Goal: Task Accomplishment & Management: Complete application form

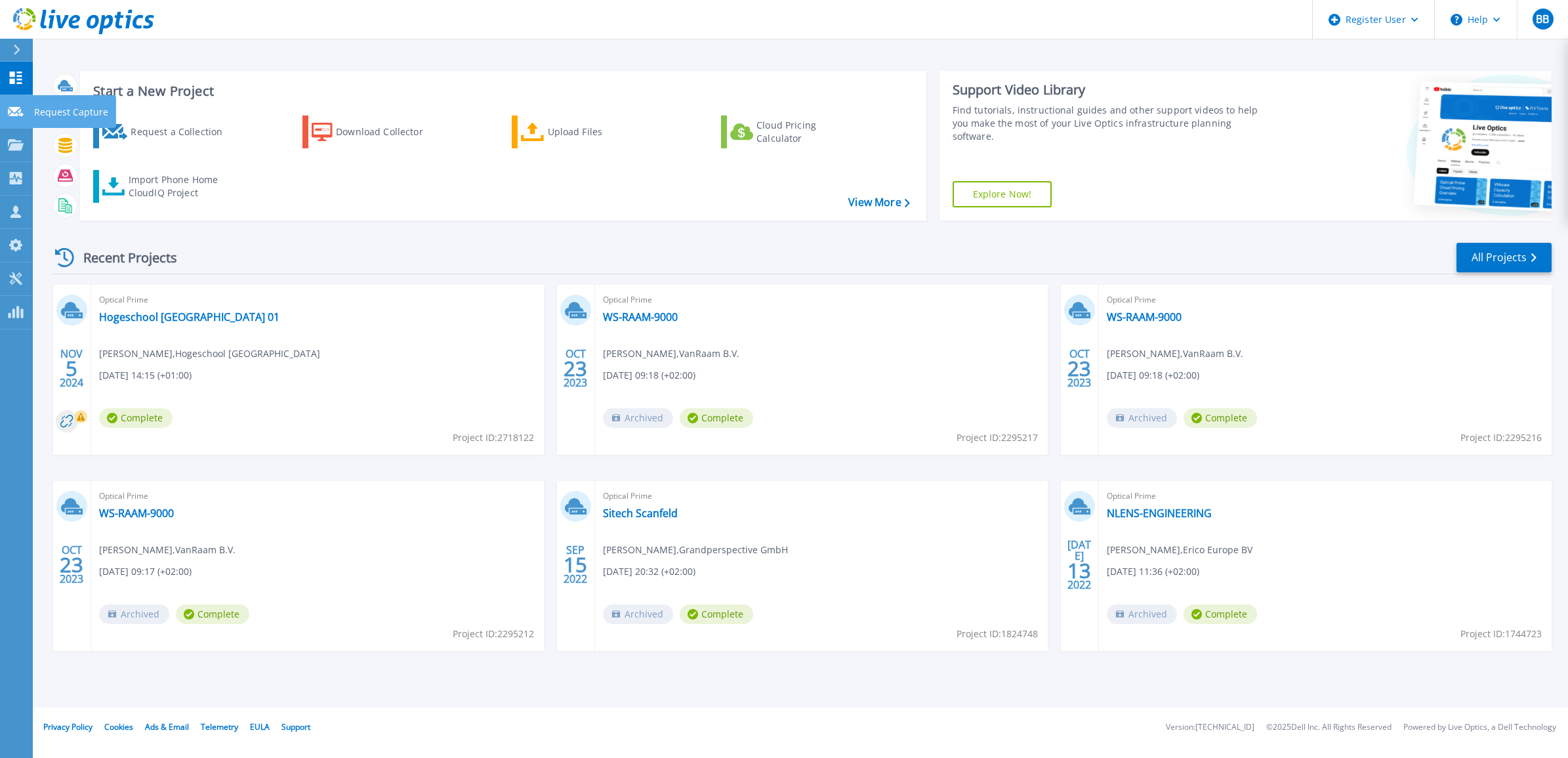
click at [11, 115] on icon at bounding box center [15, 112] width 16 height 10
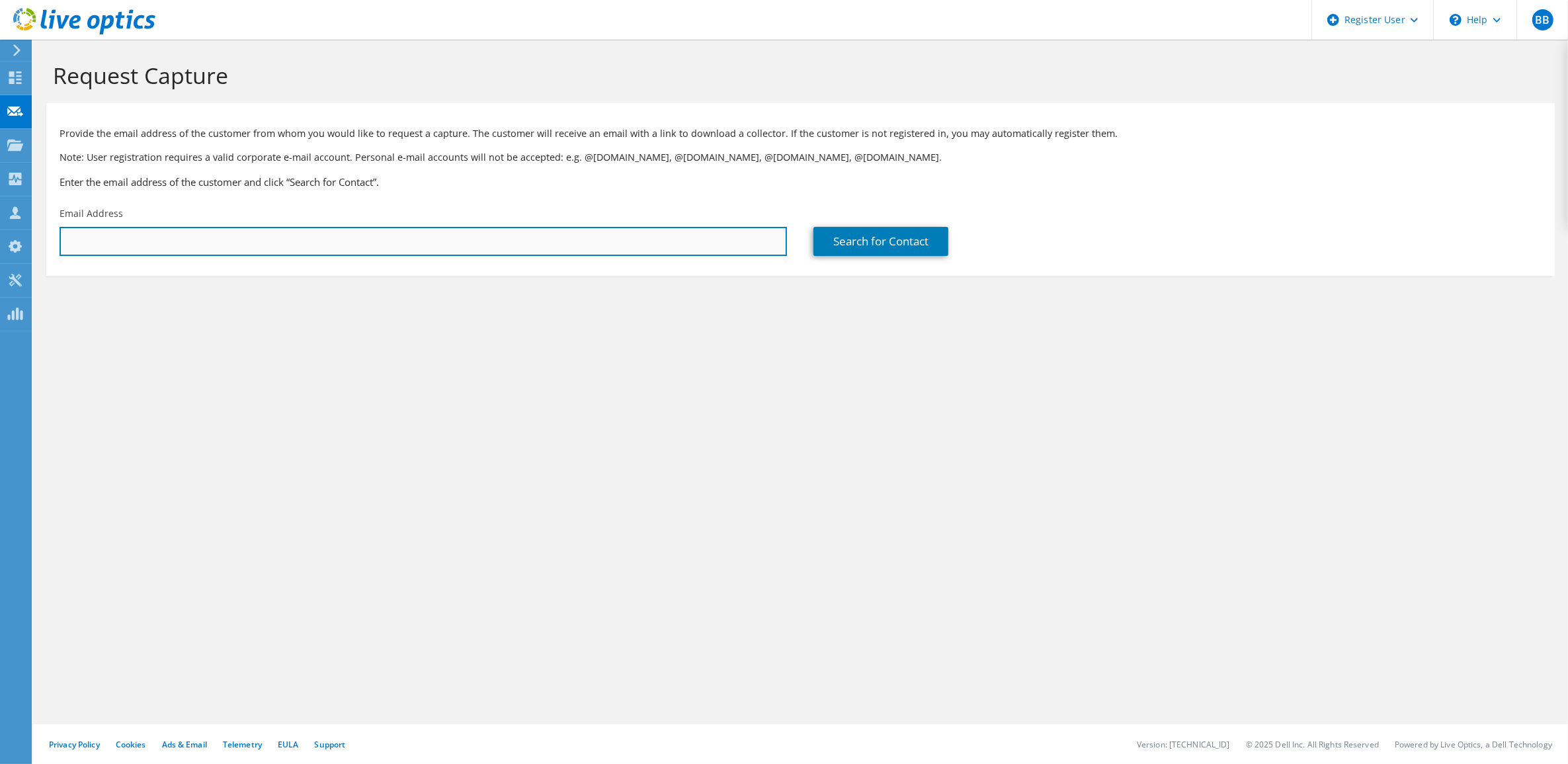
click at [374, 253] on input "text" at bounding box center [423, 241] width 728 height 30
click at [231, 245] on input "text" at bounding box center [423, 241] width 728 height 30
paste input "pprasannan@paloaltonetworks.com"
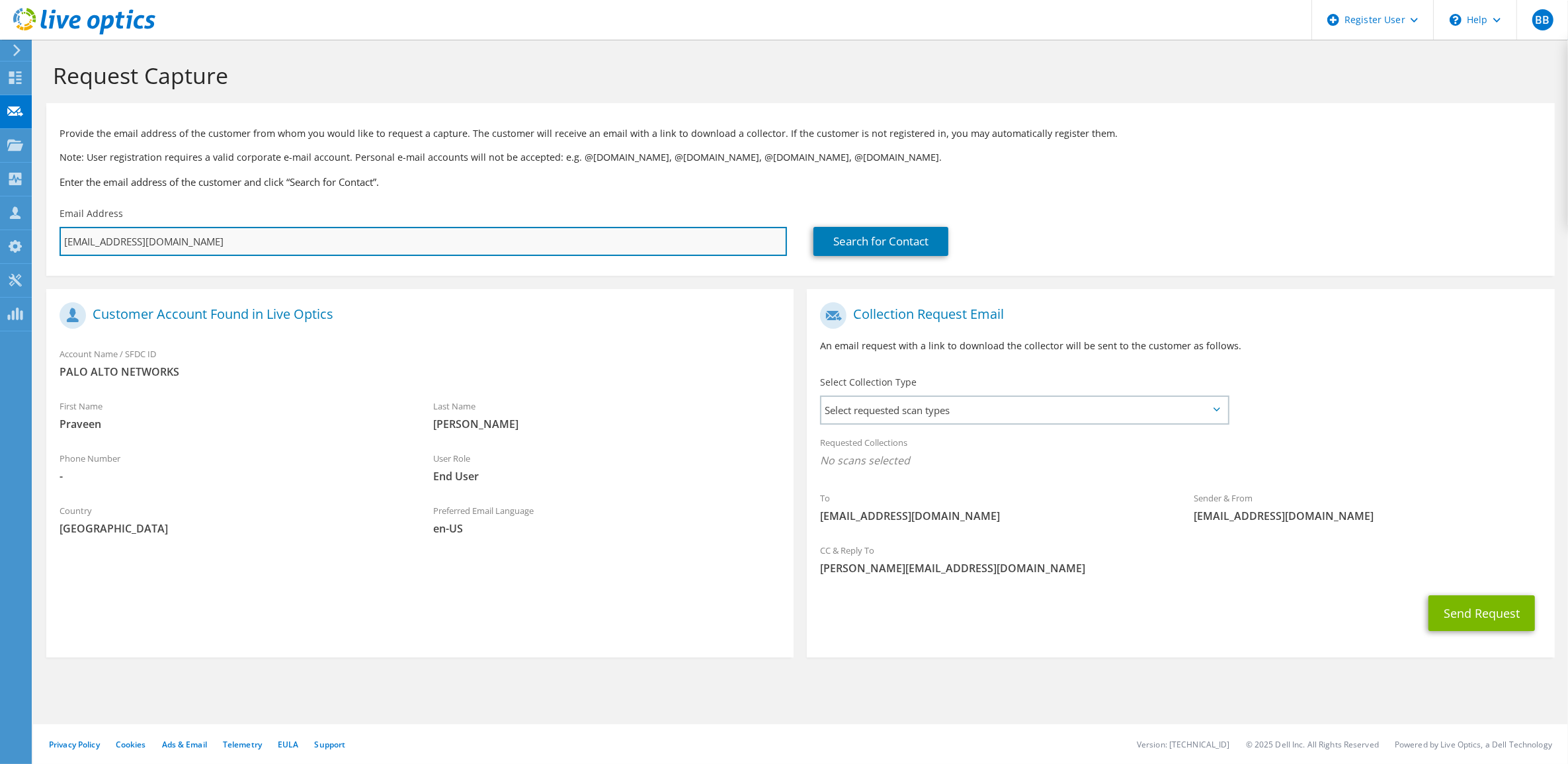
click at [270, 242] on input "pprasannan@paloaltonetworks.com" at bounding box center [423, 241] width 728 height 30
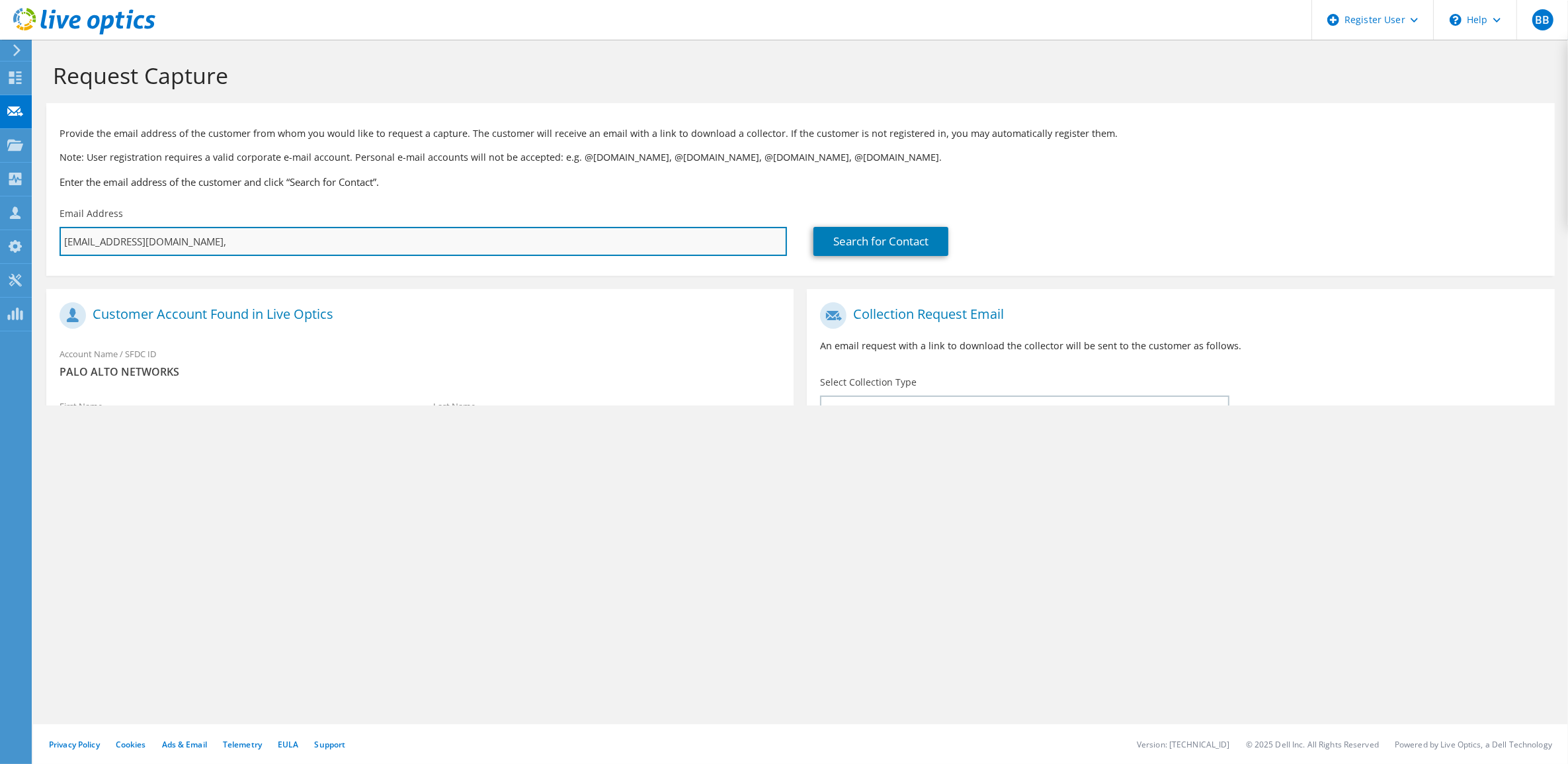
paste input "bsasidhara@paloaltonetworks.com"
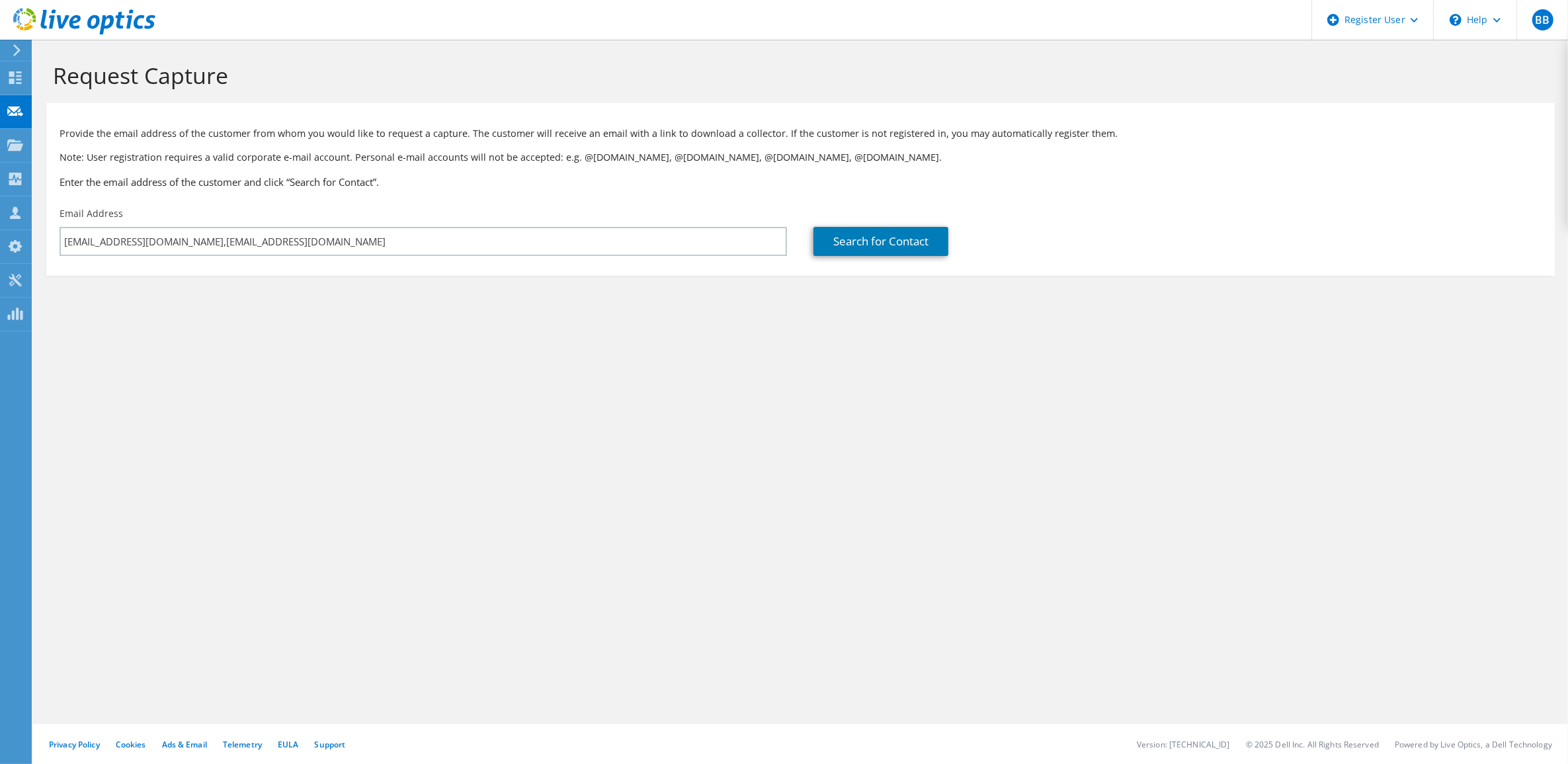
drag, startPoint x: 368, startPoint y: 390, endPoint x: 369, endPoint y: 384, distance: 6.1
click at [369, 390] on div "Request Capture Provide the email address of the customer from whom you would l…" at bounding box center [800, 401] width 1535 height 724
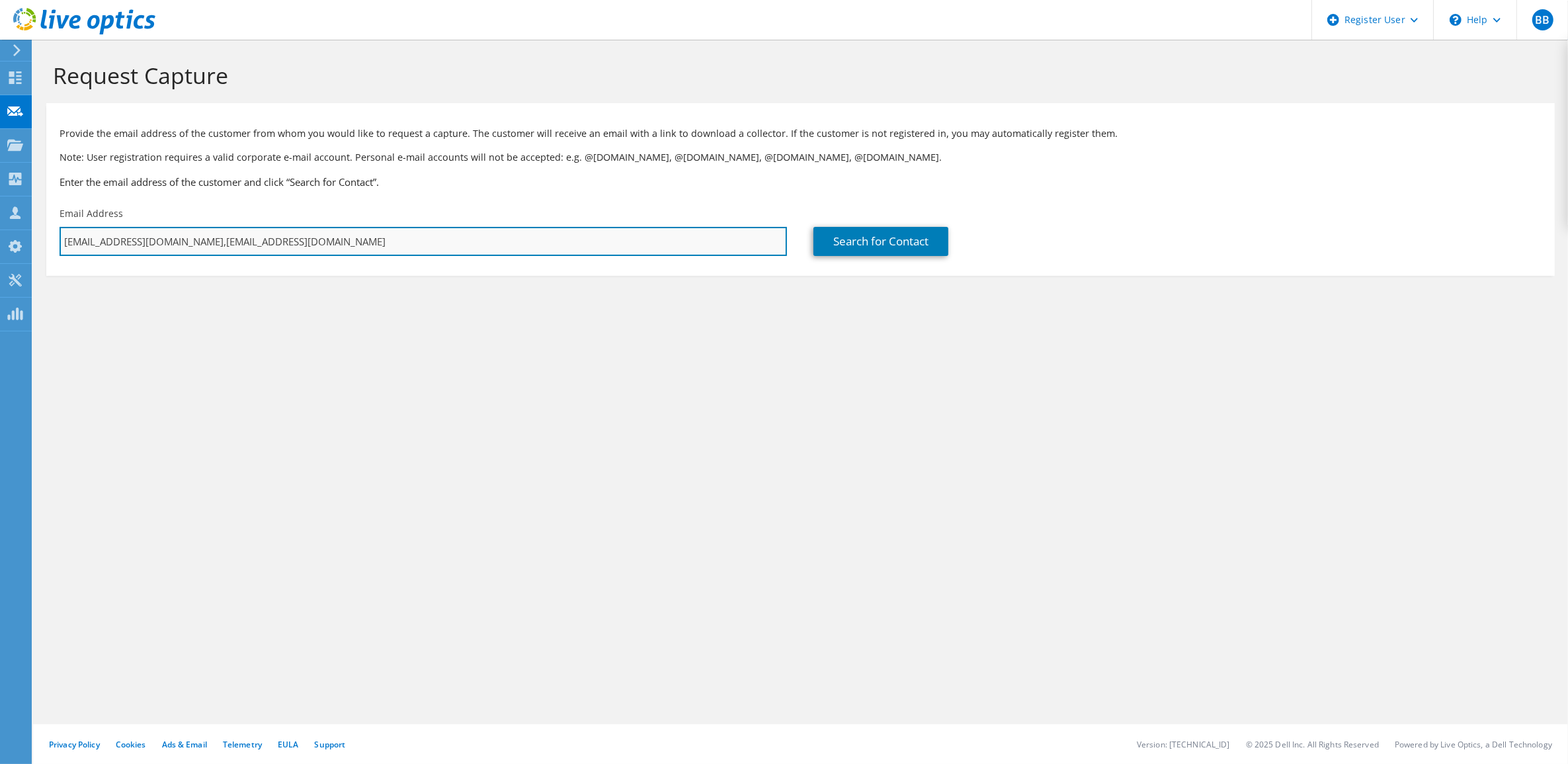
click at [234, 237] on input "pprasannan@paloaltonetworks.com,bsasidhara@paloaltonetworks.com" at bounding box center [423, 241] width 728 height 30
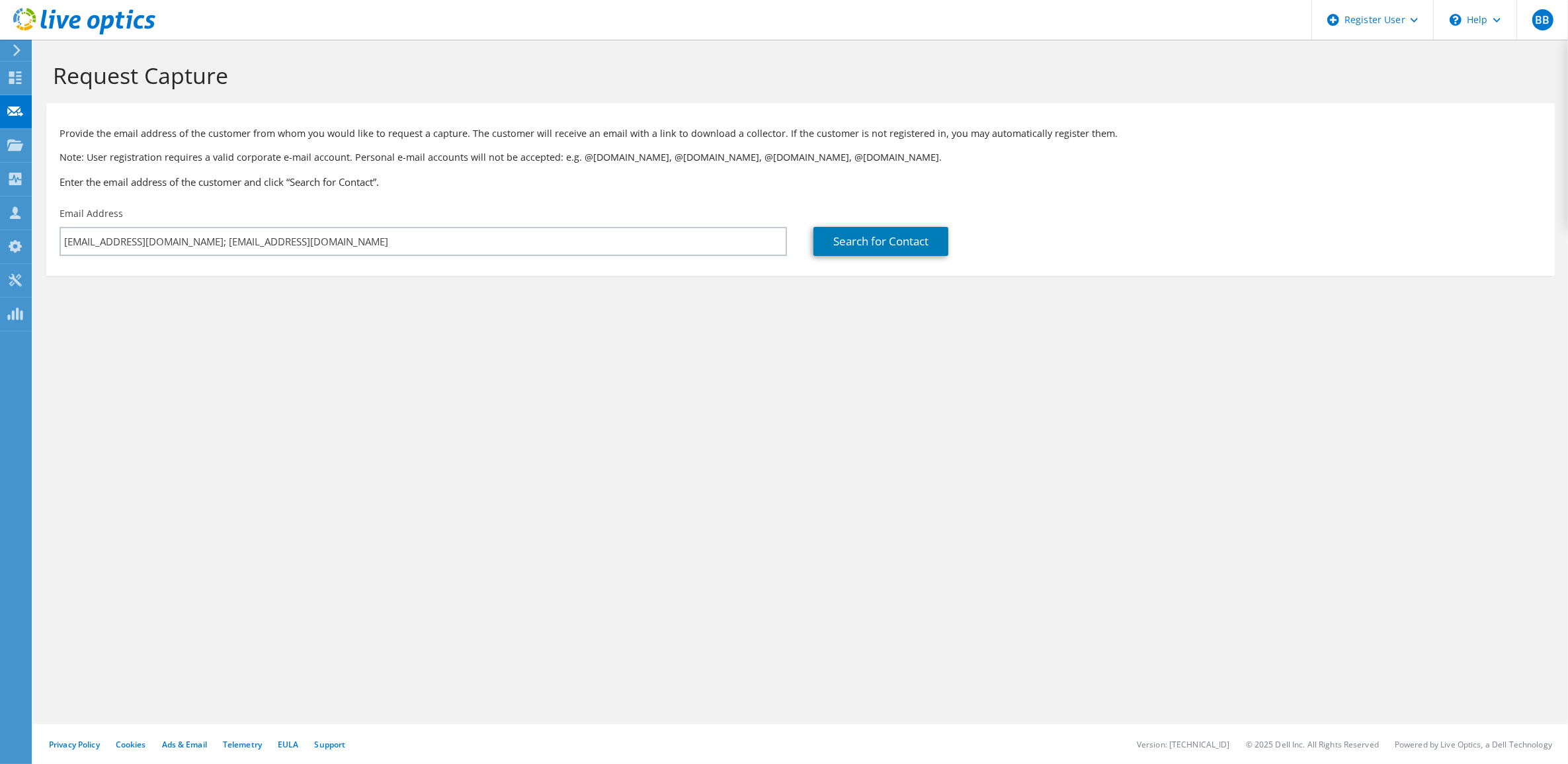
drag, startPoint x: 541, startPoint y: 302, endPoint x: 541, endPoint y: 294, distance: 8.0
click at [541, 295] on section "Request Capture Provide the email address of the customer from whom you would l…" at bounding box center [800, 191] width 1535 height 302
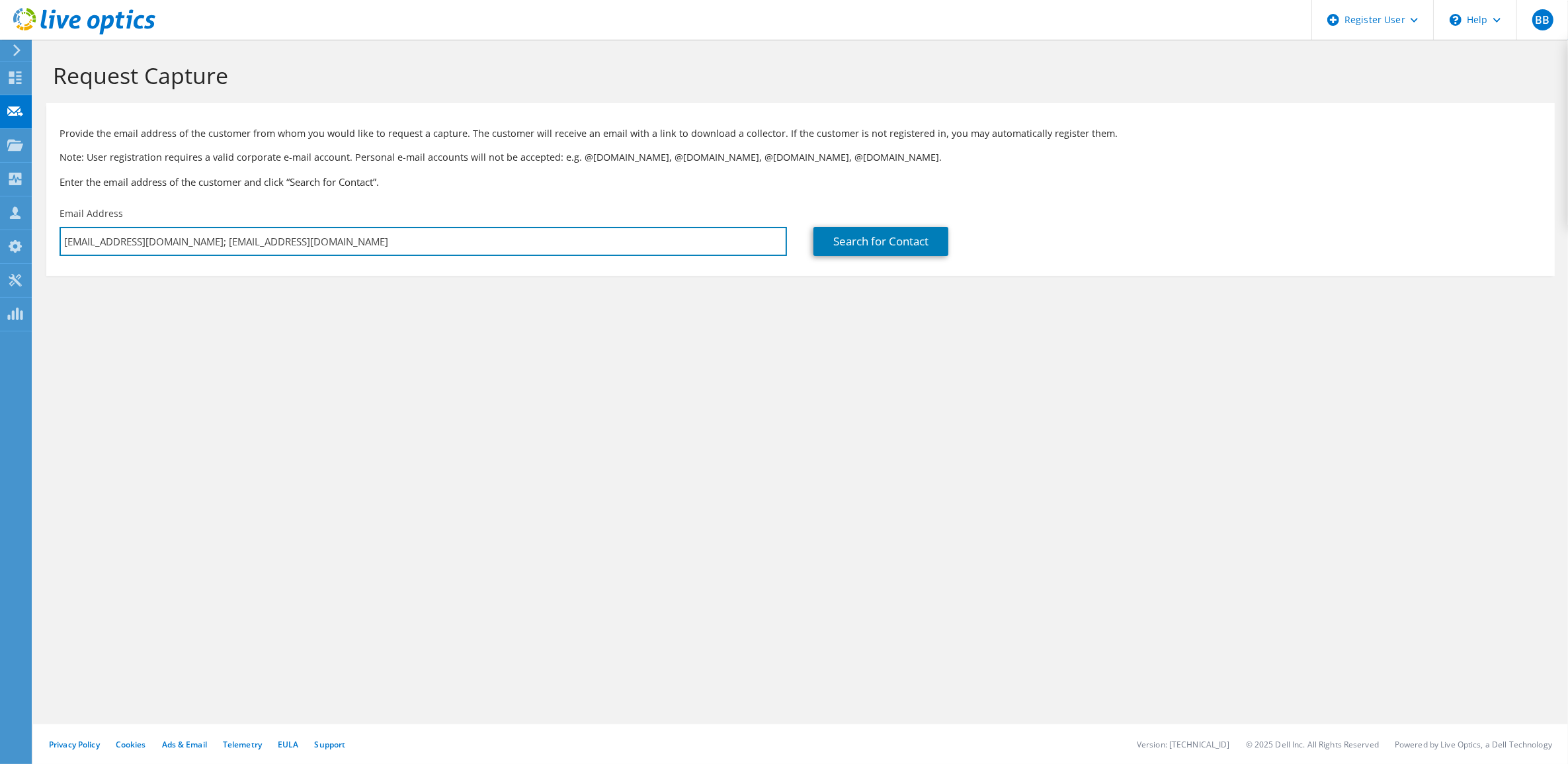
drag, startPoint x: 237, startPoint y: 239, endPoint x: 435, endPoint y: 265, distance: 199.7
click at [435, 265] on section "Provide the email address of the customer from whom you would like to request a…" at bounding box center [800, 189] width 1509 height 173
type input "pprasannan@paloaltonetworks.com"
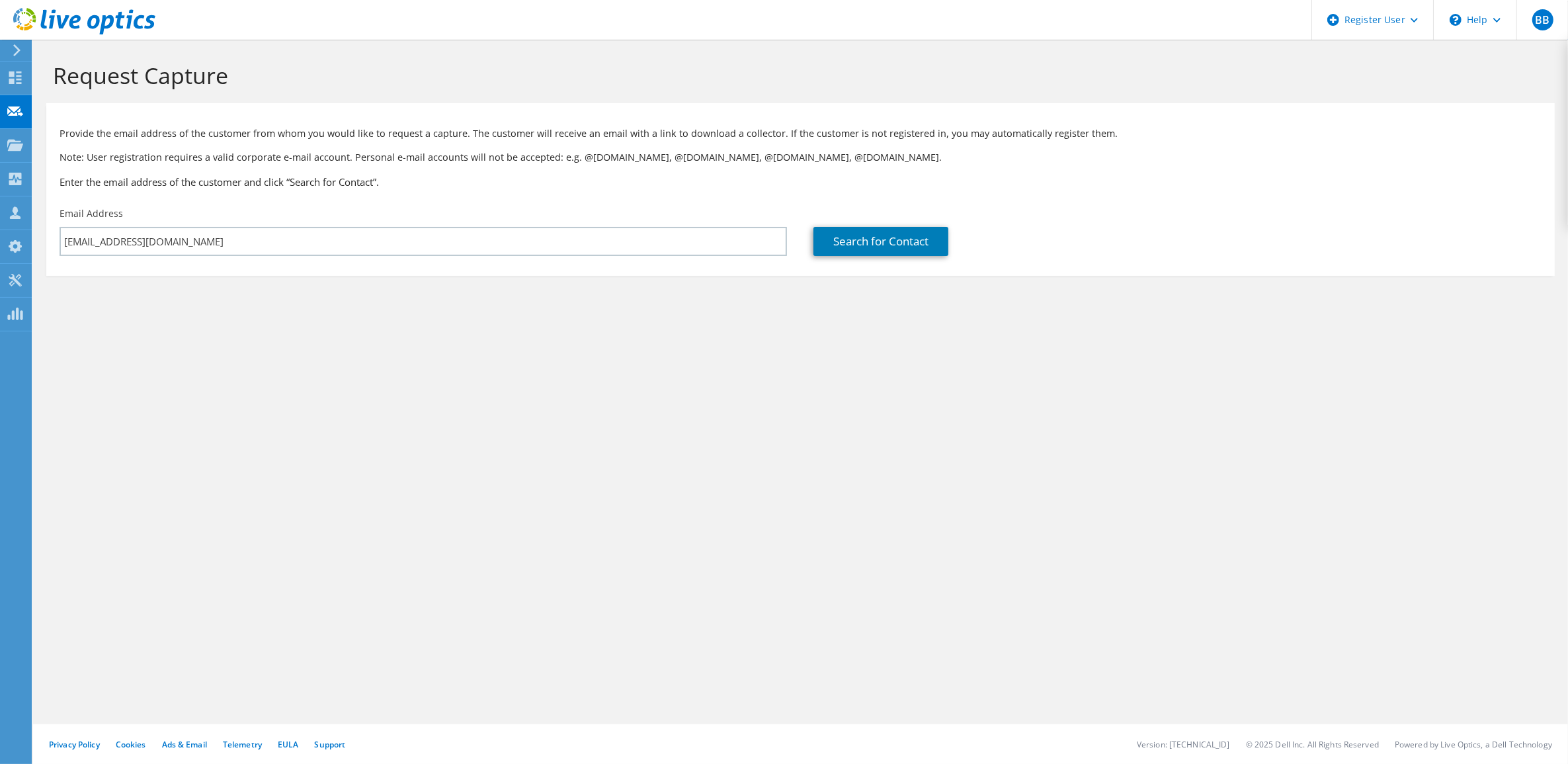
click at [541, 370] on div "Request Capture Provide the email address of the customer from whom you would l…" at bounding box center [800, 401] width 1535 height 724
click at [1220, 285] on section "Request Capture Provide the email address of the customer from whom you would l…" at bounding box center [800, 191] width 1535 height 302
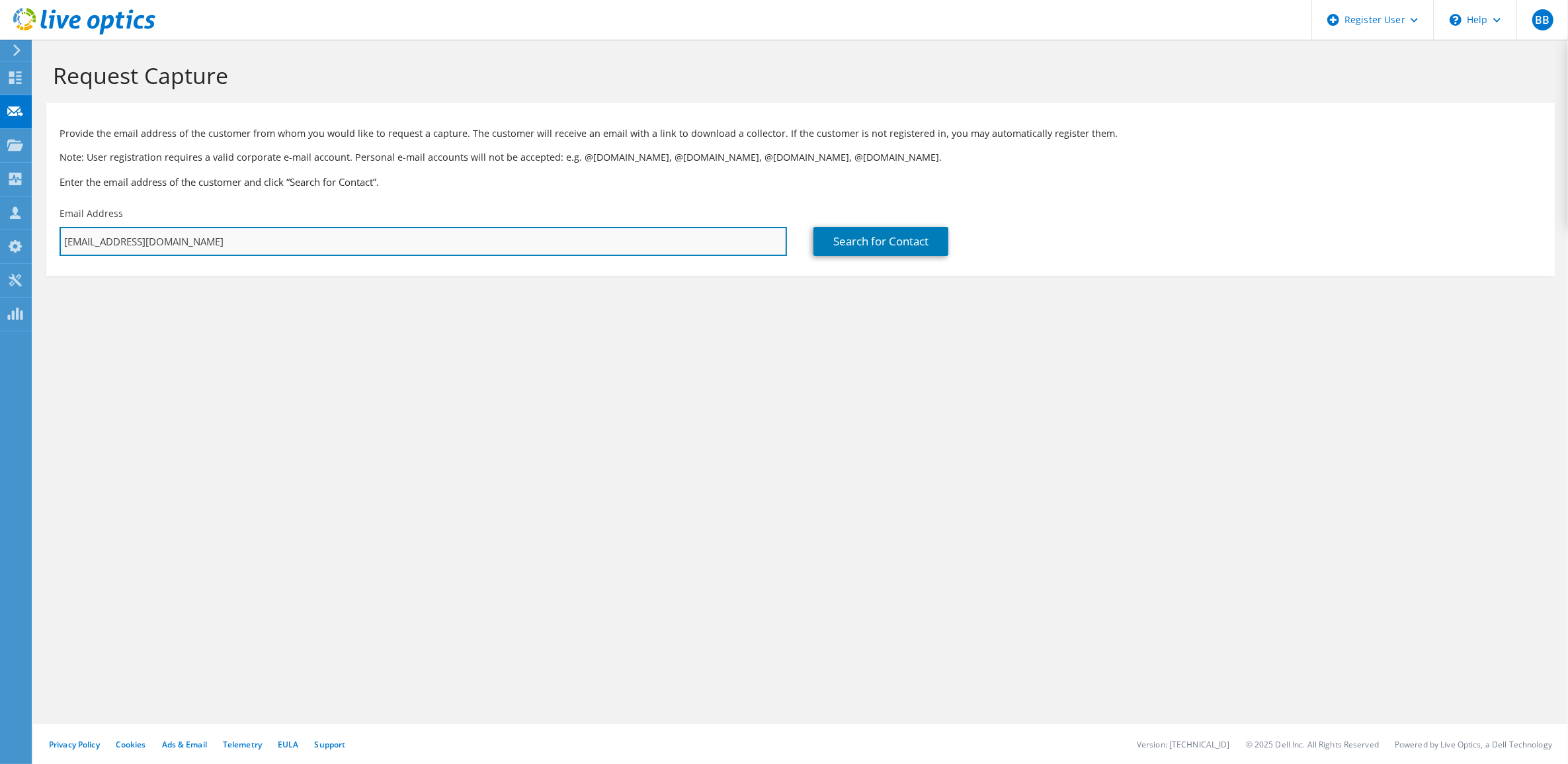
click at [579, 235] on input "pprasannan@paloaltonetworks.com" at bounding box center [423, 241] width 728 height 30
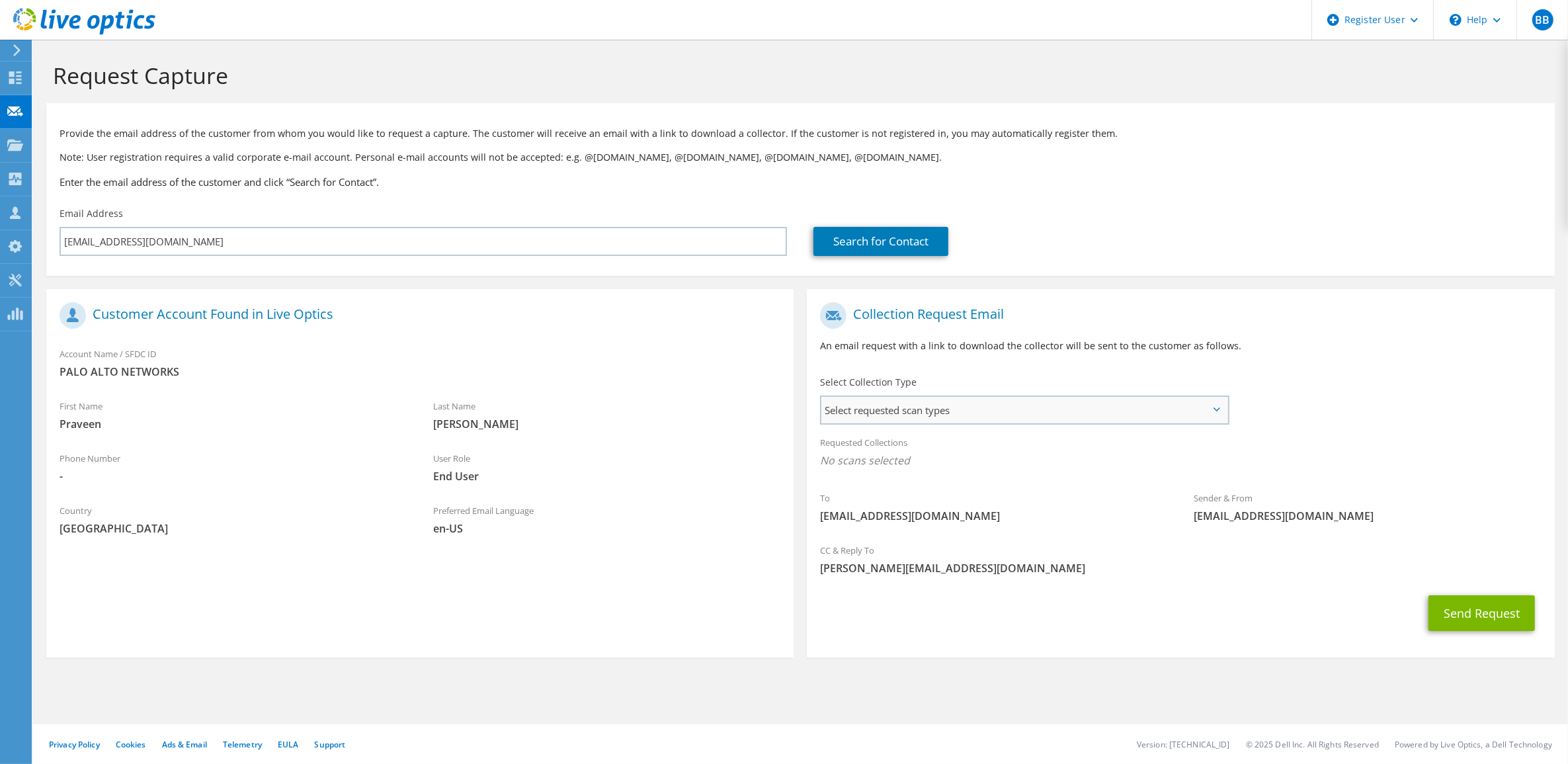
click at [1006, 404] on span "Select requested scan types" at bounding box center [1024, 409] width 406 height 26
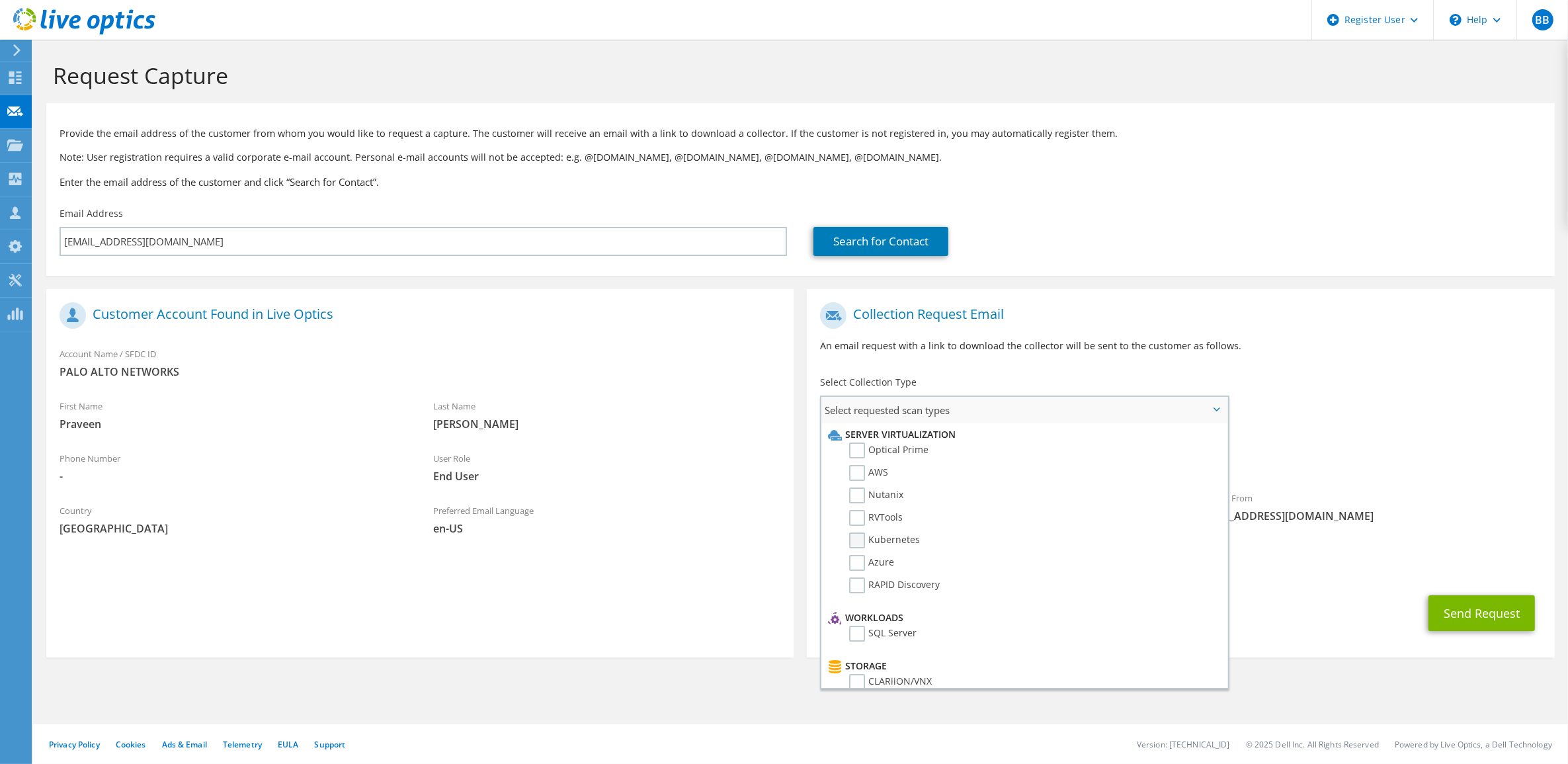
click at [856, 537] on label "Kubernetes" at bounding box center [885, 540] width 71 height 16
click at [0, 0] on input "Kubernetes" at bounding box center [0, 0] width 0 height 0
click at [861, 453] on label "Optical Prime" at bounding box center [889, 450] width 79 height 16
click at [0, 0] on input "Optical Prime" at bounding box center [0, 0] width 0 height 0
click at [856, 475] on label "AWS" at bounding box center [869, 472] width 39 height 16
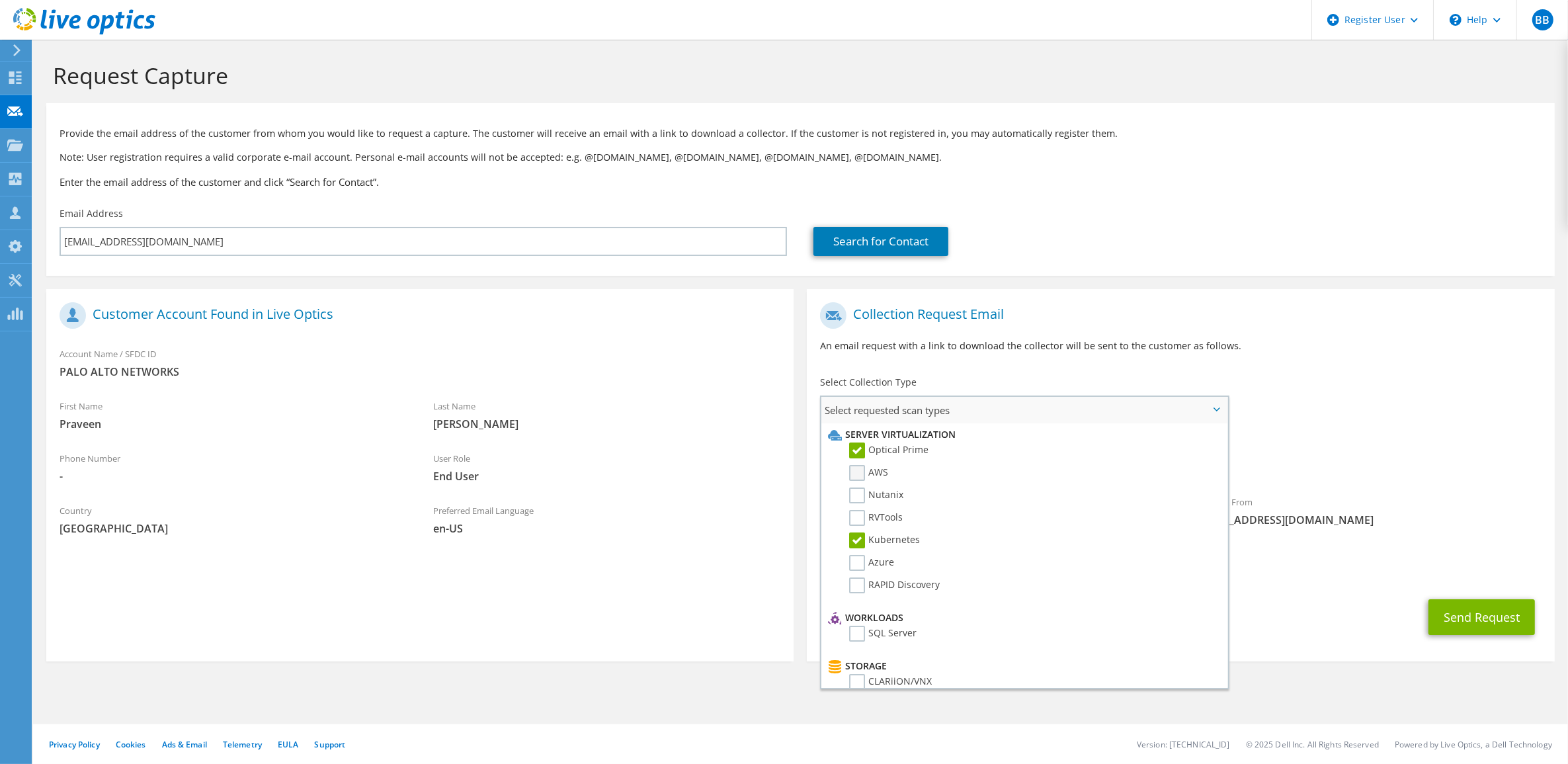
click at [0, 0] on input "AWS" at bounding box center [0, 0] width 0 height 0
click at [859, 490] on label "Nutanix" at bounding box center [876, 495] width 54 height 16
click at [0, 0] on input "Nutanix" at bounding box center [0, 0] width 0 height 0
click at [859, 510] on label "RVTools" at bounding box center [876, 518] width 54 height 16
click at [0, 0] on input "RVTools" at bounding box center [0, 0] width 0 height 0
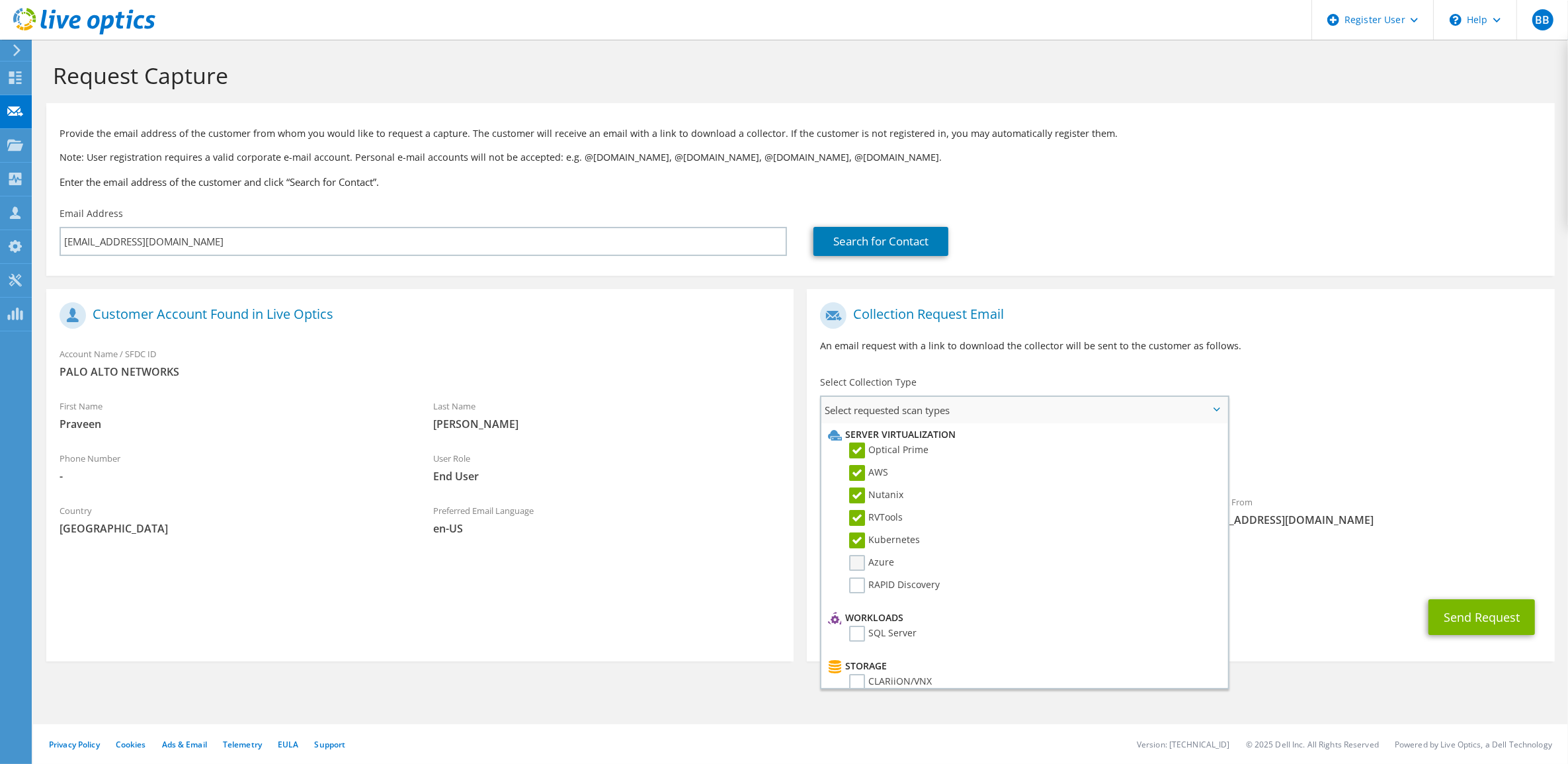
click at [855, 560] on label "Azure" at bounding box center [871, 562] width 45 height 16
click at [0, 0] on input "Azure" at bounding box center [0, 0] width 0 height 0
click at [855, 578] on label "RAPID Discovery" at bounding box center [894, 585] width 90 height 16
click at [0, 0] on input "RAPID Discovery" at bounding box center [0, 0] width 0 height 0
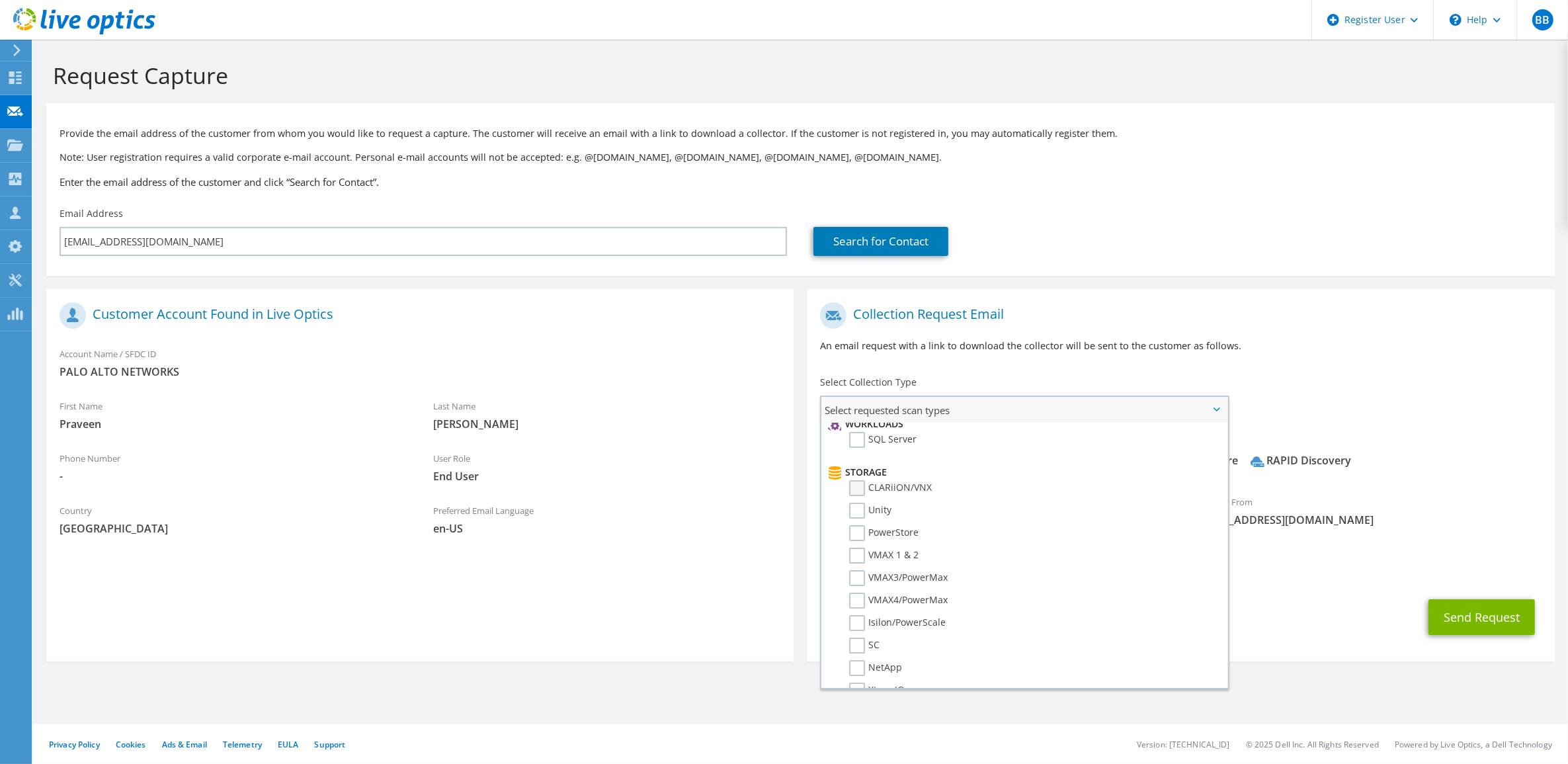
scroll to position [165, 0]
click at [859, 463] on label "SQL Server" at bounding box center [883, 468] width 67 height 16
click at [0, 0] on input "SQL Server" at bounding box center [0, 0] width 0 height 0
drag, startPoint x: 857, startPoint y: 455, endPoint x: 857, endPoint y: 471, distance: 16.0
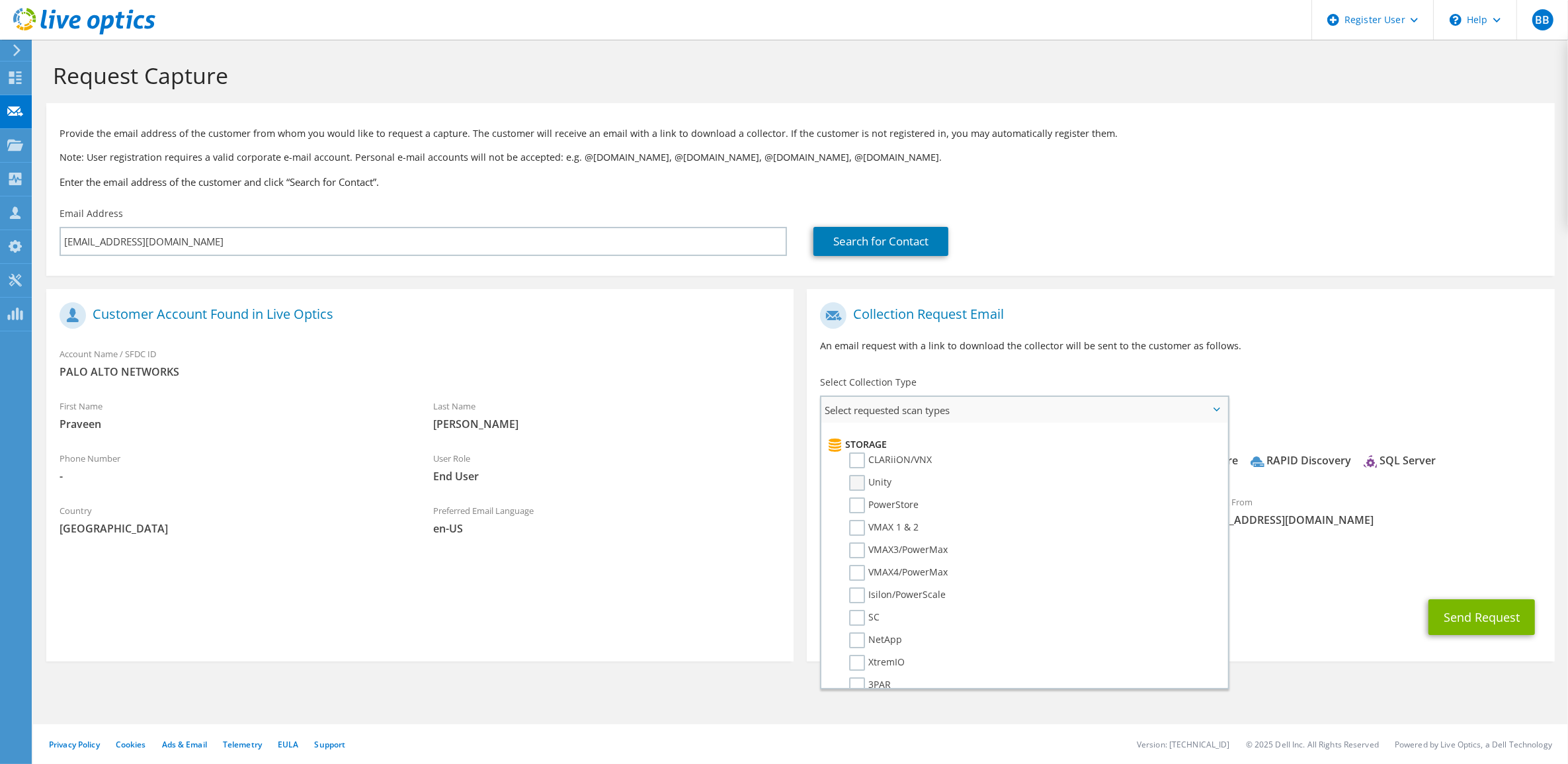
click at [857, 456] on label "CLARiiON/VNX" at bounding box center [891, 460] width 83 height 16
click at [0, 0] on input "CLARiiON/VNX" at bounding box center [0, 0] width 0 height 0
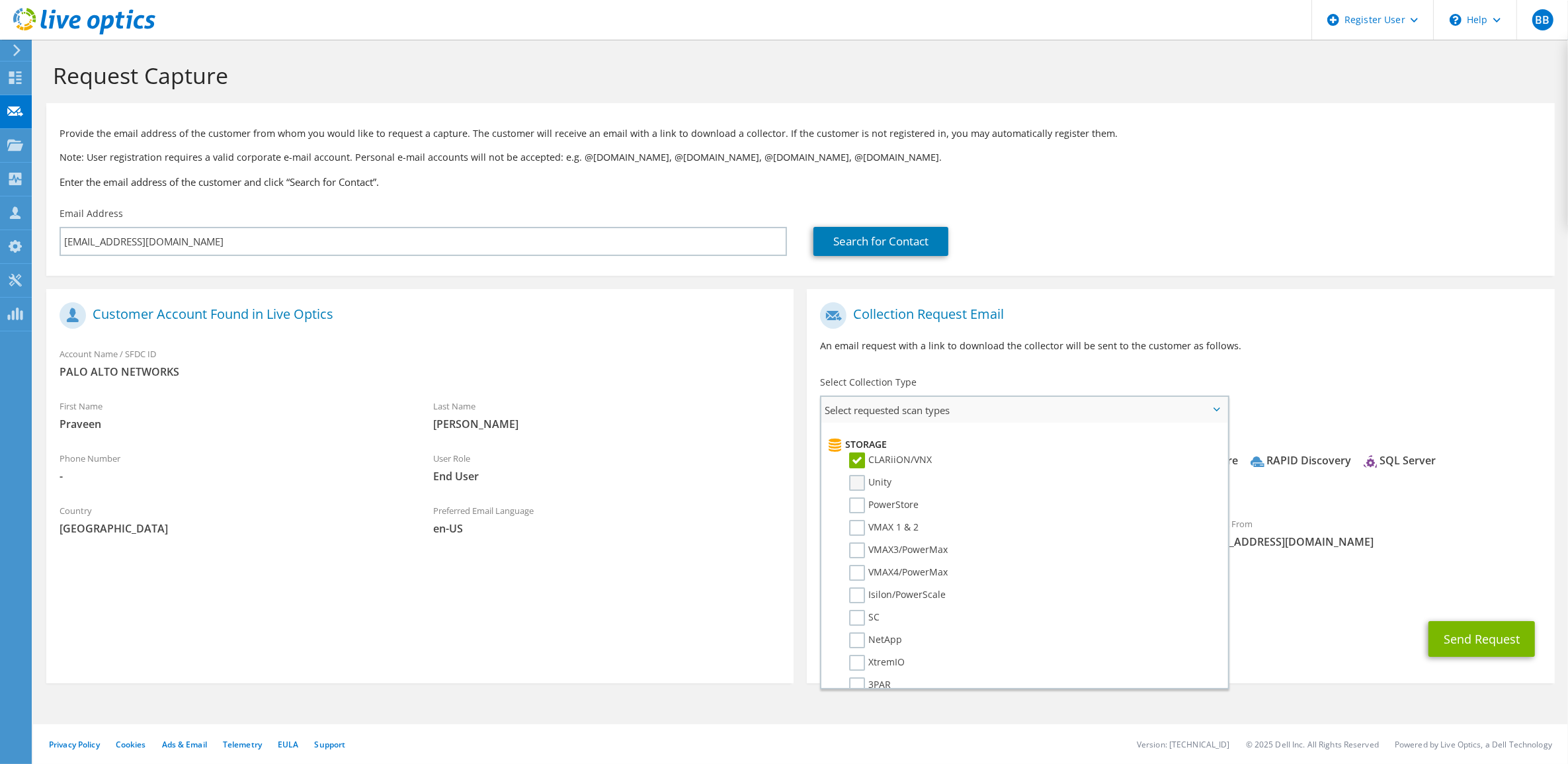
click at [857, 475] on label "Unity" at bounding box center [870, 482] width 42 height 16
click at [0, 0] on input "Unity" at bounding box center [0, 0] width 0 height 0
click at [855, 498] on label "PowerStore" at bounding box center [884, 505] width 69 height 16
click at [0, 0] on input "PowerStore" at bounding box center [0, 0] width 0 height 0
click at [855, 519] on label "VMAX 1 & 2" at bounding box center [884, 527] width 69 height 16
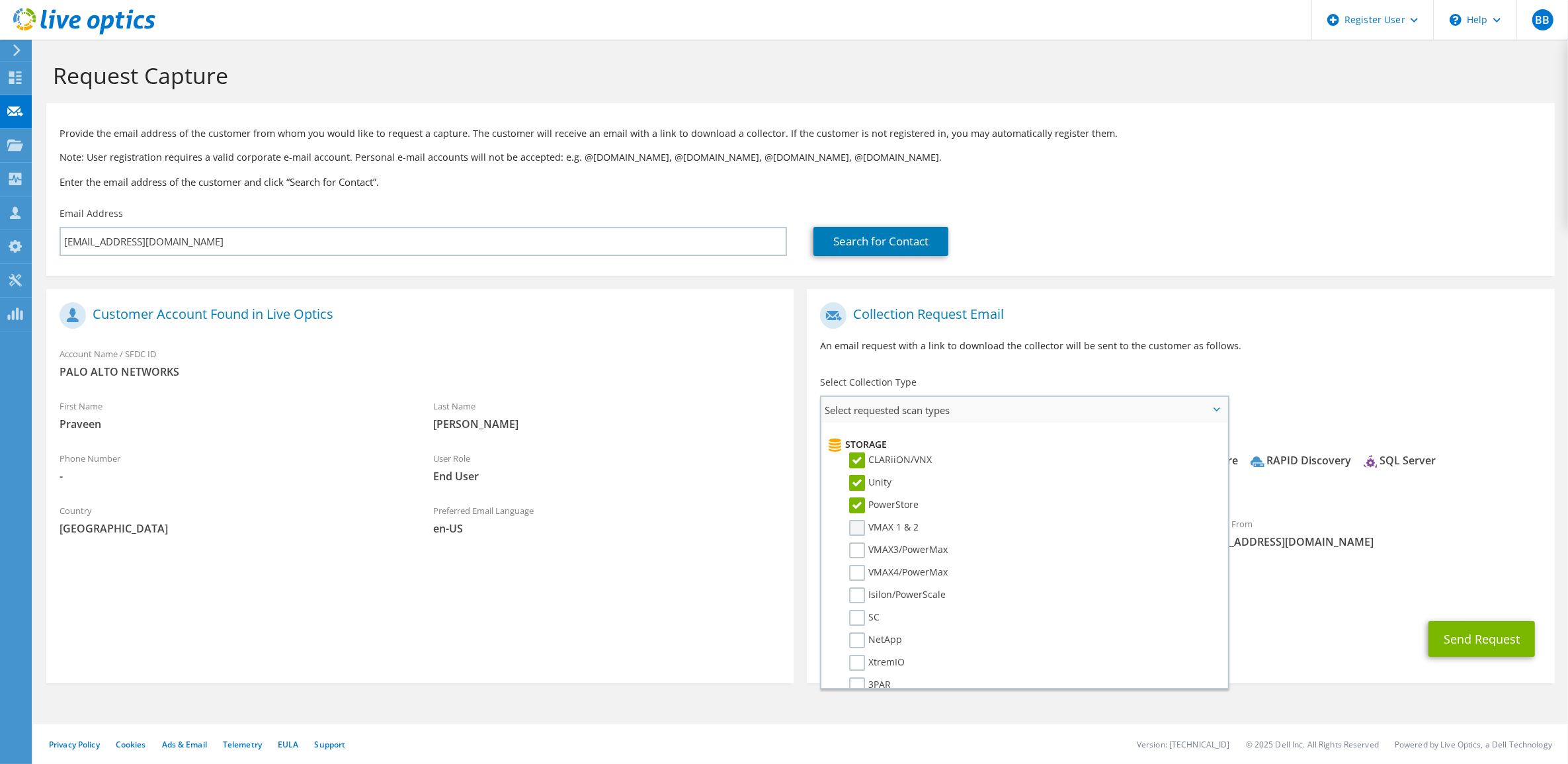
click at [0, 0] on input "VMAX 1 & 2" at bounding box center [0, 0] width 0 height 0
click at [855, 542] on label "VMAX3/PowerMax" at bounding box center [898, 550] width 99 height 16
click at [0, 0] on input "VMAX3/PowerMax" at bounding box center [0, 0] width 0 height 0
drag, startPoint x: 852, startPoint y: 550, endPoint x: 857, endPoint y: 566, distance: 16.8
click at [852, 550] on li "VMAX3/PowerMax" at bounding box center [1022, 553] width 396 height 23
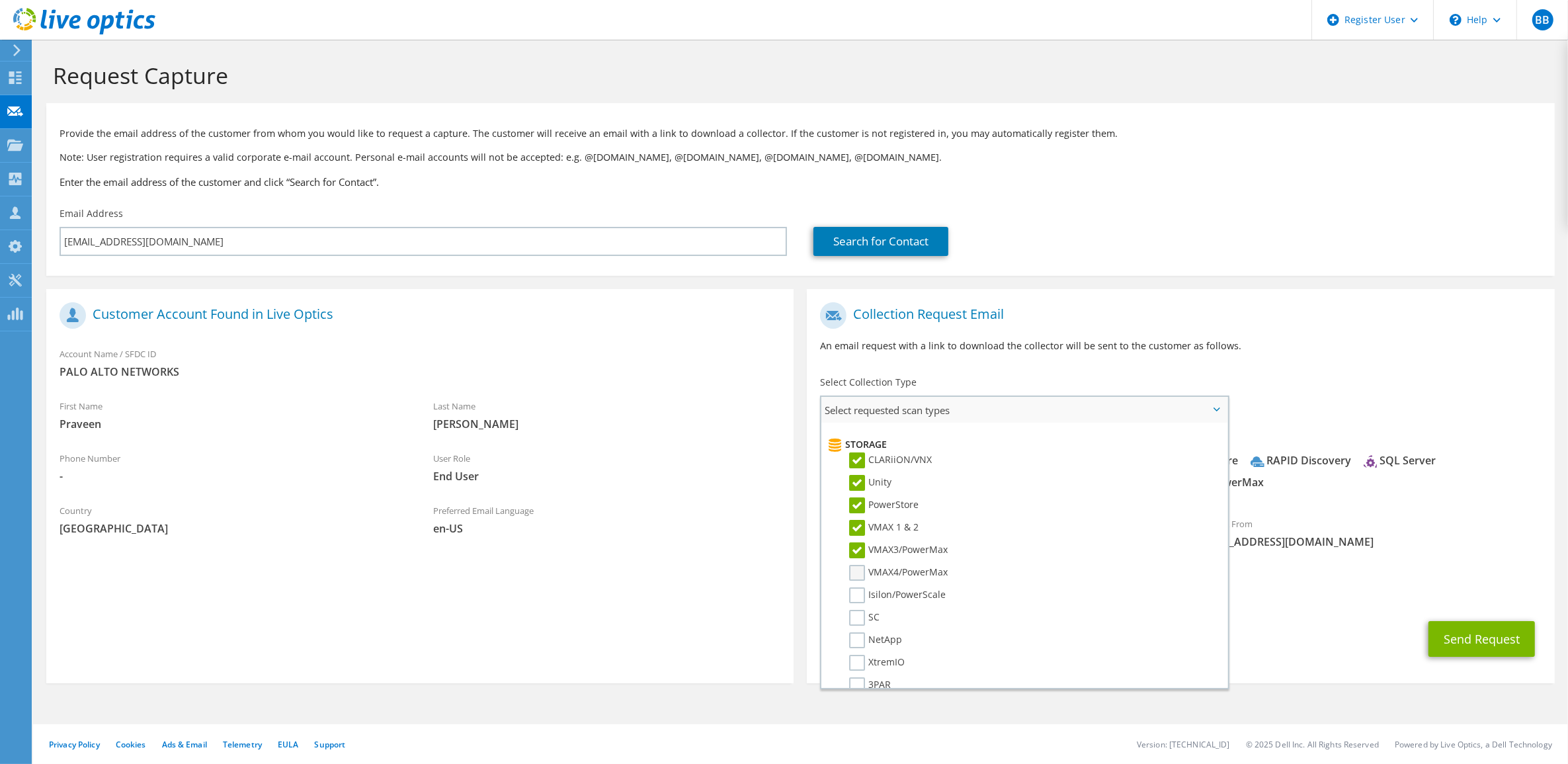
drag, startPoint x: 856, startPoint y: 554, endPoint x: 856, endPoint y: 564, distance: 10.0
click at [856, 565] on label "VMAX4/PowerMax" at bounding box center [898, 573] width 99 height 16
click at [0, 0] on input "VMAX4/PowerMax" at bounding box center [0, 0] width 0 height 0
click at [857, 587] on label "Isilon/PowerScale" at bounding box center [897, 595] width 96 height 16
click at [0, 0] on input "Isilon/PowerScale" at bounding box center [0, 0] width 0 height 0
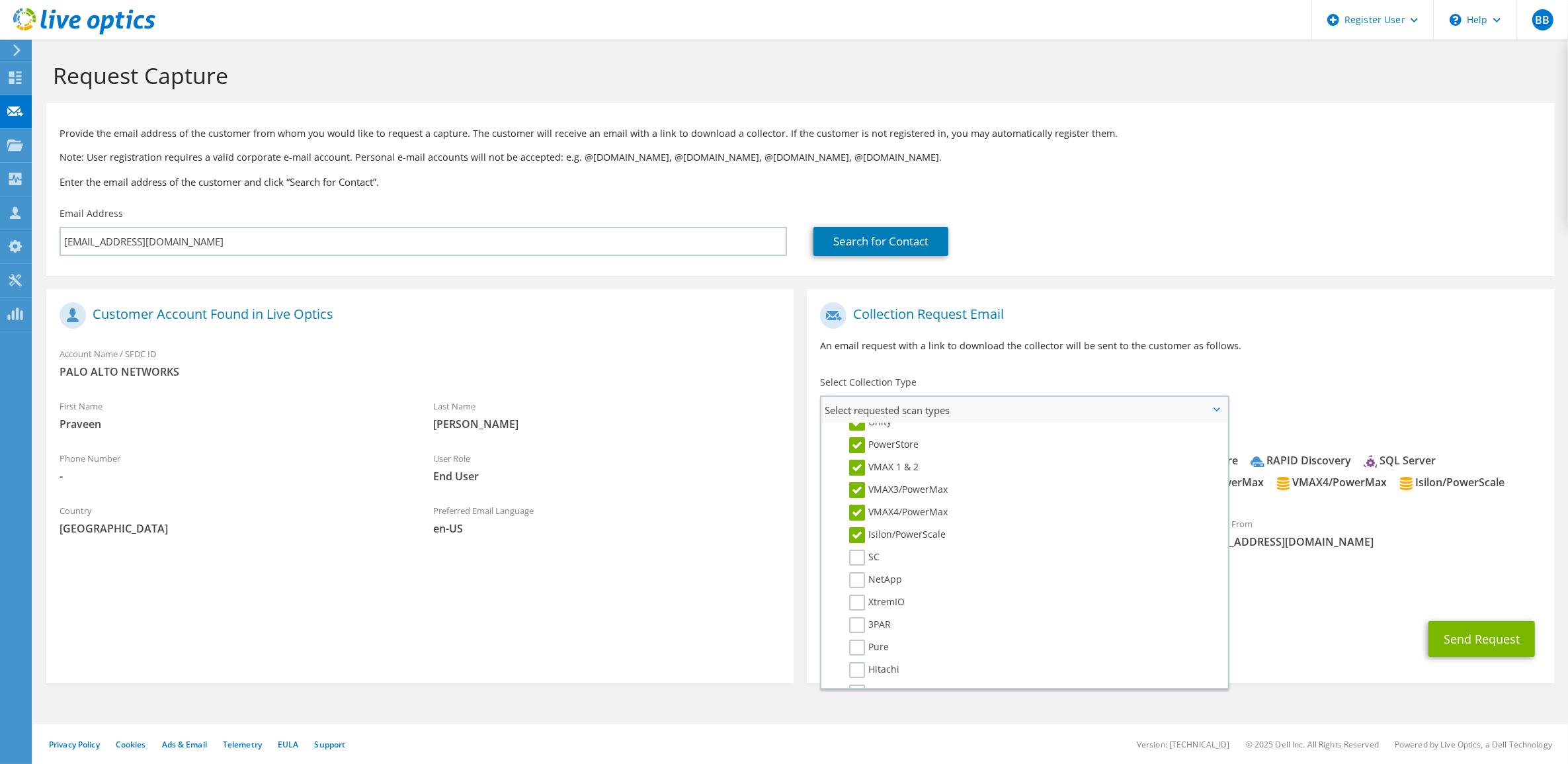
scroll to position [387, 0]
click at [859, 444] on label "SC" at bounding box center [865, 452] width 30 height 16
click at [0, 0] on input "SC" at bounding box center [0, 0] width 0 height 0
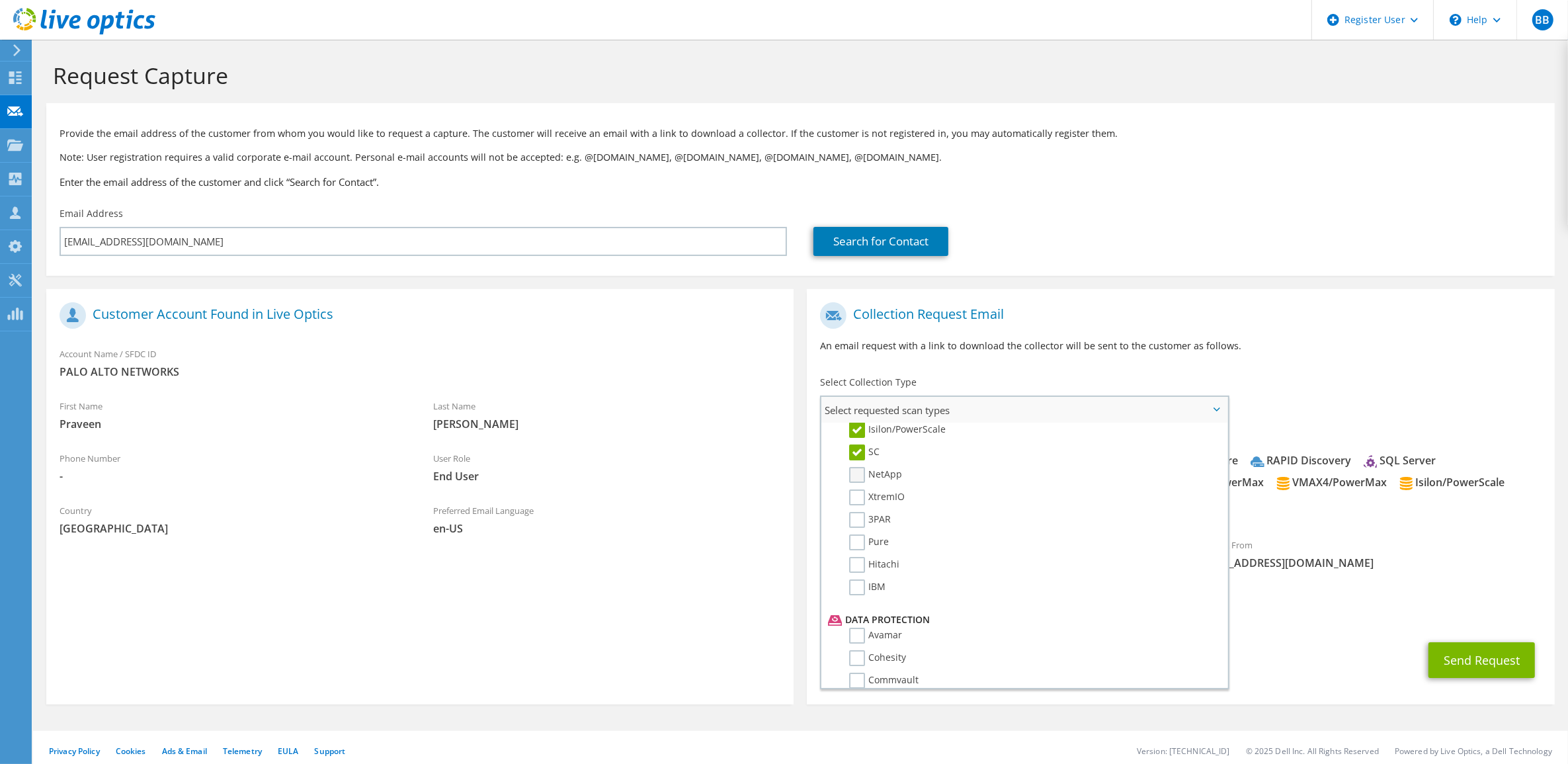
click at [854, 467] on label "NetApp" at bounding box center [876, 475] width 53 height 16
click at [0, 0] on input "NetApp" at bounding box center [0, 0] width 0 height 0
click at [865, 489] on label "XtremIO" at bounding box center [877, 497] width 56 height 16
click at [0, 0] on input "XtremIO" at bounding box center [0, 0] width 0 height 0
click at [862, 512] on label "3PAR" at bounding box center [870, 519] width 41 height 16
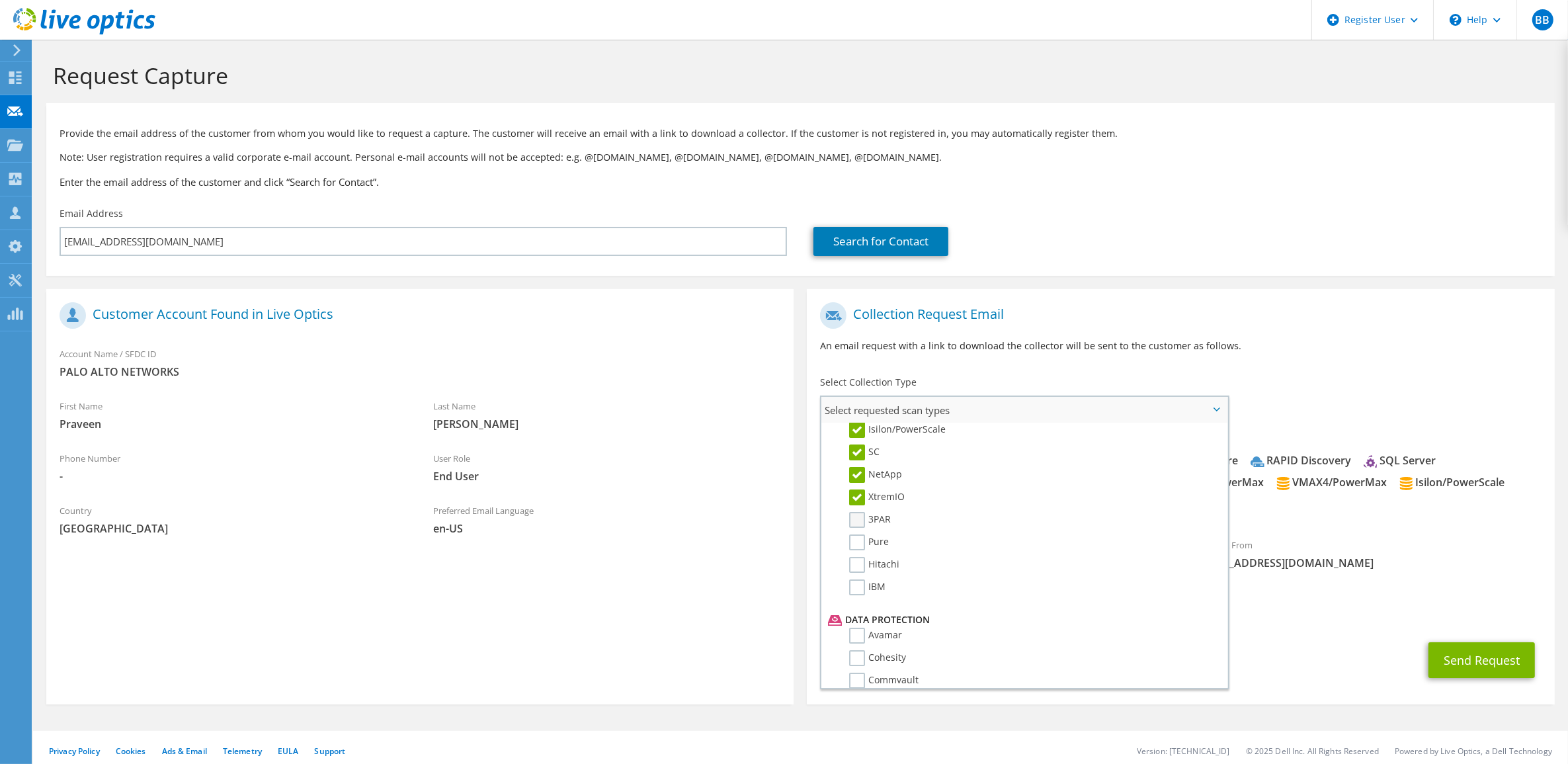
click at [0, 0] on input "3PAR" at bounding box center [0, 0] width 0 height 0
drag, startPoint x: 861, startPoint y: 522, endPoint x: 858, endPoint y: 530, distance: 8.5
click at [860, 535] on label "Pure" at bounding box center [869, 542] width 40 height 16
click at [0, 0] on input "Pure" at bounding box center [0, 0] width 0 height 0
drag, startPoint x: 856, startPoint y: 541, endPoint x: 857, endPoint y: 557, distance: 16.0
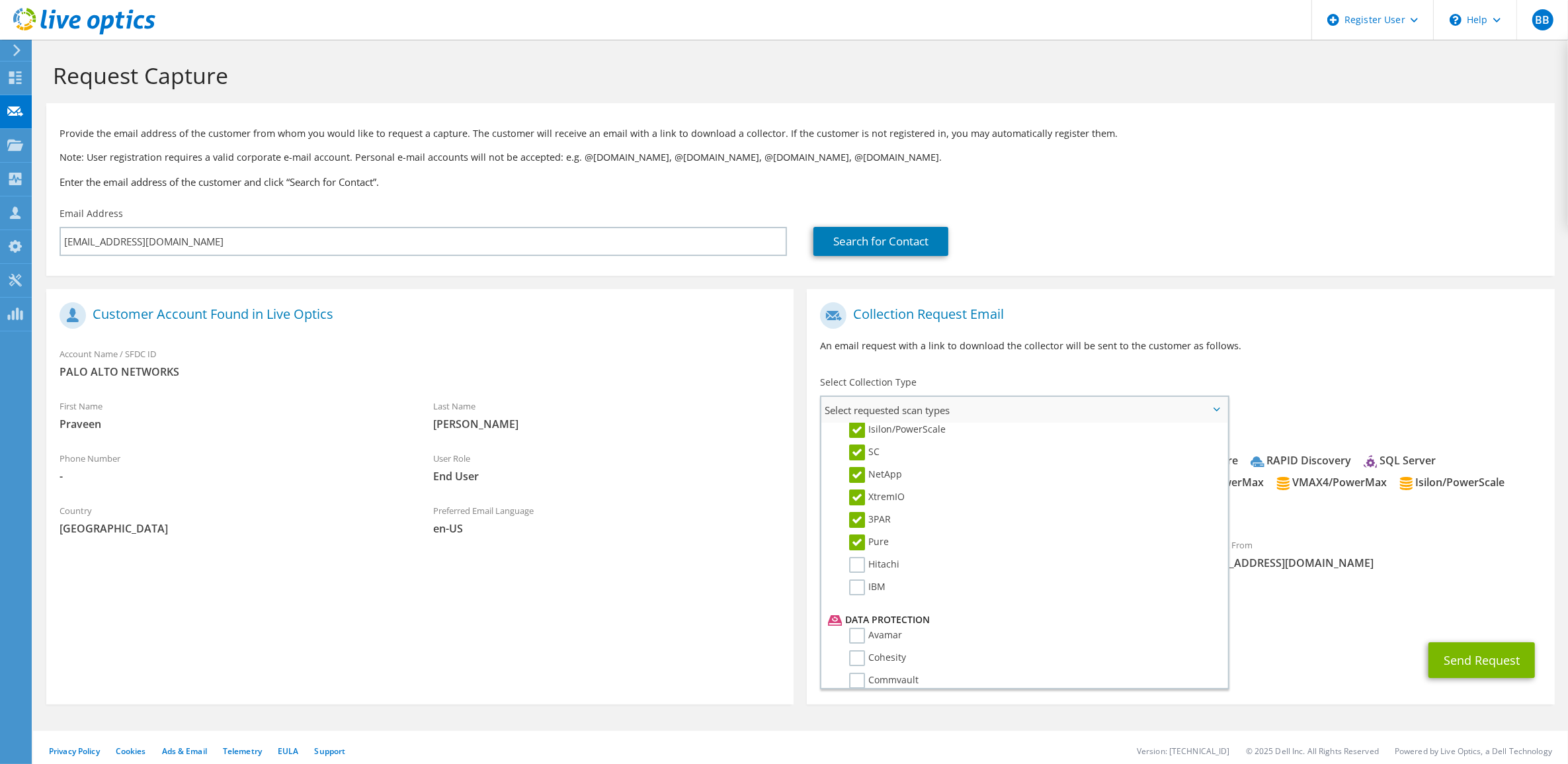
click at [856, 557] on label "Hitachi" at bounding box center [875, 564] width 51 height 16
click at [0, 0] on input "Hitachi" at bounding box center [0, 0] width 0 height 0
click at [858, 579] on label "IBM" at bounding box center [867, 587] width 36 height 16
click at [0, 0] on input "IBM" at bounding box center [0, 0] width 0 height 0
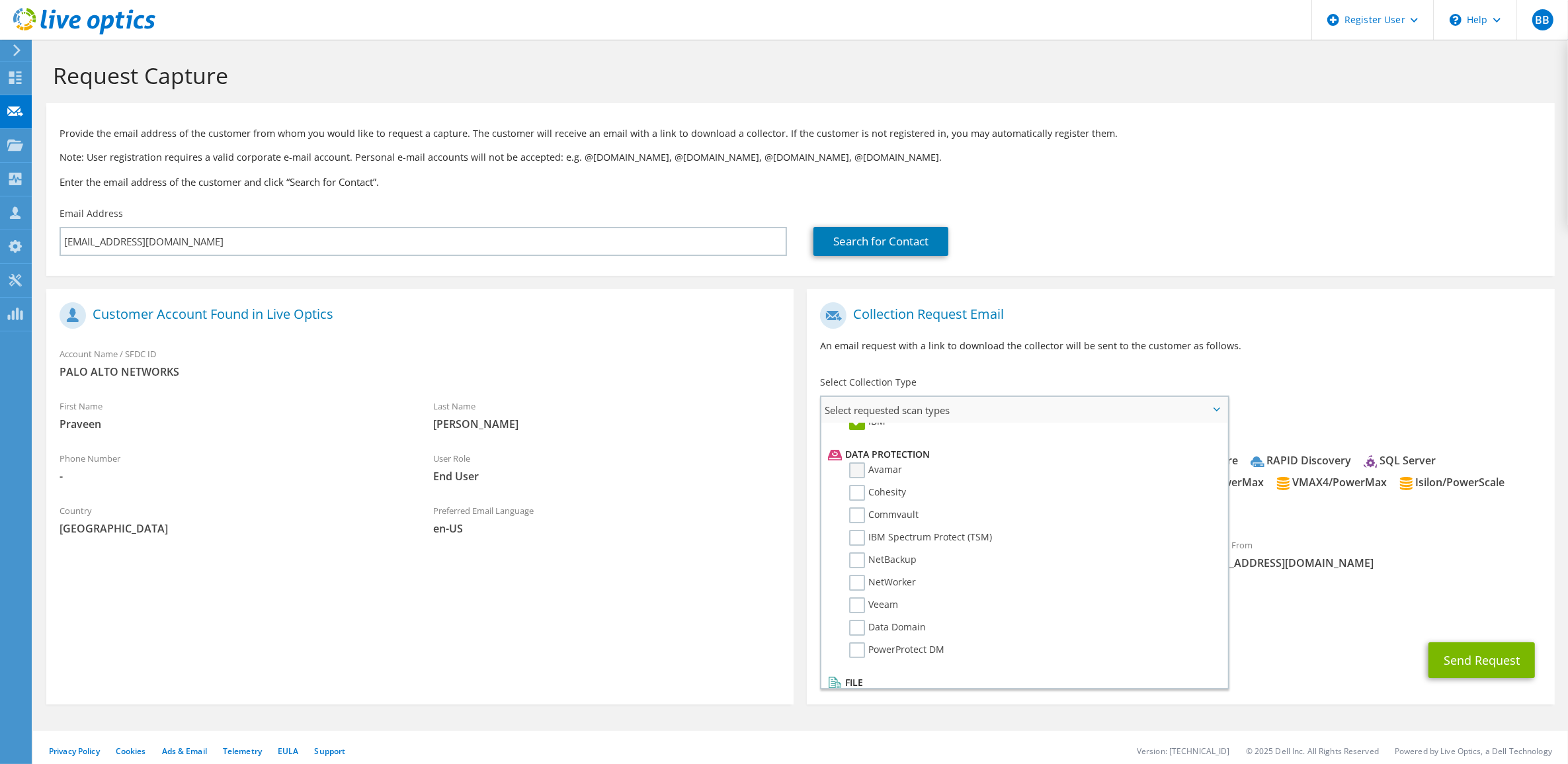
click at [860, 462] on label "Avamar" at bounding box center [876, 470] width 53 height 16
click at [0, 0] on input "Avamar" at bounding box center [0, 0] width 0 height 0
click at [859, 485] on label "Cohesity" at bounding box center [877, 492] width 57 height 16
click at [0, 0] on input "Cohesity" at bounding box center [0, 0] width 0 height 0
click at [860, 507] on label "Commvault" at bounding box center [884, 514] width 69 height 16
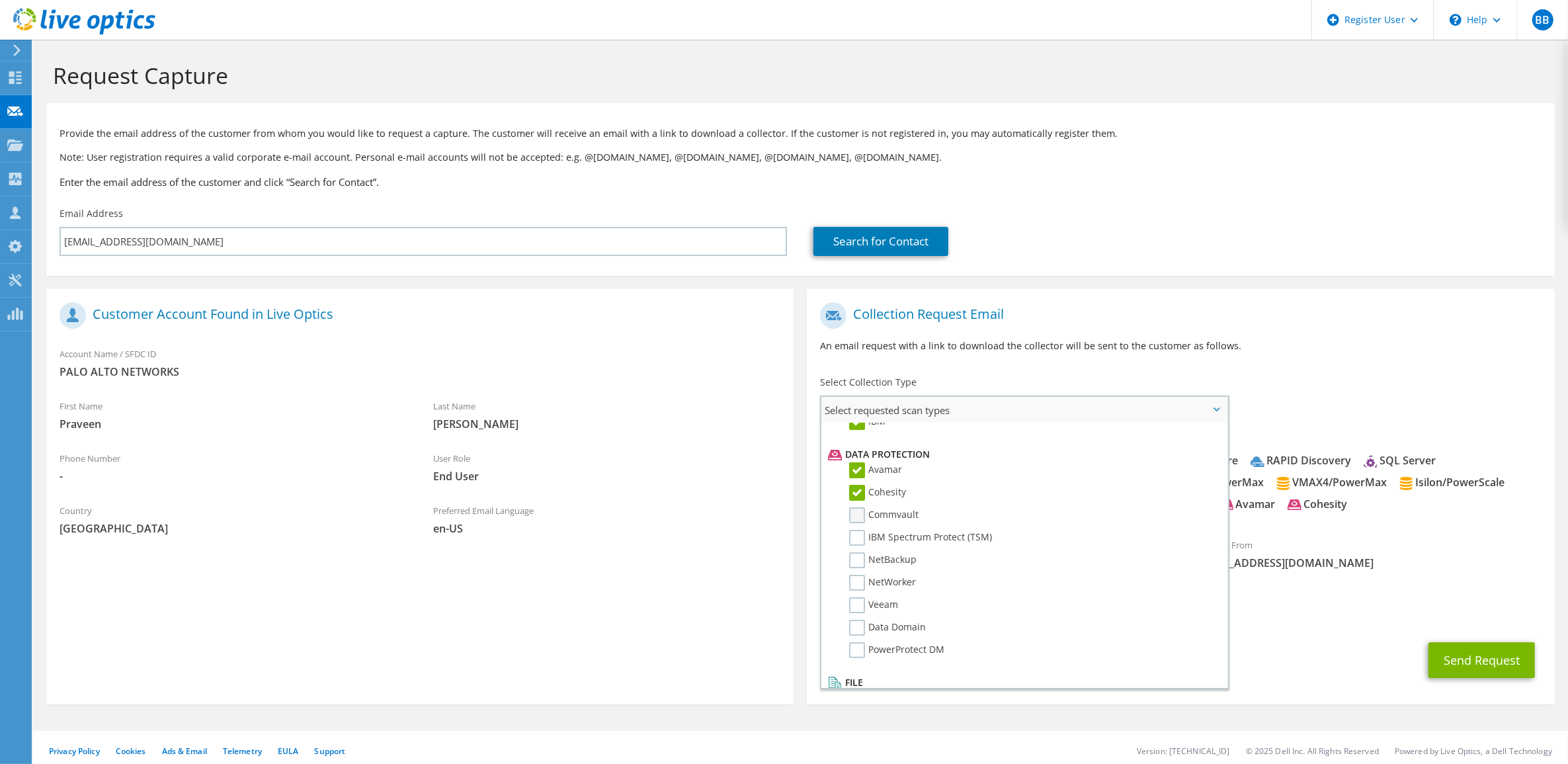
click at [0, 0] on input "Commvault" at bounding box center [0, 0] width 0 height 0
click at [859, 530] on label "IBM Spectrum Protect (TSM)" at bounding box center [920, 537] width 143 height 16
click at [0, 0] on input "IBM Spectrum Protect (TSM)" at bounding box center [0, 0] width 0 height 0
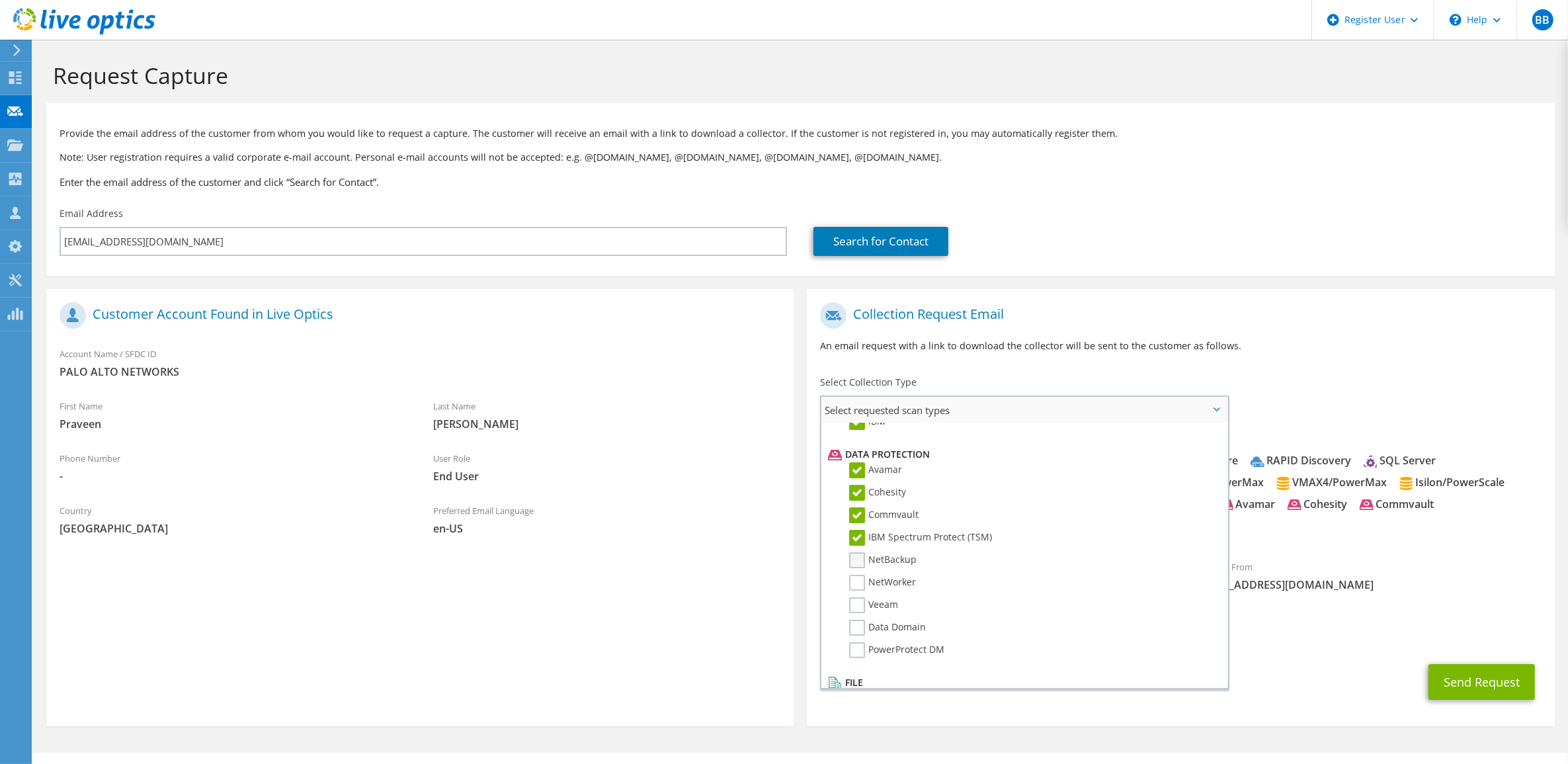
click at [859, 552] on label "NetBackup" at bounding box center [883, 560] width 67 height 16
click at [0, 0] on input "NetBackup" at bounding box center [0, 0] width 0 height 0
click at [859, 574] on label "NetWorker" at bounding box center [882, 582] width 67 height 16
click at [0, 0] on input "NetWorker" at bounding box center [0, 0] width 0 height 0
click at [858, 597] on label "Veeam" at bounding box center [874, 605] width 49 height 16
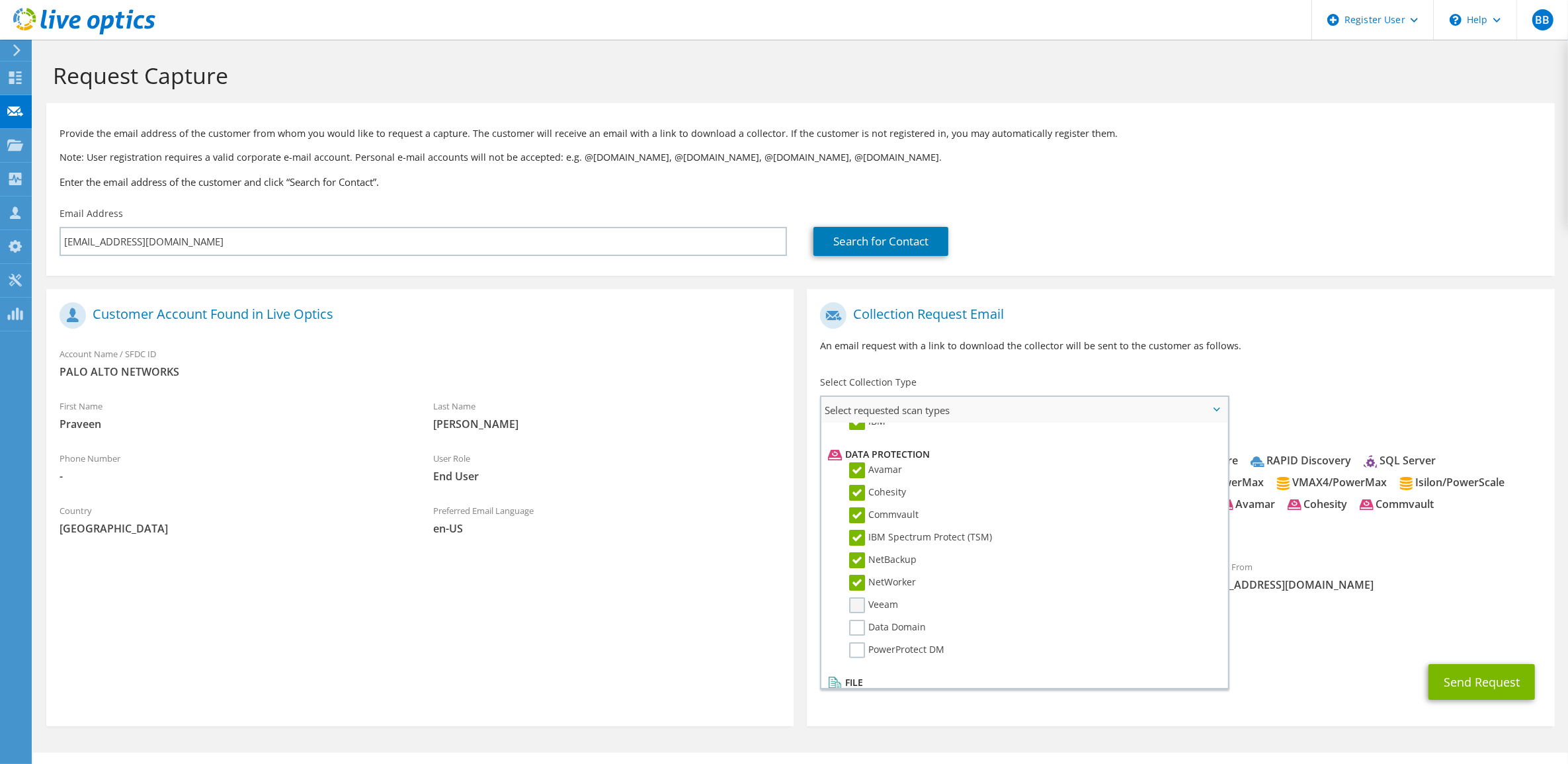
click at [0, 0] on input "Veeam" at bounding box center [0, 0] width 0 height 0
click at [860, 620] on label "Data Domain" at bounding box center [887, 627] width 77 height 16
click at [0, 0] on input "Data Domain" at bounding box center [0, 0] width 0 height 0
click at [860, 642] on label "PowerProtect DM" at bounding box center [897, 649] width 95 height 16
click at [0, 0] on input "PowerProtect DM" at bounding box center [0, 0] width 0 height 0
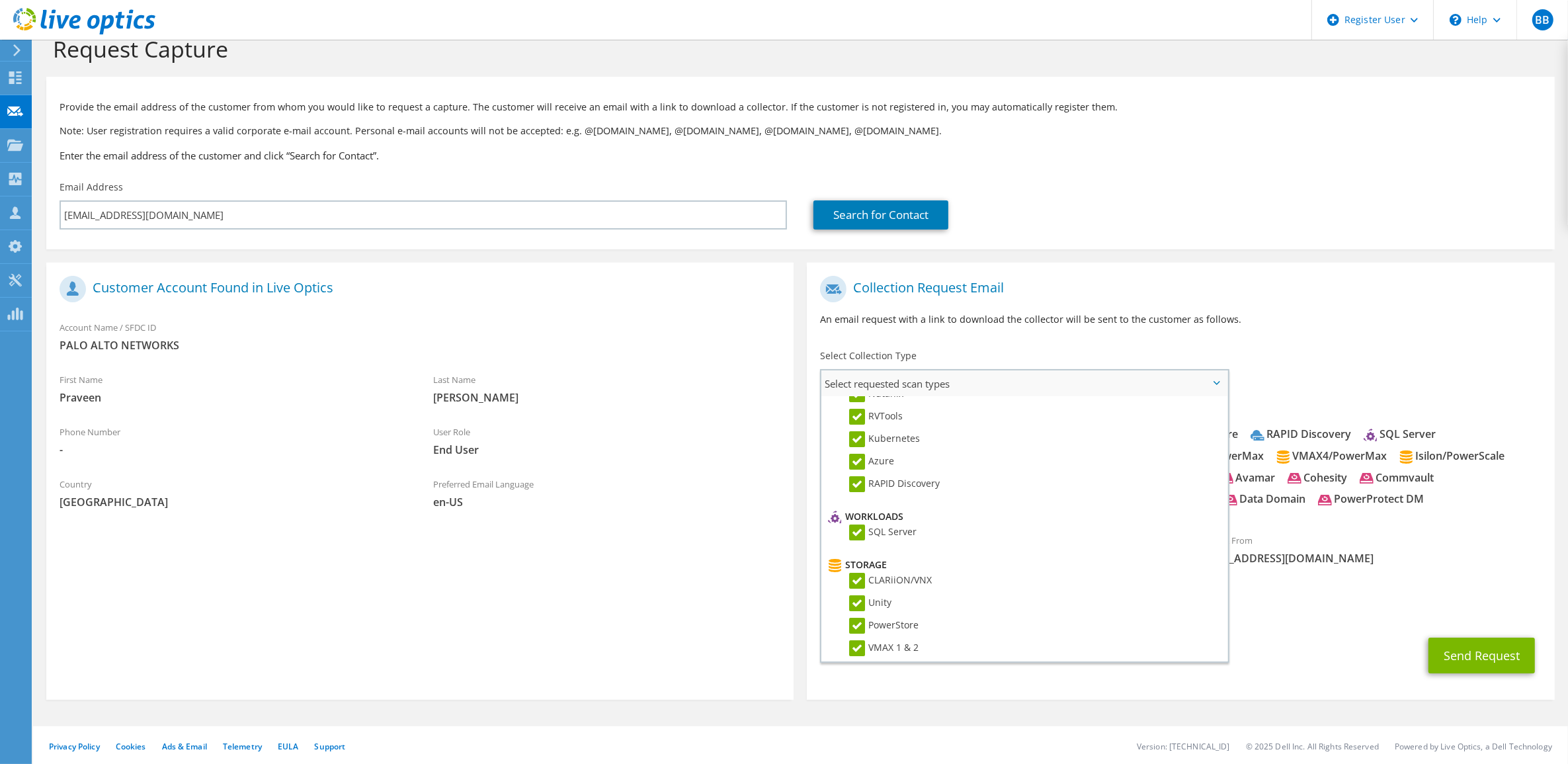
scroll to position [0, 0]
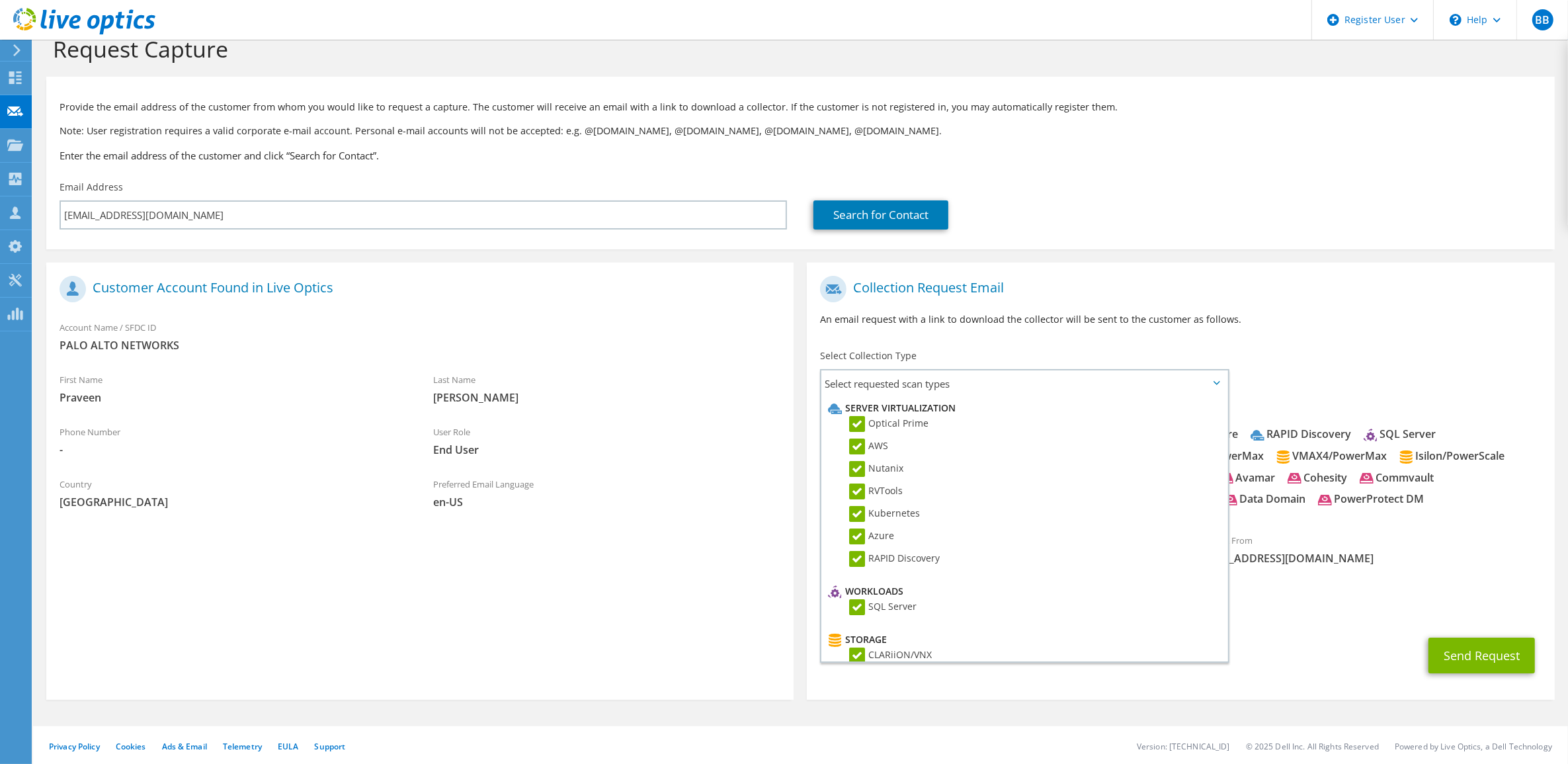
click at [1307, 342] on div "Collection Request Email An email request with a link to download the collector…" at bounding box center [1181, 305] width 747 height 73
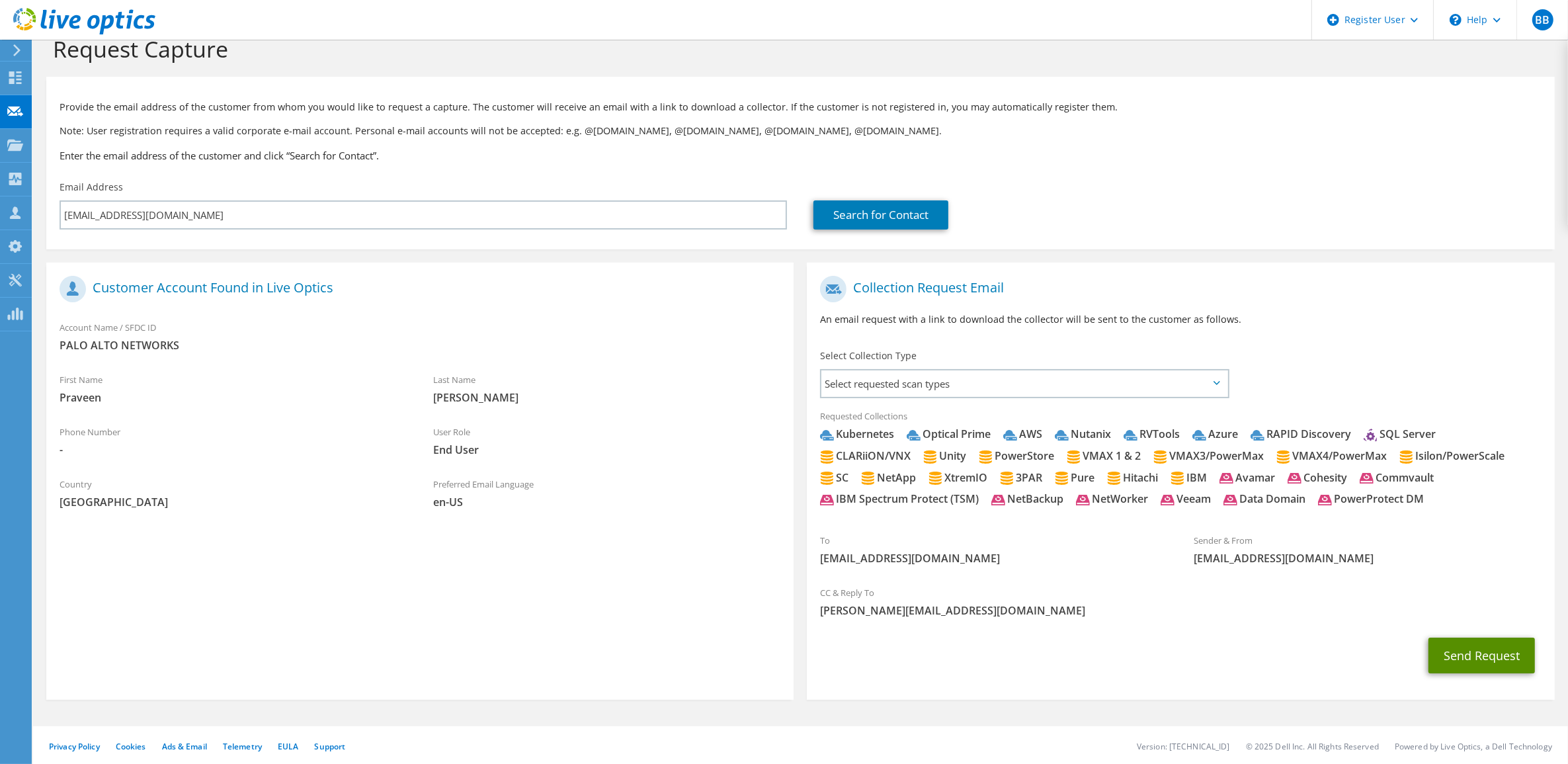
click at [1457, 648] on button "Send Request" at bounding box center [1482, 655] width 106 height 35
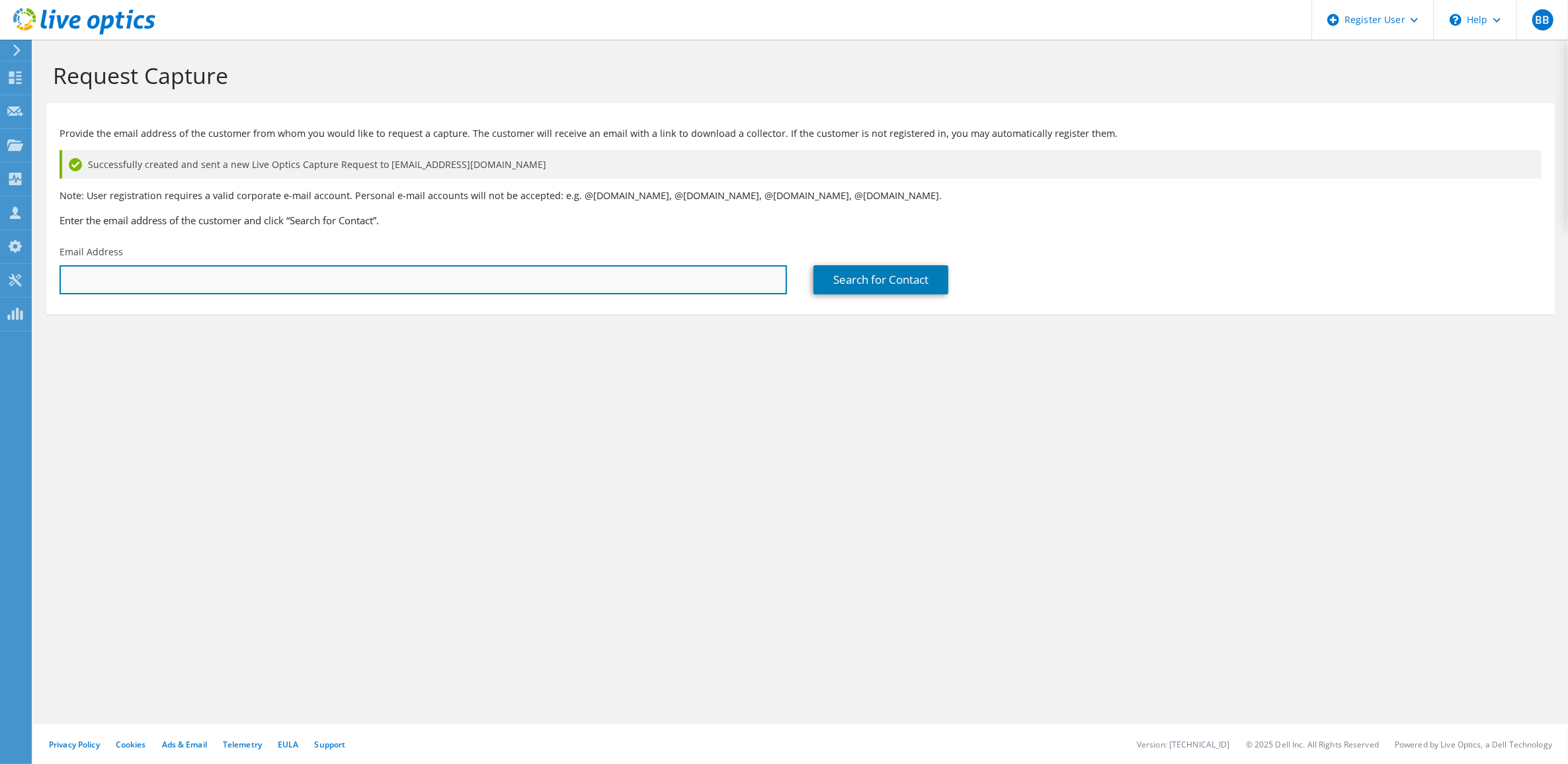
click at [349, 282] on input "text" at bounding box center [423, 279] width 728 height 30
paste input "bsasidhara@paloaltonetworks.com"
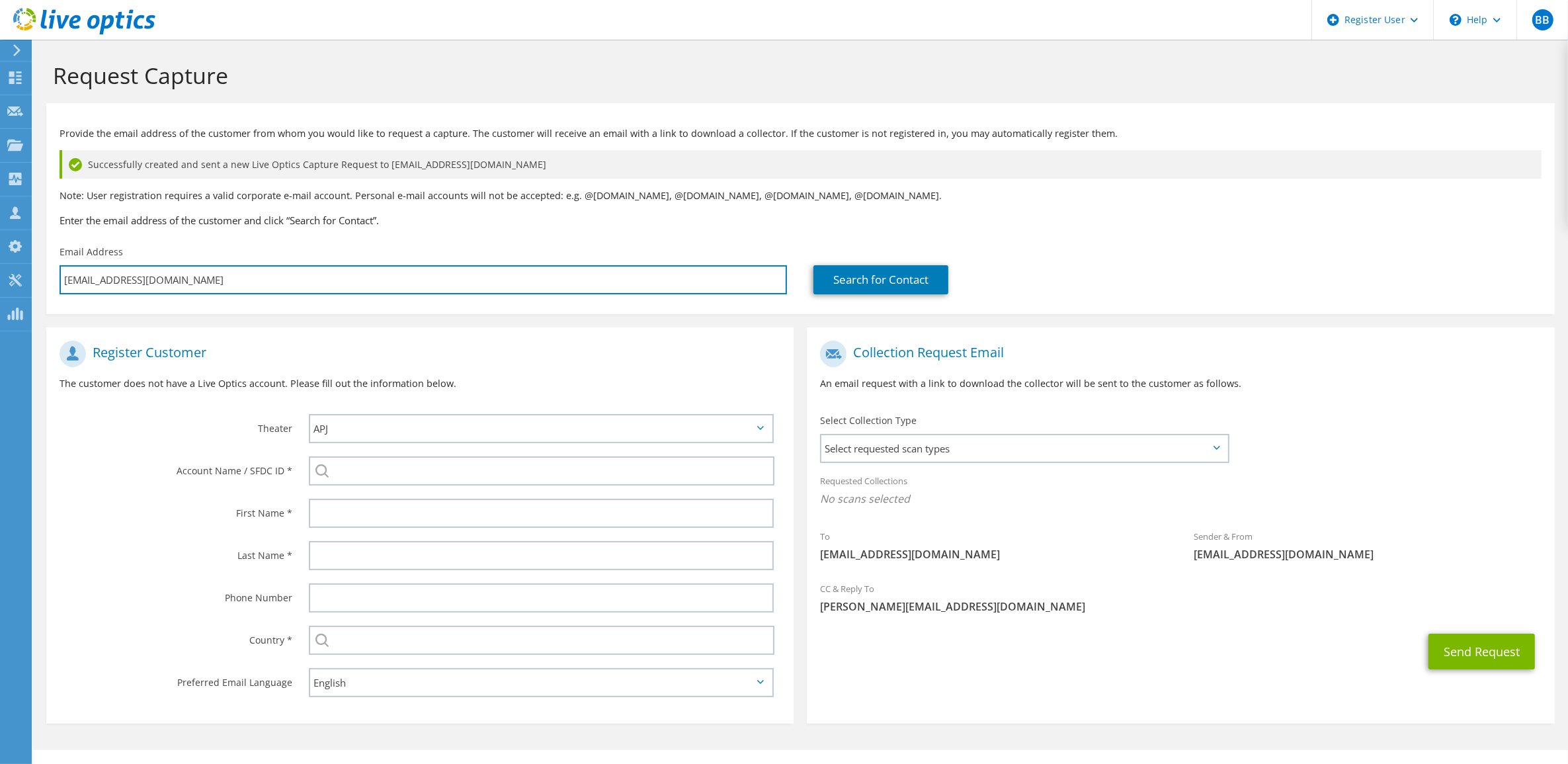
type input "bsasidhara@paloaltonetworks.com"
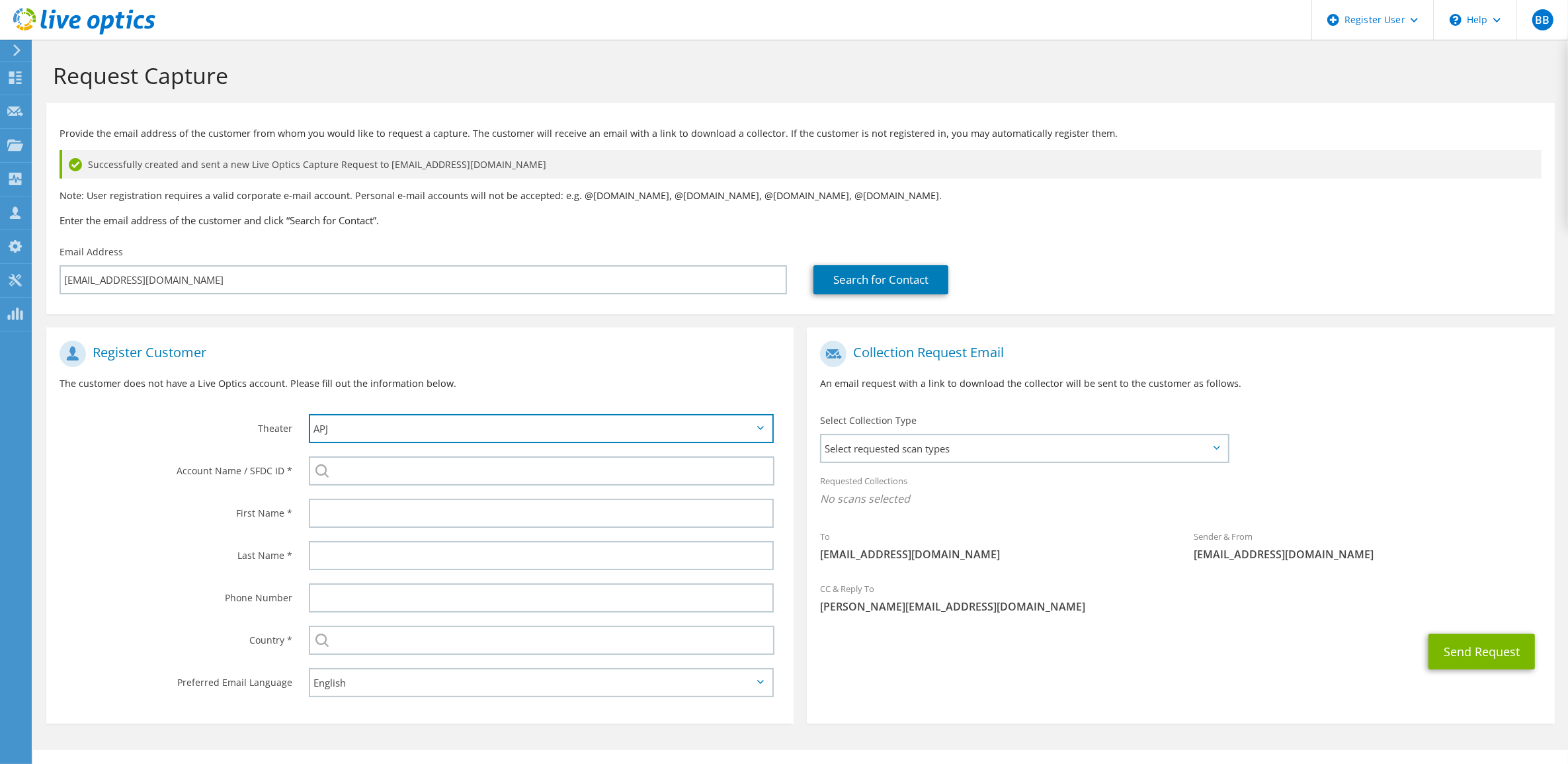
click at [430, 437] on select "APJ EMEA NA/LATAM" at bounding box center [542, 428] width 466 height 30
click at [309, 414] on select "APJ EMEA NA/LATAM" at bounding box center [542, 428] width 466 height 30
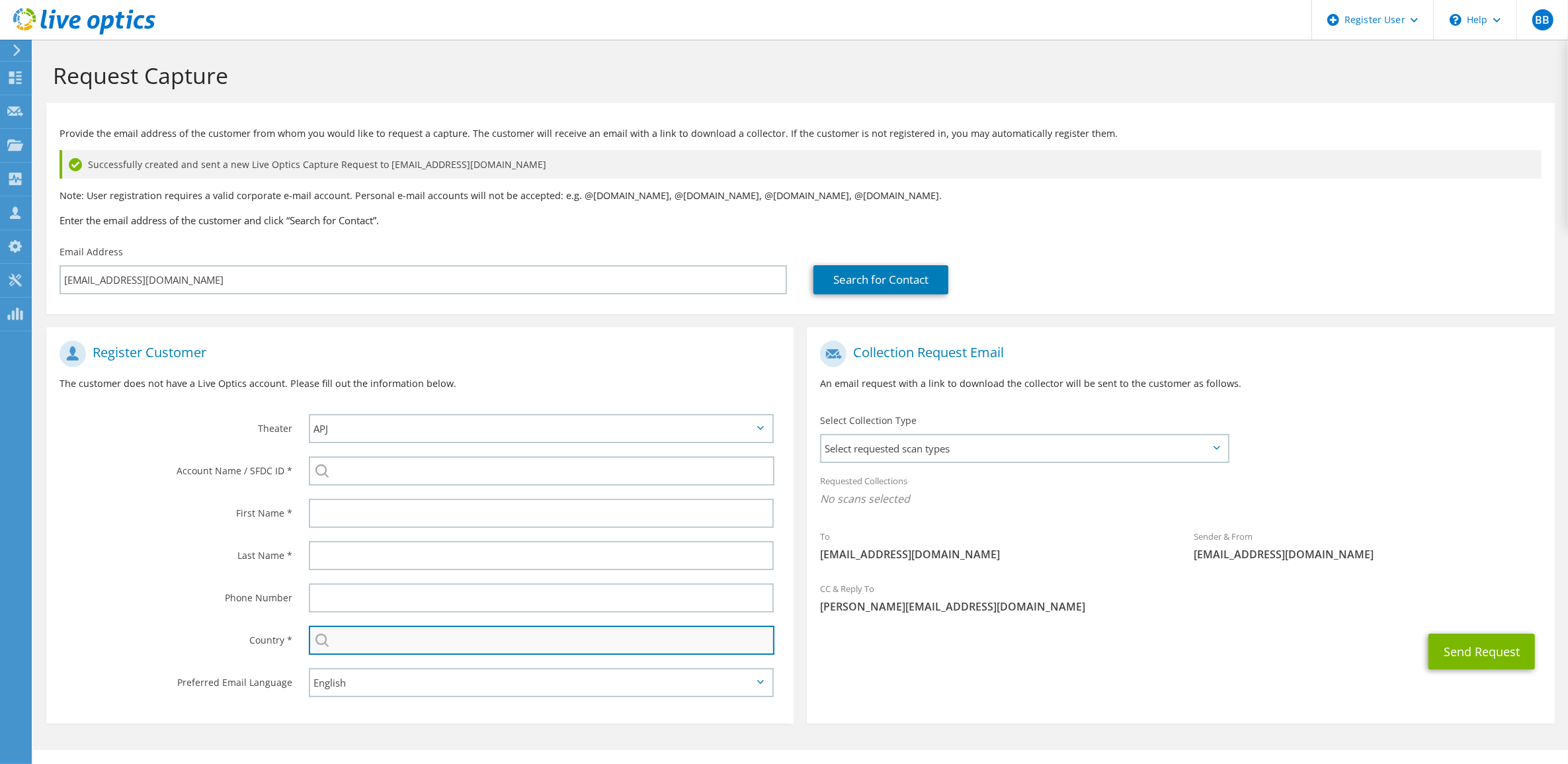
click at [437, 642] on input "text" at bounding box center [542, 640] width 466 height 30
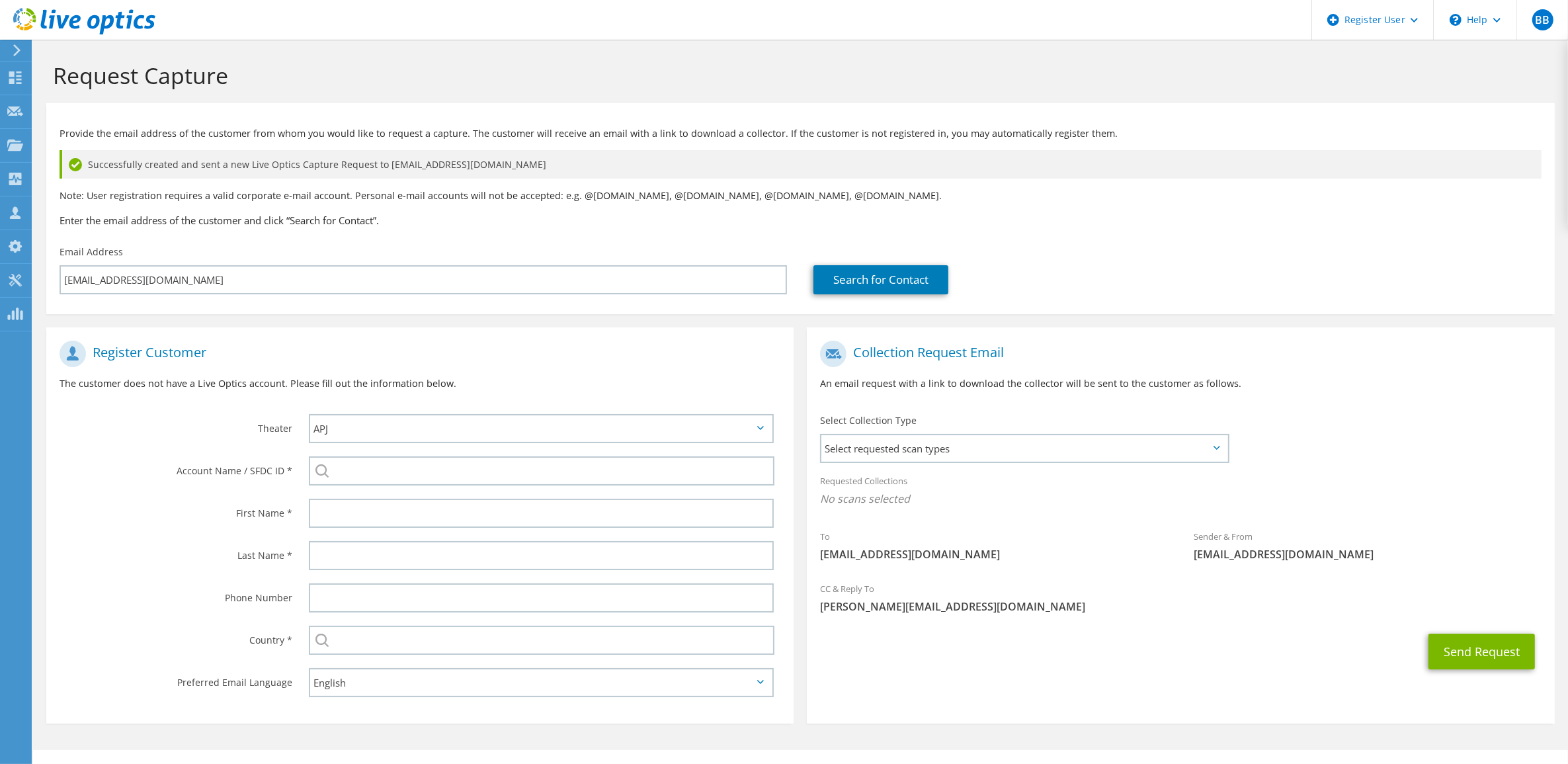
click at [208, 547] on label "Last Name *" at bounding box center [176, 551] width 233 height 21
click at [352, 513] on input "text" at bounding box center [542, 513] width 466 height 30
type input "Binoj"
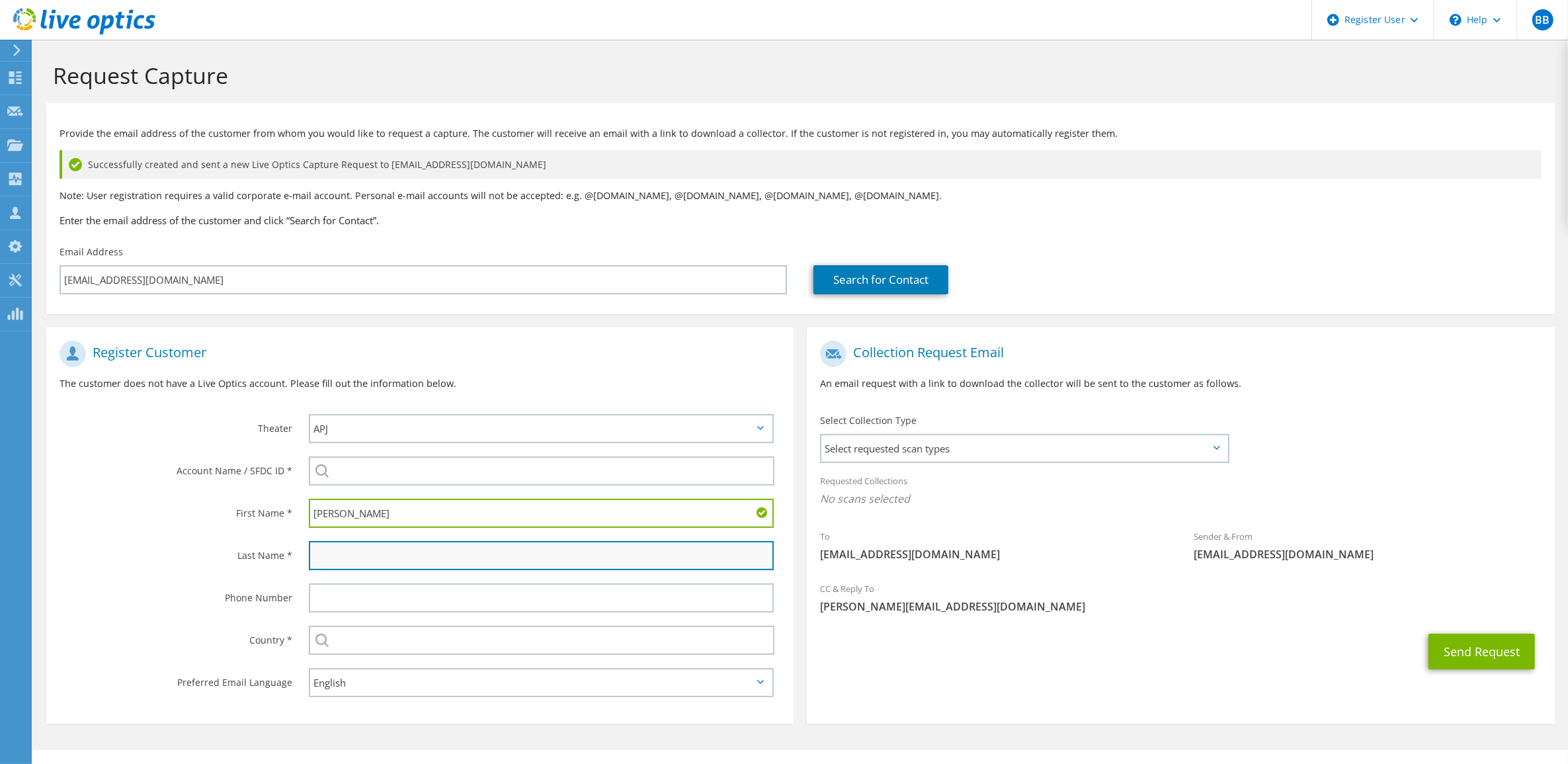
click at [344, 557] on input "text" at bounding box center [542, 555] width 466 height 30
type input "s"
type input "Sasidharan"
click at [194, 600] on div "Phone Number" at bounding box center [171, 597] width 250 height 41
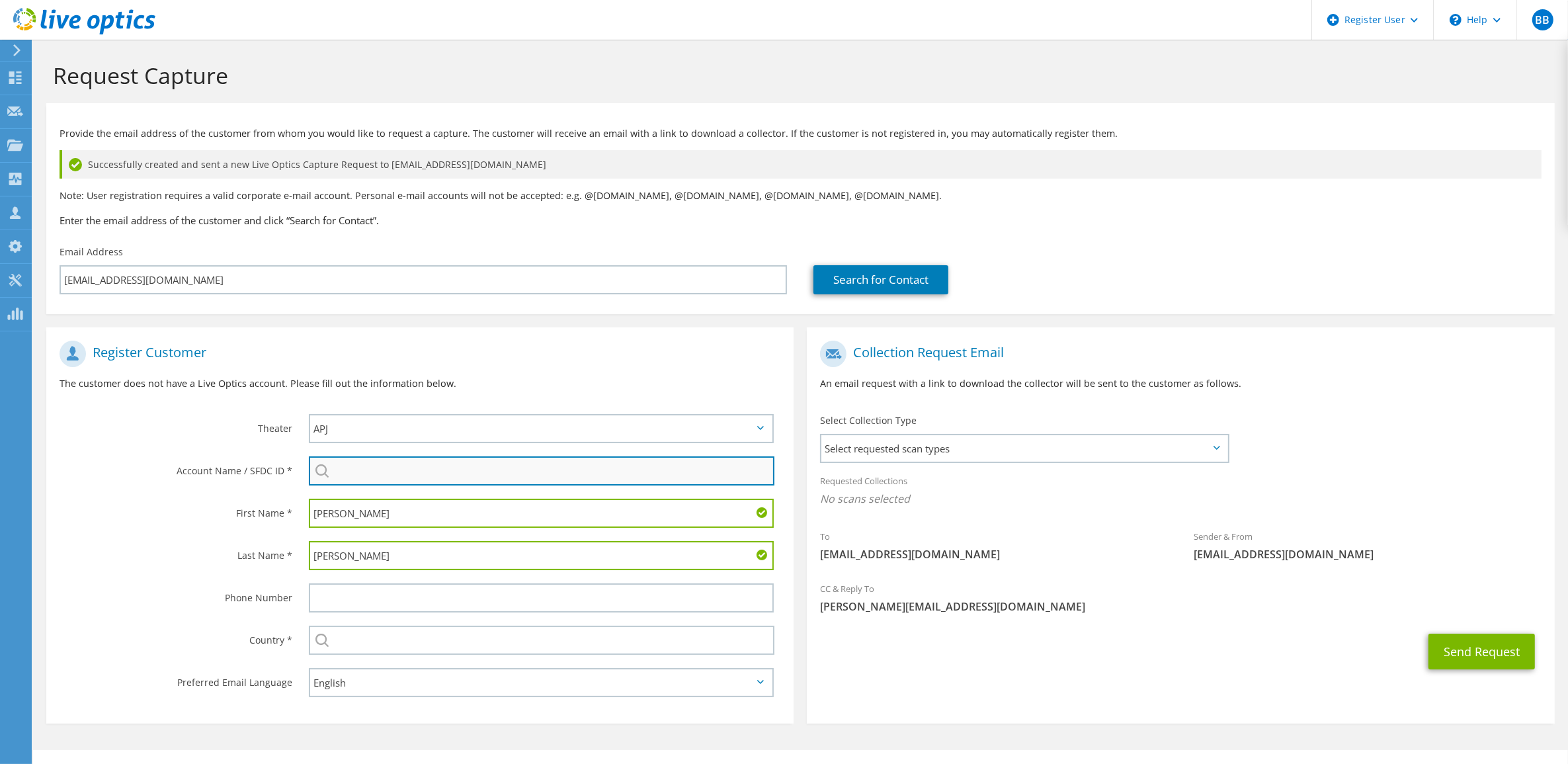
click at [382, 473] on input "search" at bounding box center [542, 471] width 466 height 30
click at [325, 471] on div at bounding box center [542, 471] width 466 height 30
click at [363, 471] on input "search" at bounding box center [542, 471] width 466 height 30
drag, startPoint x: 425, startPoint y: 473, endPoint x: 261, endPoint y: 460, distance: 164.5
click at [261, 460] on div "Account Name / SFDC ID * palo alto networks PALO ALTO NETWORKS : 2720433541 Pal…" at bounding box center [420, 471] width 747 height 42
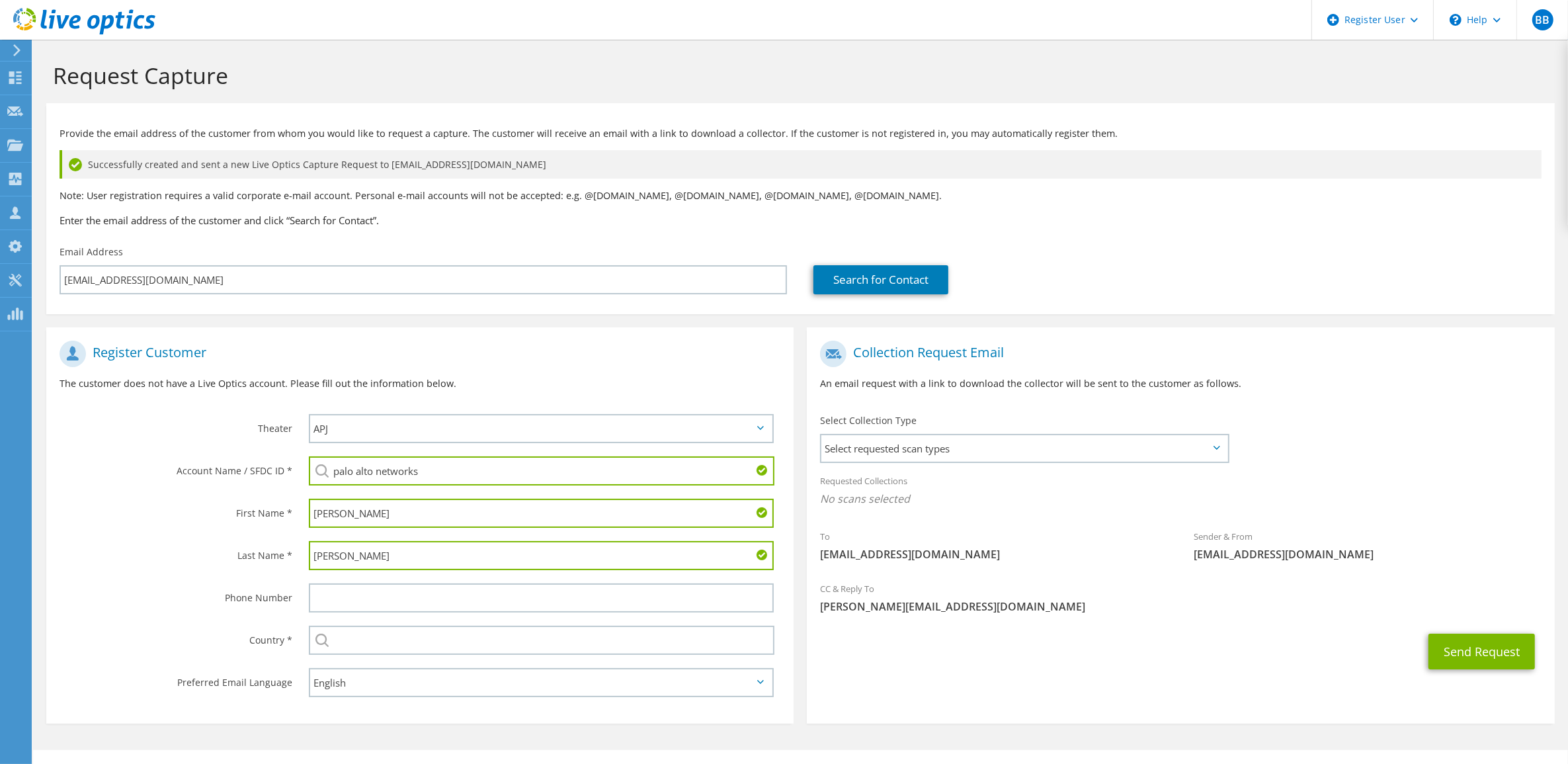
paste input "2946141777"
drag, startPoint x: 408, startPoint y: 471, endPoint x: 309, endPoint y: 458, distance: 99.8
click at [309, 458] on input "2946141777" at bounding box center [542, 471] width 466 height 30
paste input "PALO ALTO NETWORKS NEDERLAND B.V."
click at [484, 491] on li "PALO ALTO NETWORKS NEDERLAND B.V. : 2946141777" at bounding box center [417, 488] width 216 height 16
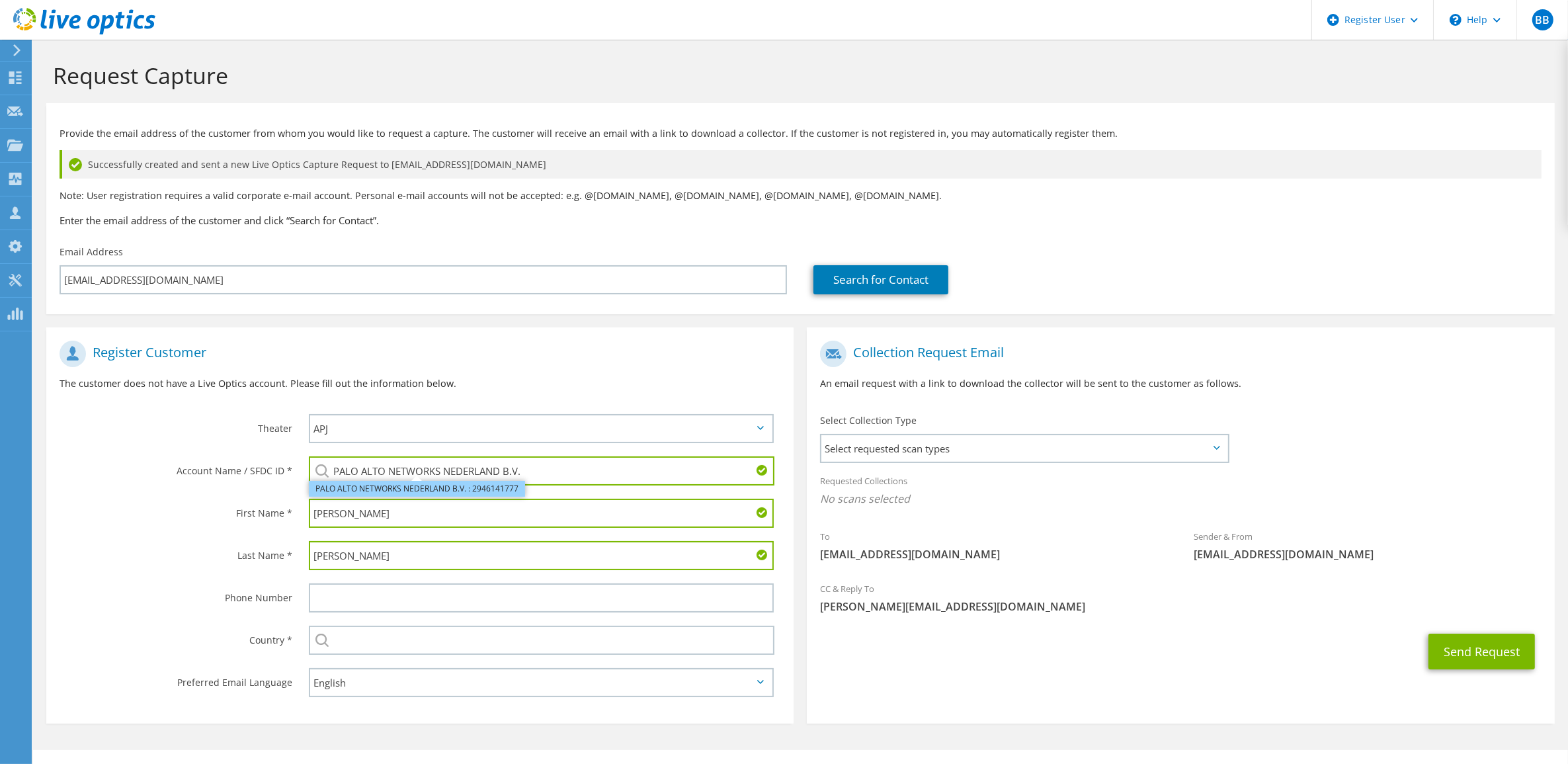
type input "PALO ALTO NETWORKS NEDERLAND B.V. : 2946141777"
click at [186, 542] on label "Last Name *" at bounding box center [176, 551] width 233 height 21
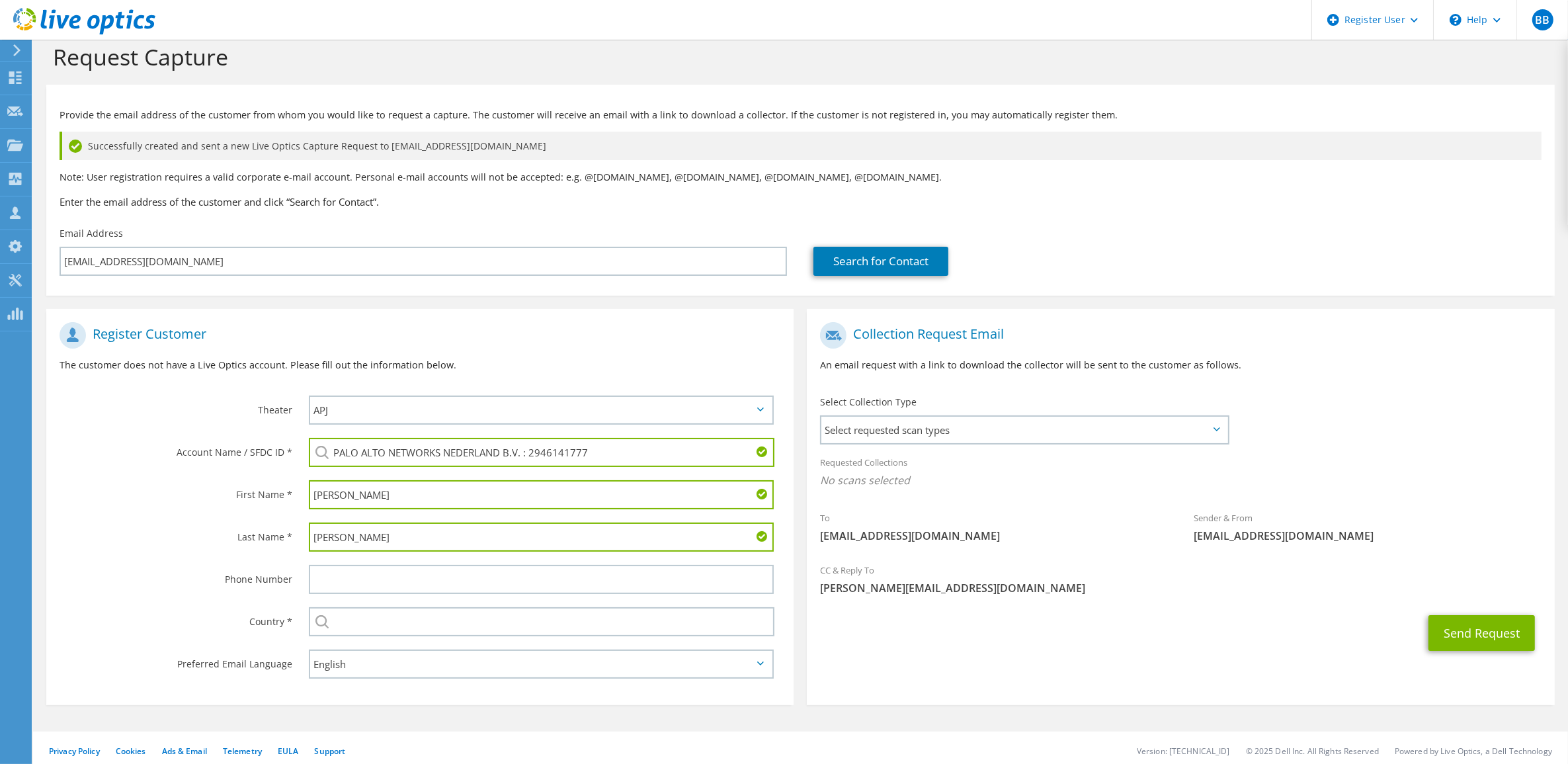
scroll to position [24, 0]
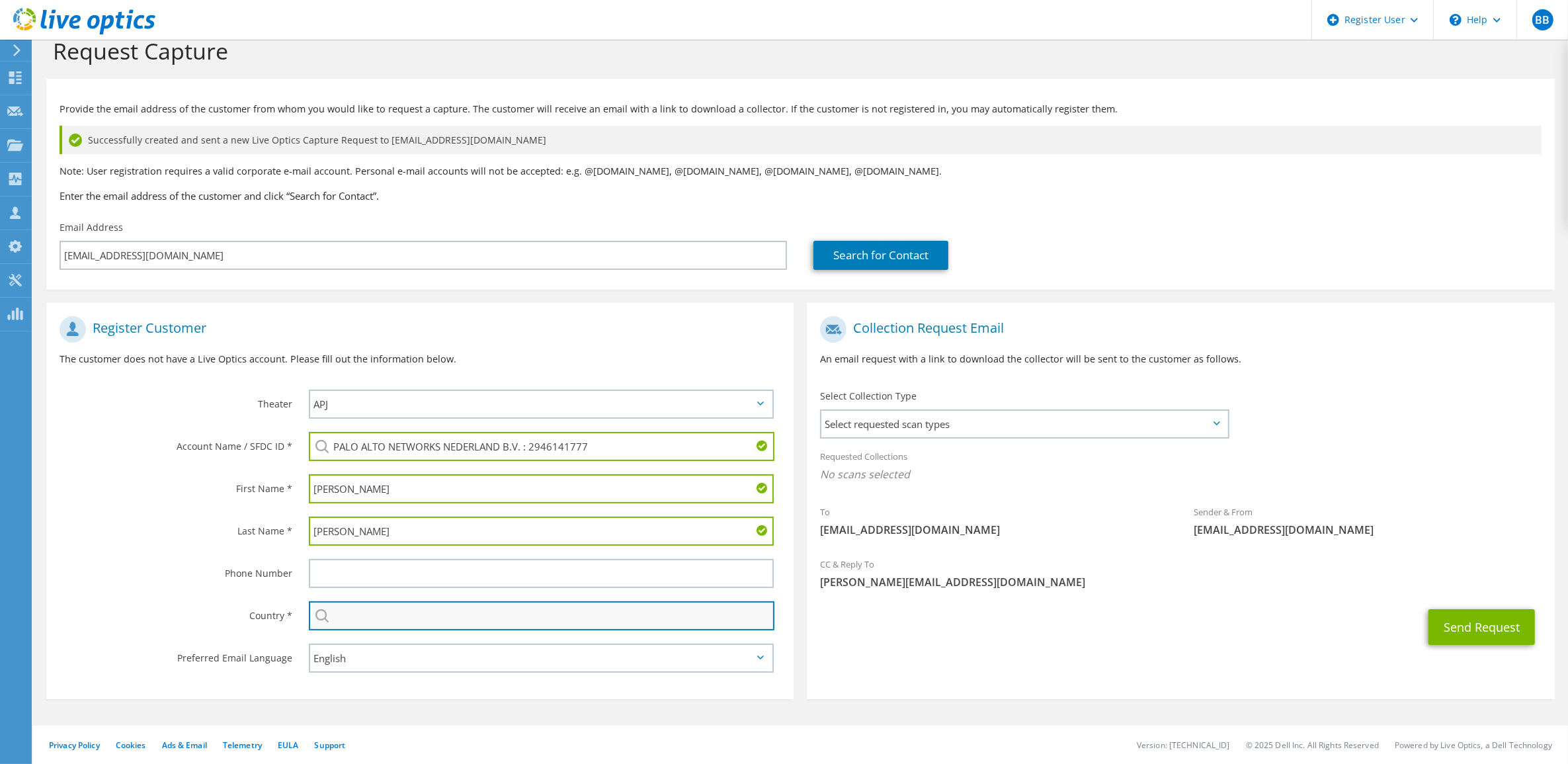
click at [345, 614] on input "text" at bounding box center [542, 616] width 466 height 30
type input "[GEOGRAPHIC_DATA]"
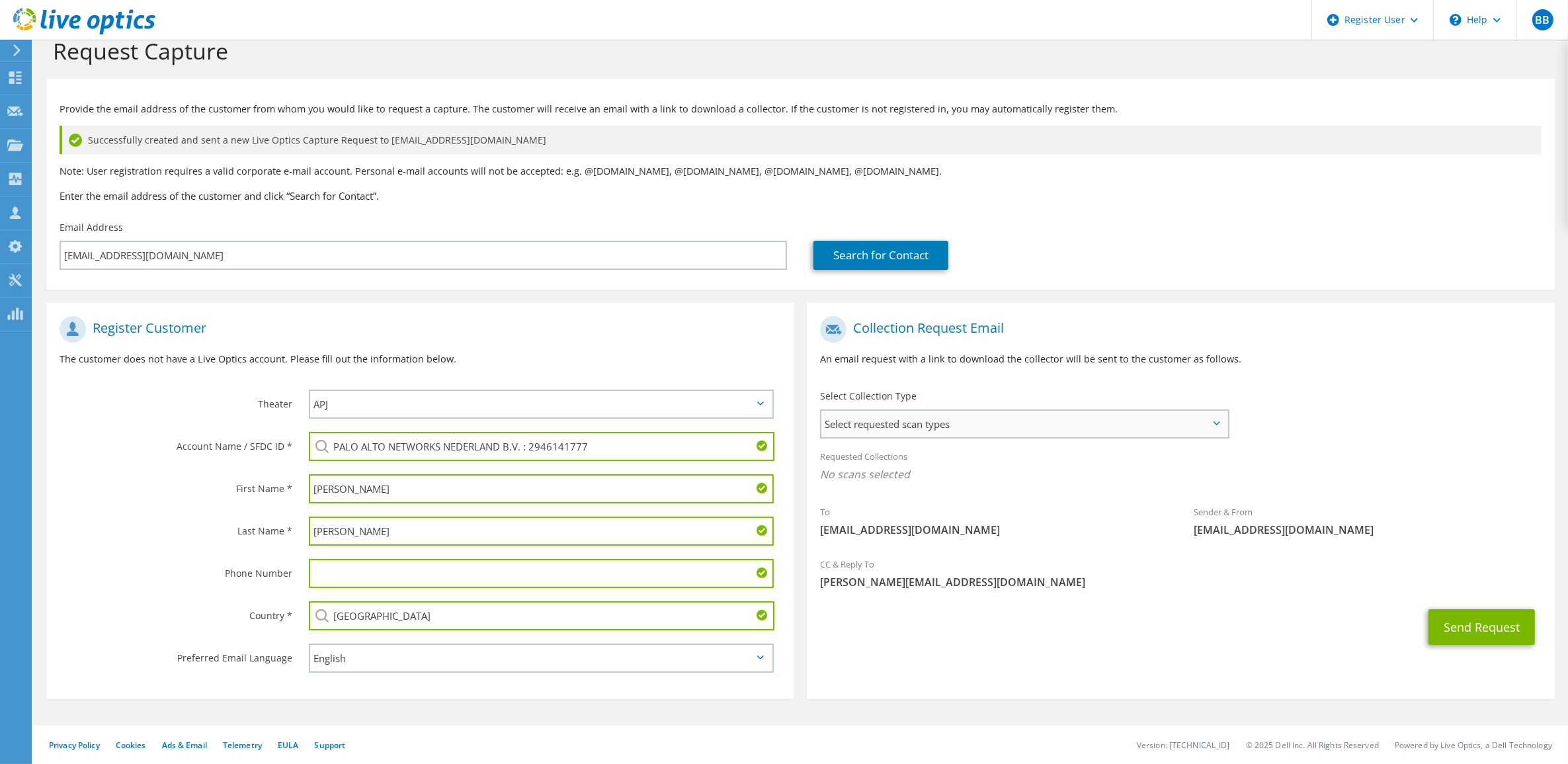
click at [1043, 427] on span "Select requested scan types" at bounding box center [1024, 423] width 406 height 26
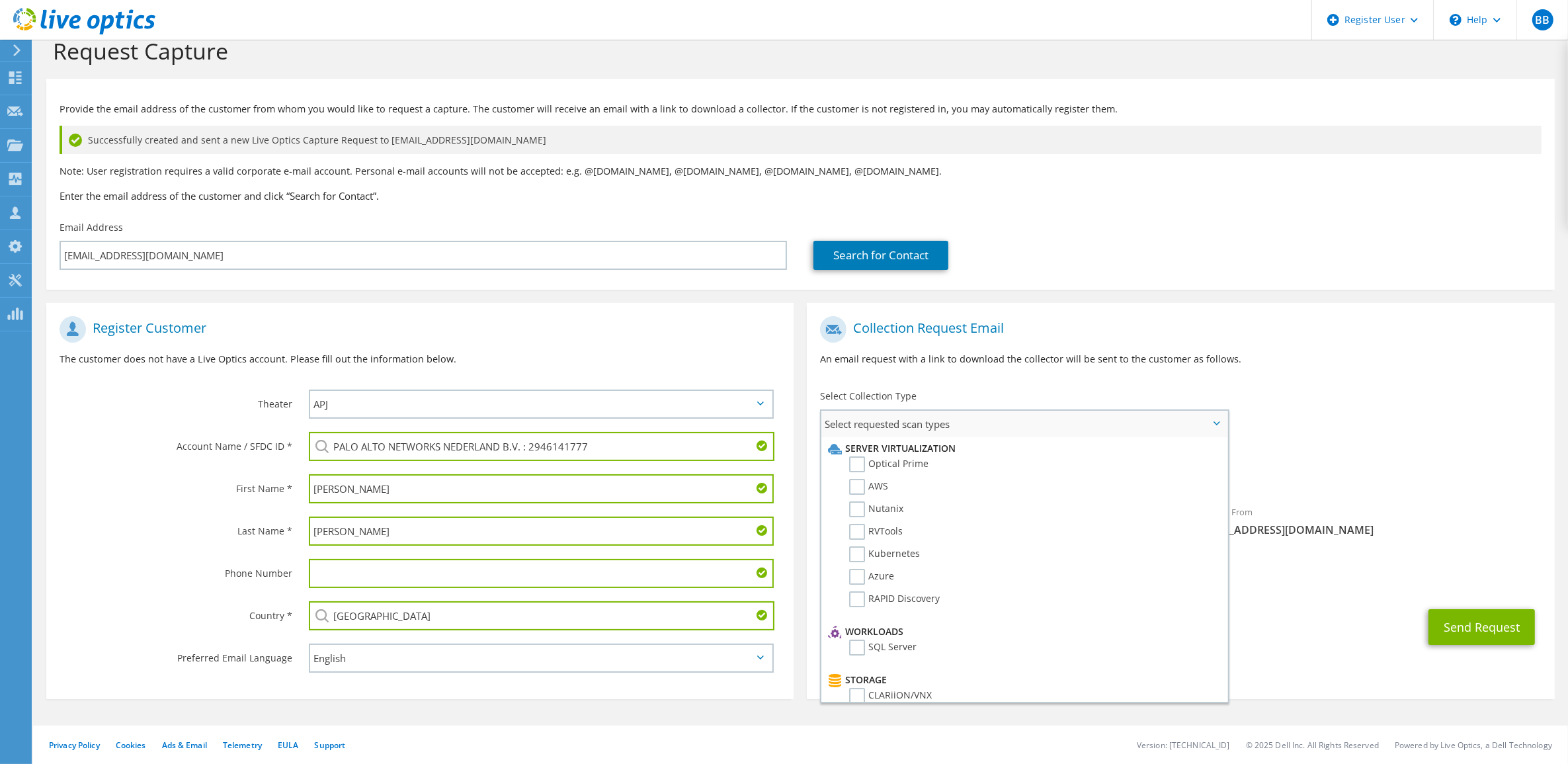
drag, startPoint x: 858, startPoint y: 463, endPoint x: 858, endPoint y: 475, distance: 12.0
click at [858, 475] on li "Optical Prime" at bounding box center [1022, 467] width 396 height 23
click at [858, 480] on label "AWS" at bounding box center [869, 487] width 39 height 16
click at [0, 0] on input "AWS" at bounding box center [0, 0] width 0 height 0
click at [858, 467] on label "Optical Prime" at bounding box center [889, 464] width 79 height 16
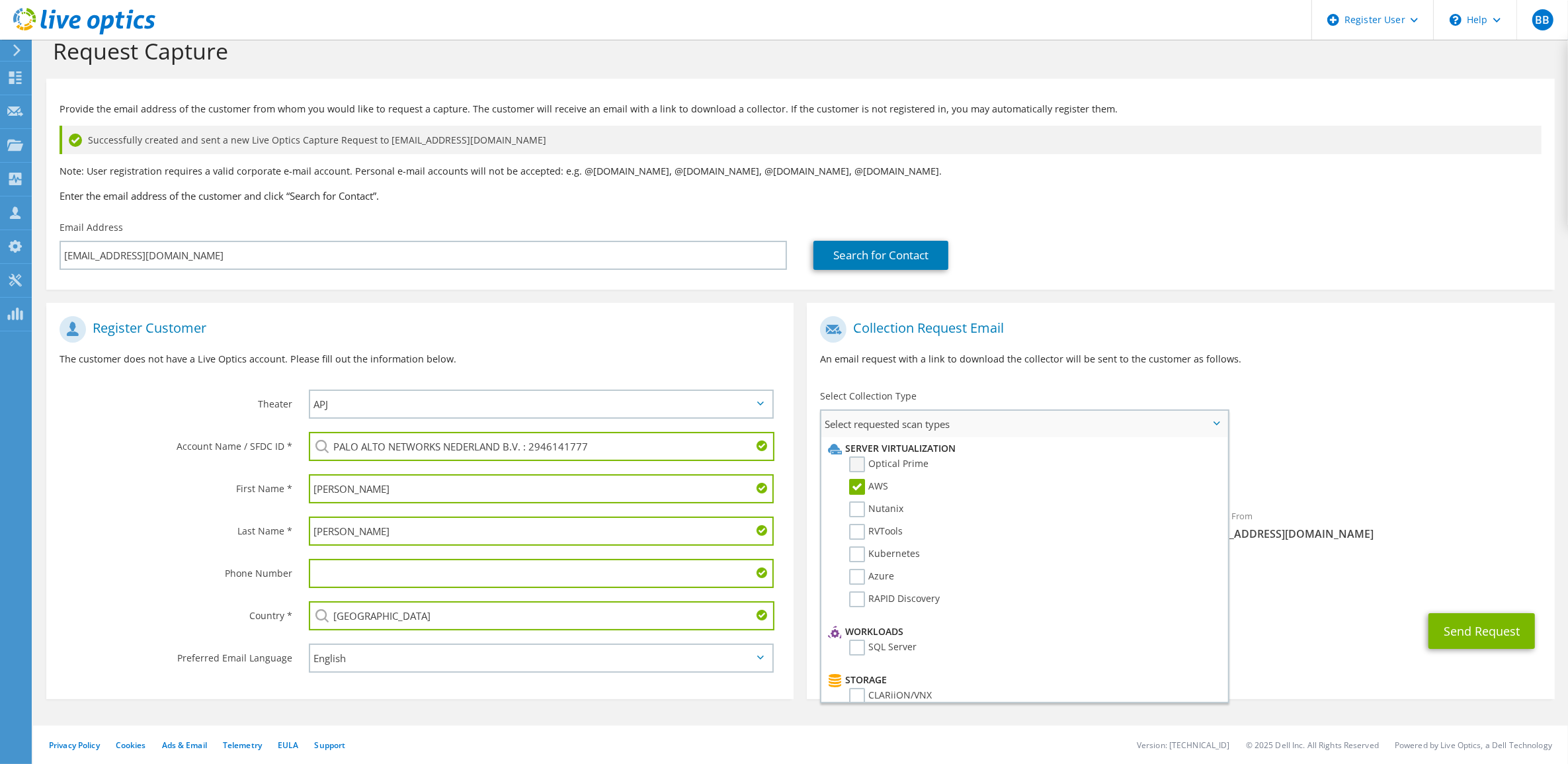
click at [0, 0] on input "Optical Prime" at bounding box center [0, 0] width 0 height 0
click at [855, 508] on label "Nutanix" at bounding box center [876, 508] width 54 height 16
click at [0, 0] on input "Nutanix" at bounding box center [0, 0] width 0 height 0
click at [859, 524] on label "RVTools" at bounding box center [876, 531] width 54 height 16
click at [0, 0] on input "RVTools" at bounding box center [0, 0] width 0 height 0
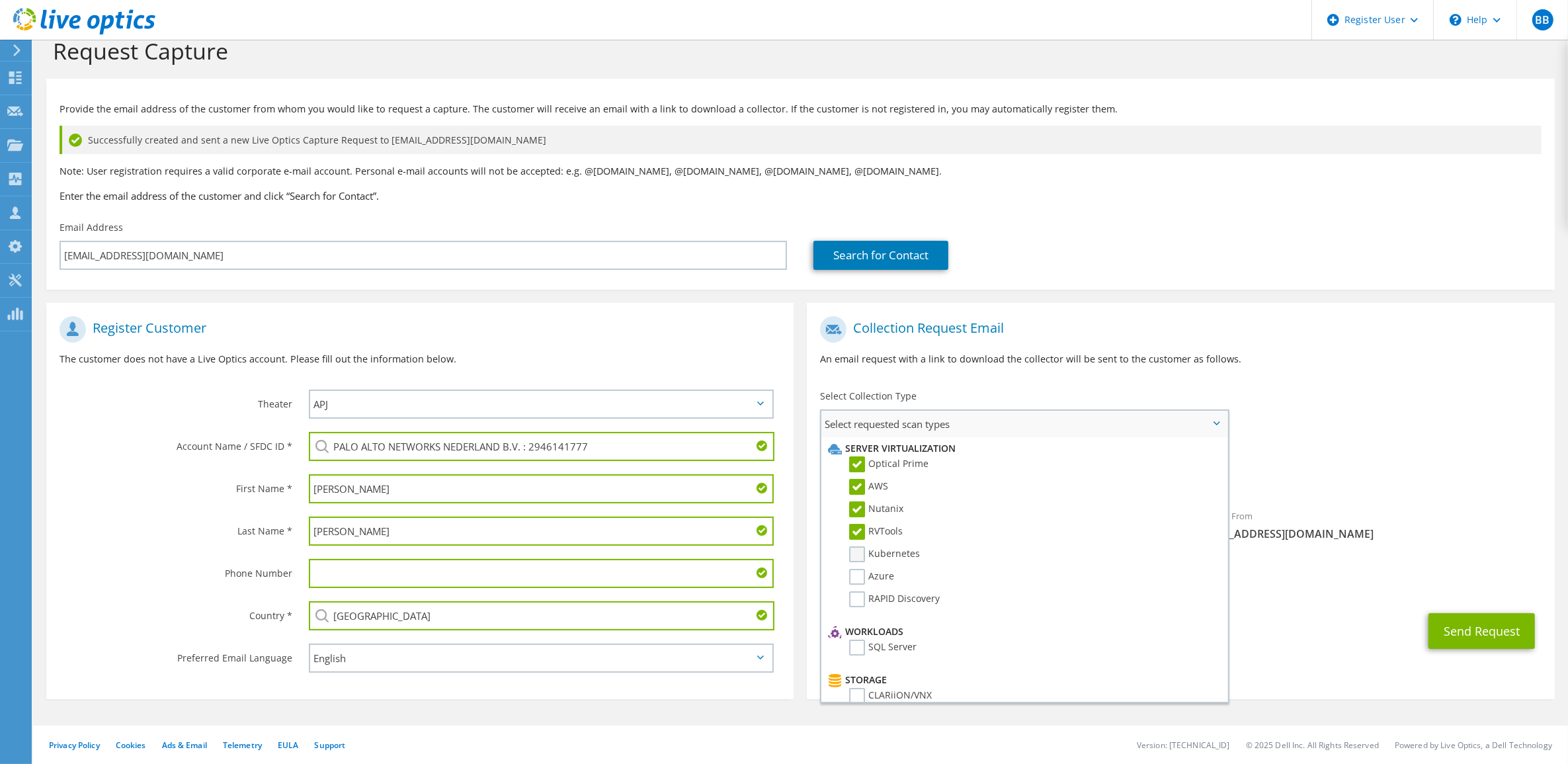
drag, startPoint x: 859, startPoint y: 542, endPoint x: 860, endPoint y: 554, distance: 12.0
click at [859, 546] on label "Kubernetes" at bounding box center [885, 554] width 71 height 16
click at [0, 0] on input "Kubernetes" at bounding box center [0, 0] width 0 height 0
click at [860, 568] on label "Azure" at bounding box center [871, 576] width 45 height 16
click at [0, 0] on input "Azure" at bounding box center [0, 0] width 0 height 0
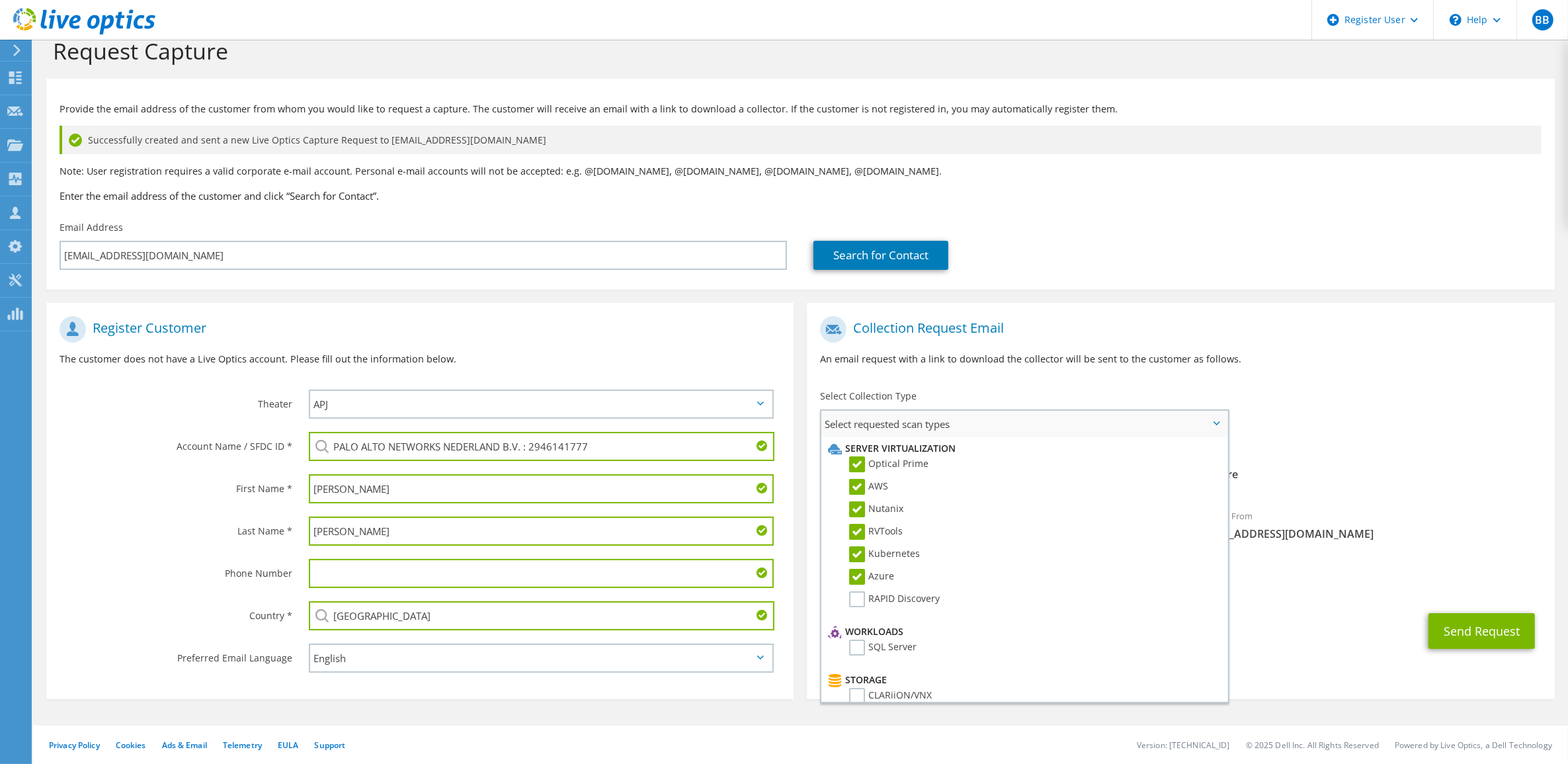
click at [859, 591] on label "RAPID Discovery" at bounding box center [894, 599] width 90 height 16
click at [0, 0] on input "RAPID Discovery" at bounding box center [0, 0] width 0 height 0
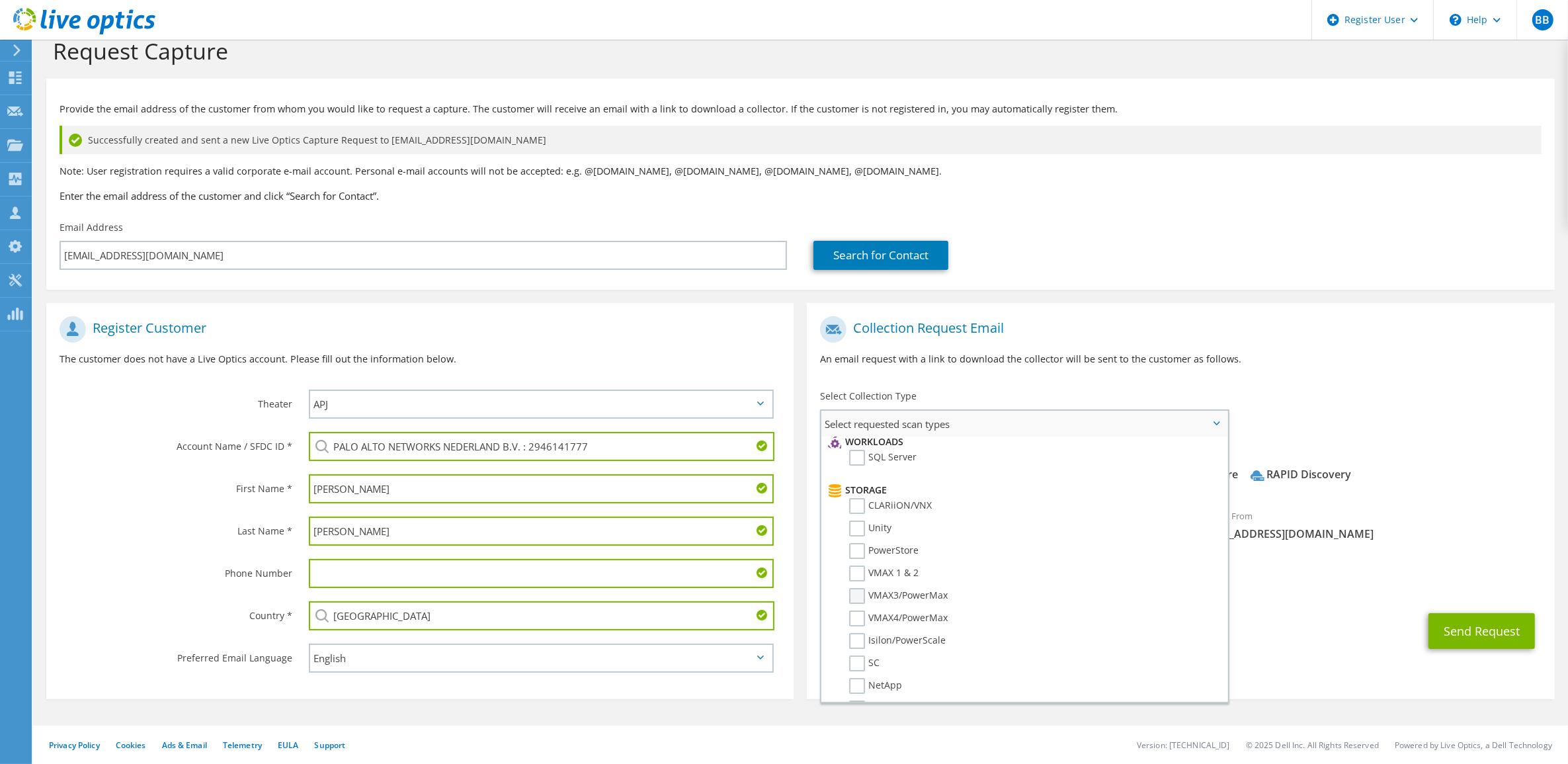
scroll to position [165, 0]
drag, startPoint x: 854, startPoint y: 474, endPoint x: 858, endPoint y: 497, distance: 23.3
click at [855, 474] on label "SQL Server" at bounding box center [883, 482] width 67 height 16
click at [0, 0] on input "SQL Server" at bounding box center [0, 0] width 0 height 0
click at [855, 525] on label "CLARiiON/VNX" at bounding box center [891, 530] width 83 height 16
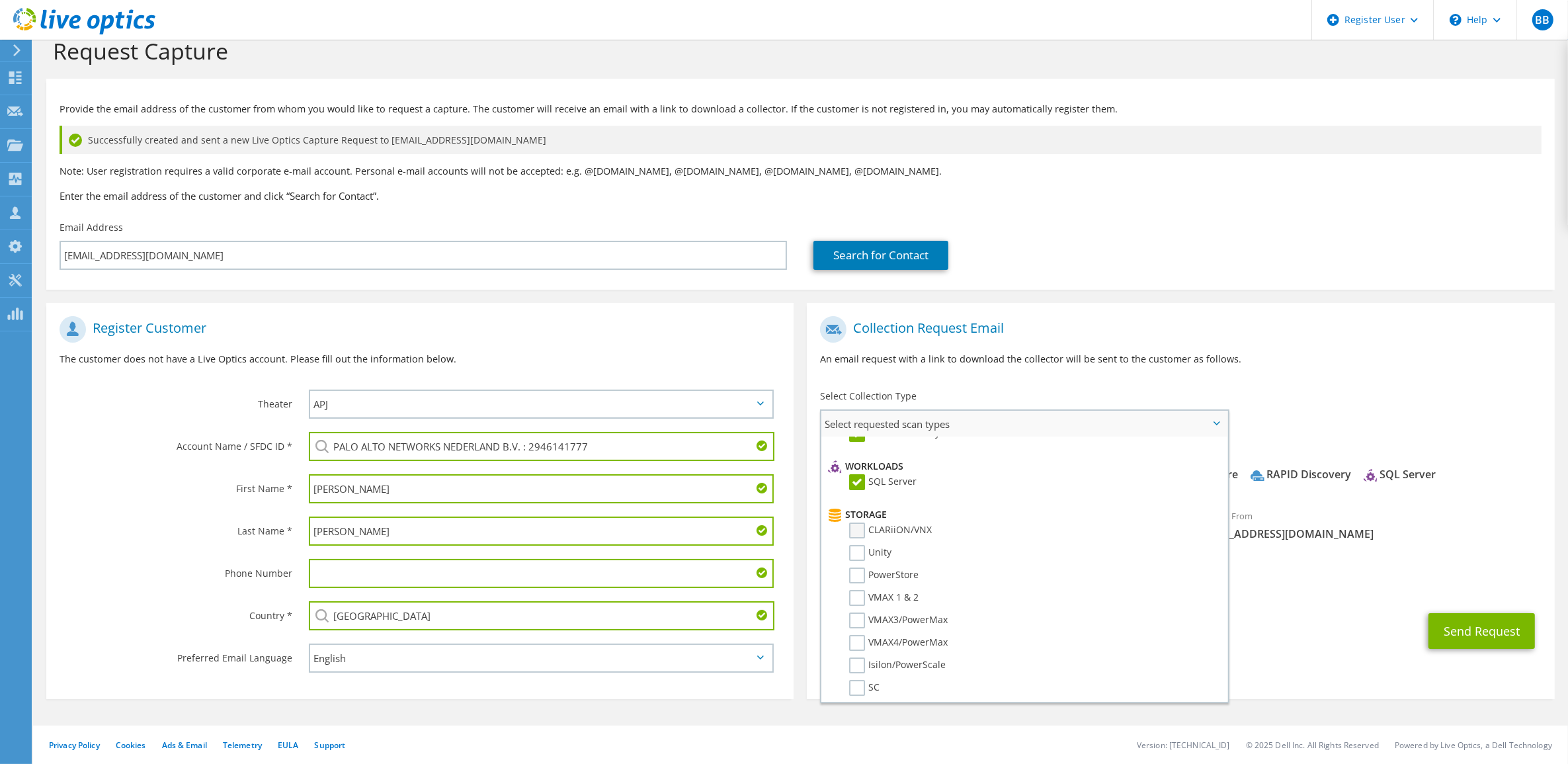
click at [0, 0] on input "CLARiiON/VNX" at bounding box center [0, 0] width 0 height 0
click at [857, 545] on label "Unity" at bounding box center [870, 552] width 42 height 16
click at [0, 0] on input "Unity" at bounding box center [0, 0] width 0 height 0
click at [856, 568] on label "PowerStore" at bounding box center [884, 575] width 69 height 16
click at [0, 0] on input "PowerStore" at bounding box center [0, 0] width 0 height 0
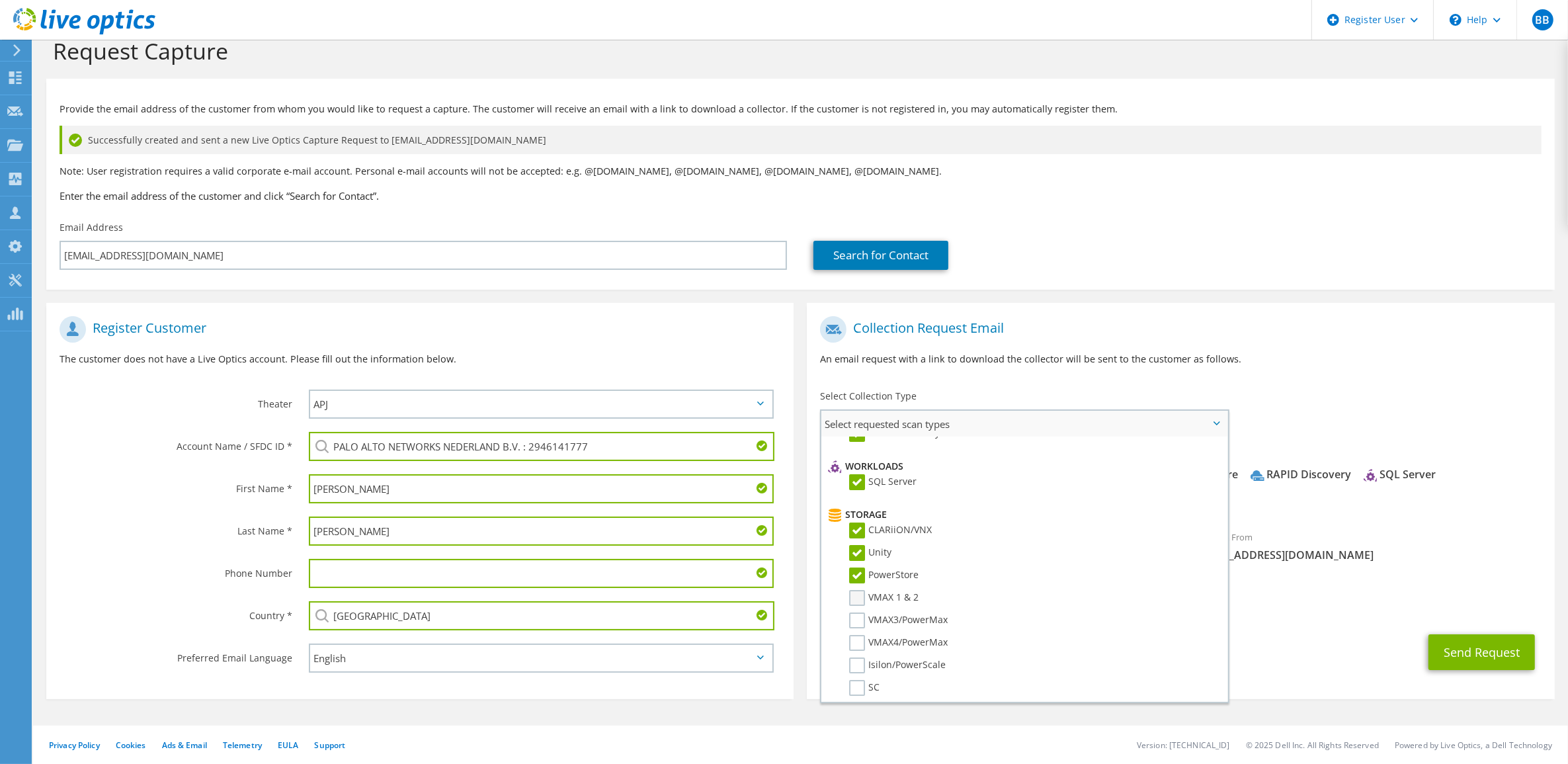
drag, startPoint x: 857, startPoint y: 580, endPoint x: 858, endPoint y: 589, distance: 9.1
click at [858, 589] on label "VMAX 1 & 2" at bounding box center [884, 597] width 69 height 16
click at [0, 0] on input "VMAX 1 & 2" at bounding box center [0, 0] width 0 height 0
click at [859, 612] on label "VMAX3/PowerMax" at bounding box center [898, 620] width 99 height 16
click at [0, 0] on input "VMAX3/PowerMax" at bounding box center [0, 0] width 0 height 0
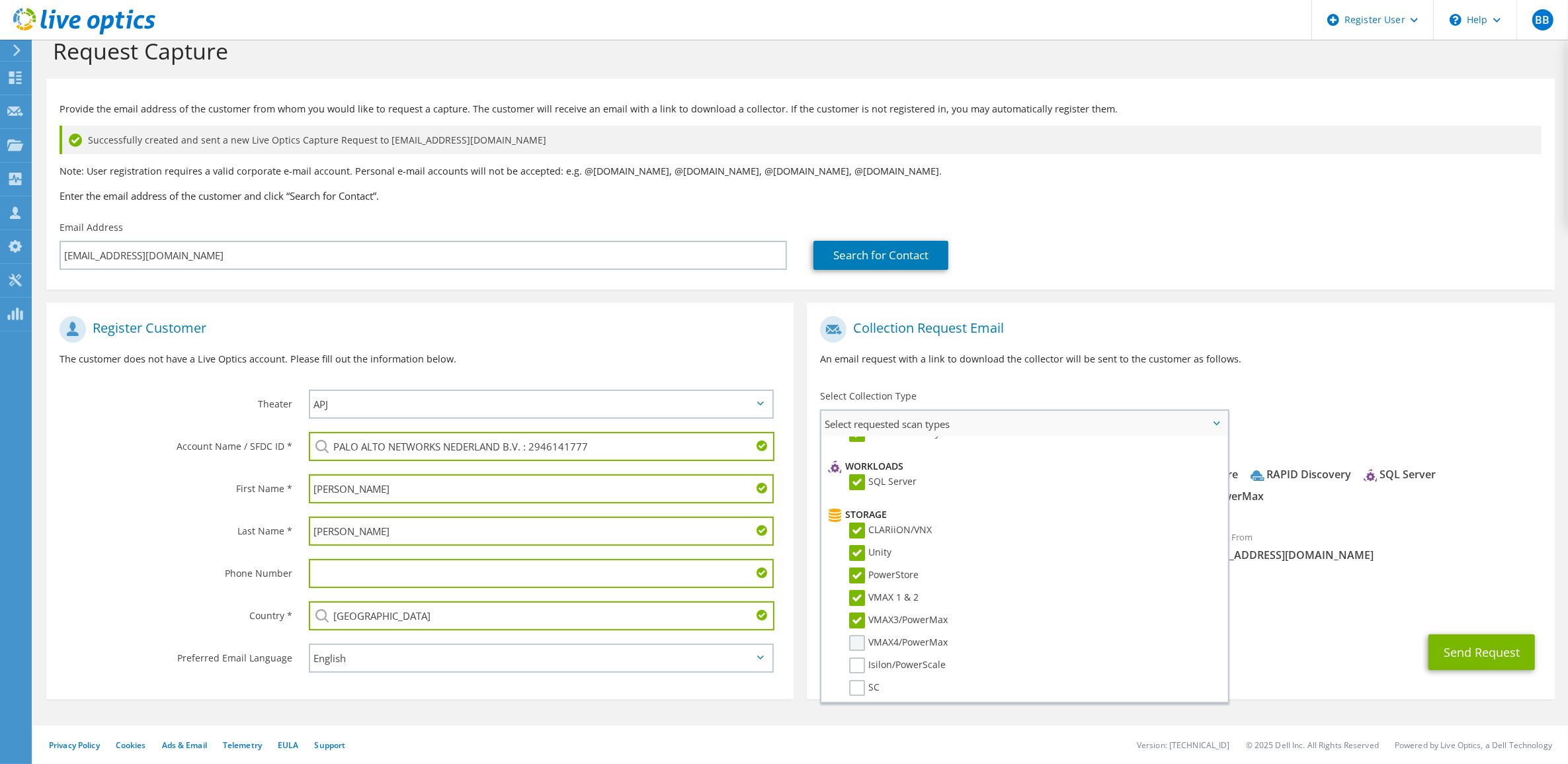
click at [856, 635] on label "VMAX4/PowerMax" at bounding box center [898, 643] width 99 height 16
click at [0, 0] on input "VMAX4/PowerMax" at bounding box center [0, 0] width 0 height 0
click at [857, 657] on label "Isilon/PowerScale" at bounding box center [897, 664] width 96 height 16
click at [0, 0] on input "Isilon/PowerScale" at bounding box center [0, 0] width 0 height 0
click at [859, 663] on ul "Storage CLARiiON/VNX Unity PowerStore VMAX 1 & 2 VMAX3/PowerMax SC NetApp" at bounding box center [1022, 674] width 396 height 341
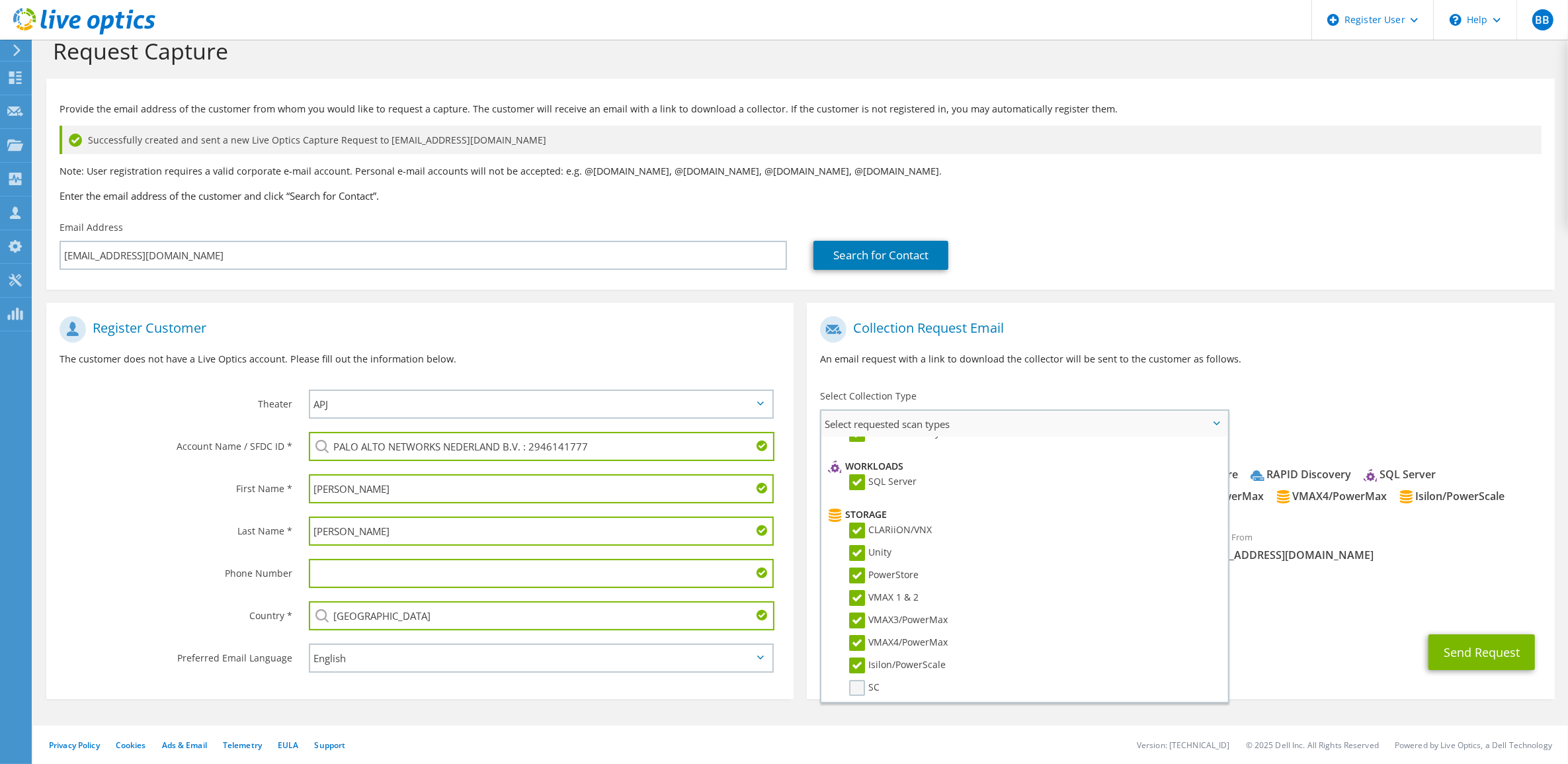
click at [857, 680] on label "SC" at bounding box center [865, 687] width 30 height 16
click at [0, 0] on input "SC" at bounding box center [0, 0] width 0 height 0
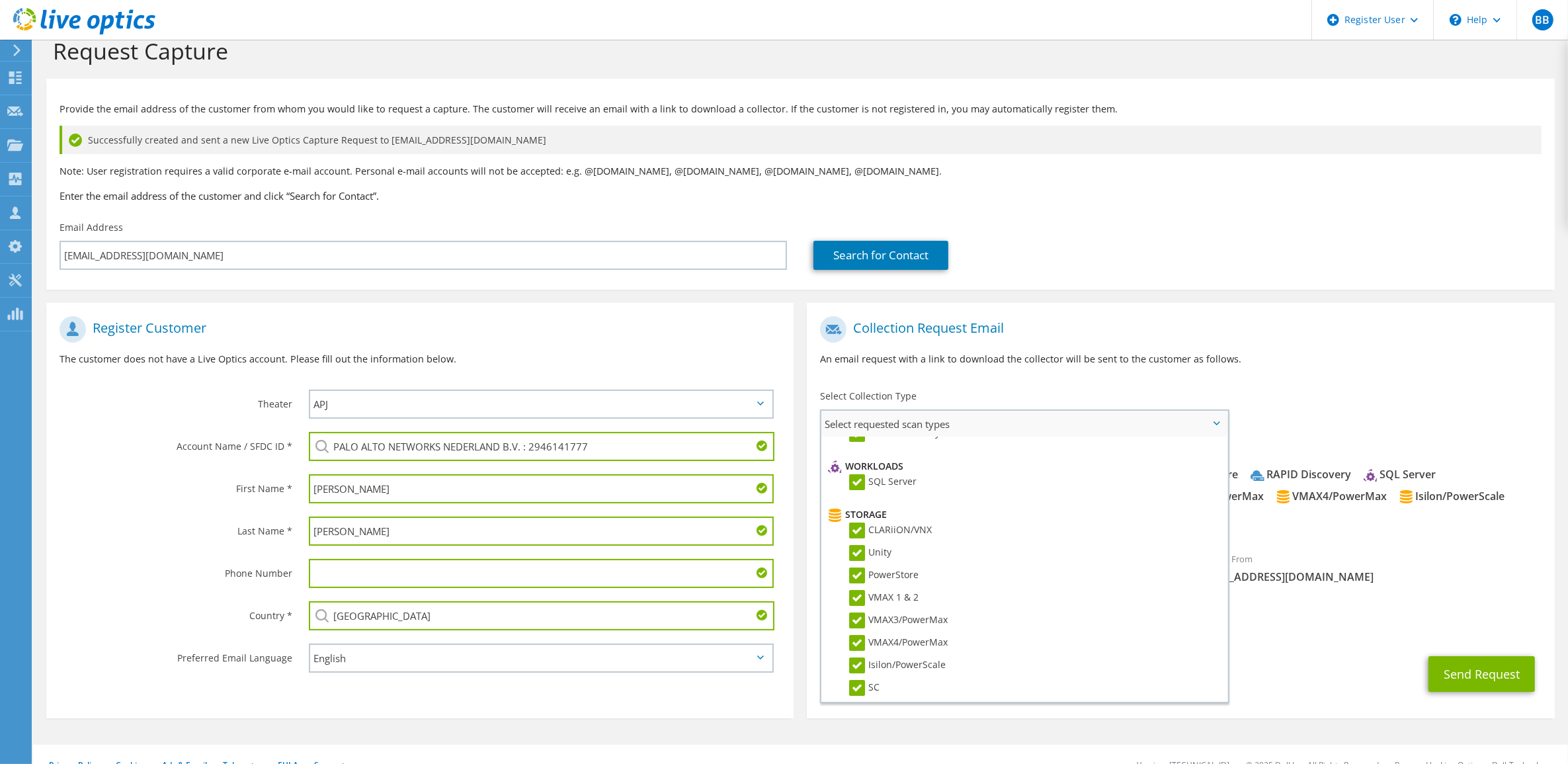
drag, startPoint x: 855, startPoint y: 694, endPoint x: 875, endPoint y: 642, distance: 55.7
click at [855, 702] on label "NetApp" at bounding box center [876, 710] width 53 height 16
click at [0, 0] on input "NetApp" at bounding box center [0, 0] width 0 height 0
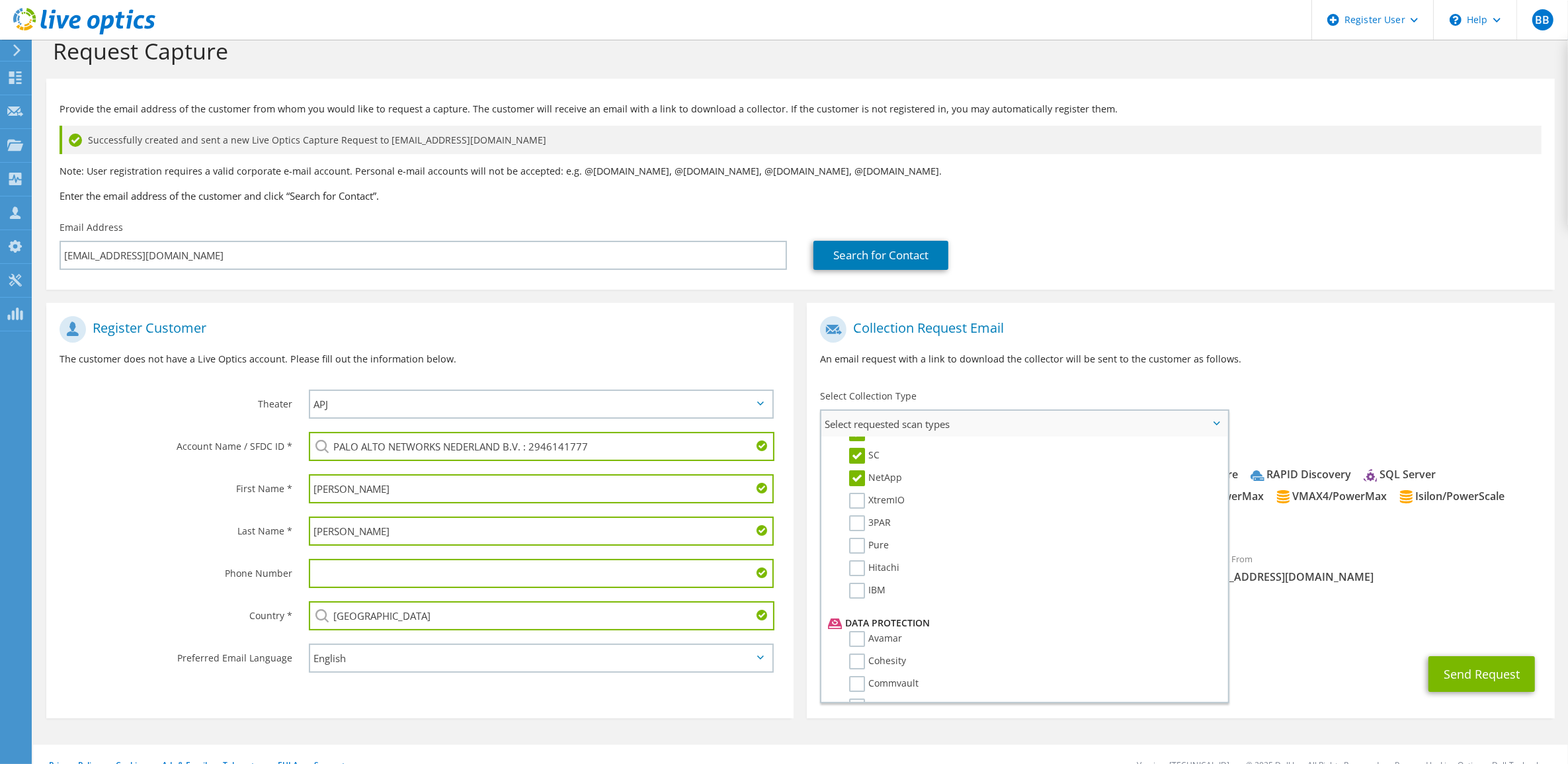
scroll to position [387, 0]
drag, startPoint x: 853, startPoint y: 492, endPoint x: 854, endPoint y: 503, distance: 11.0
click at [854, 503] on label "XtremIO" at bounding box center [877, 511] width 56 height 16
click at [0, 0] on input "XtremIO" at bounding box center [0, 0] width 0 height 0
click at [854, 525] on label "3PAR" at bounding box center [870, 533] width 41 height 16
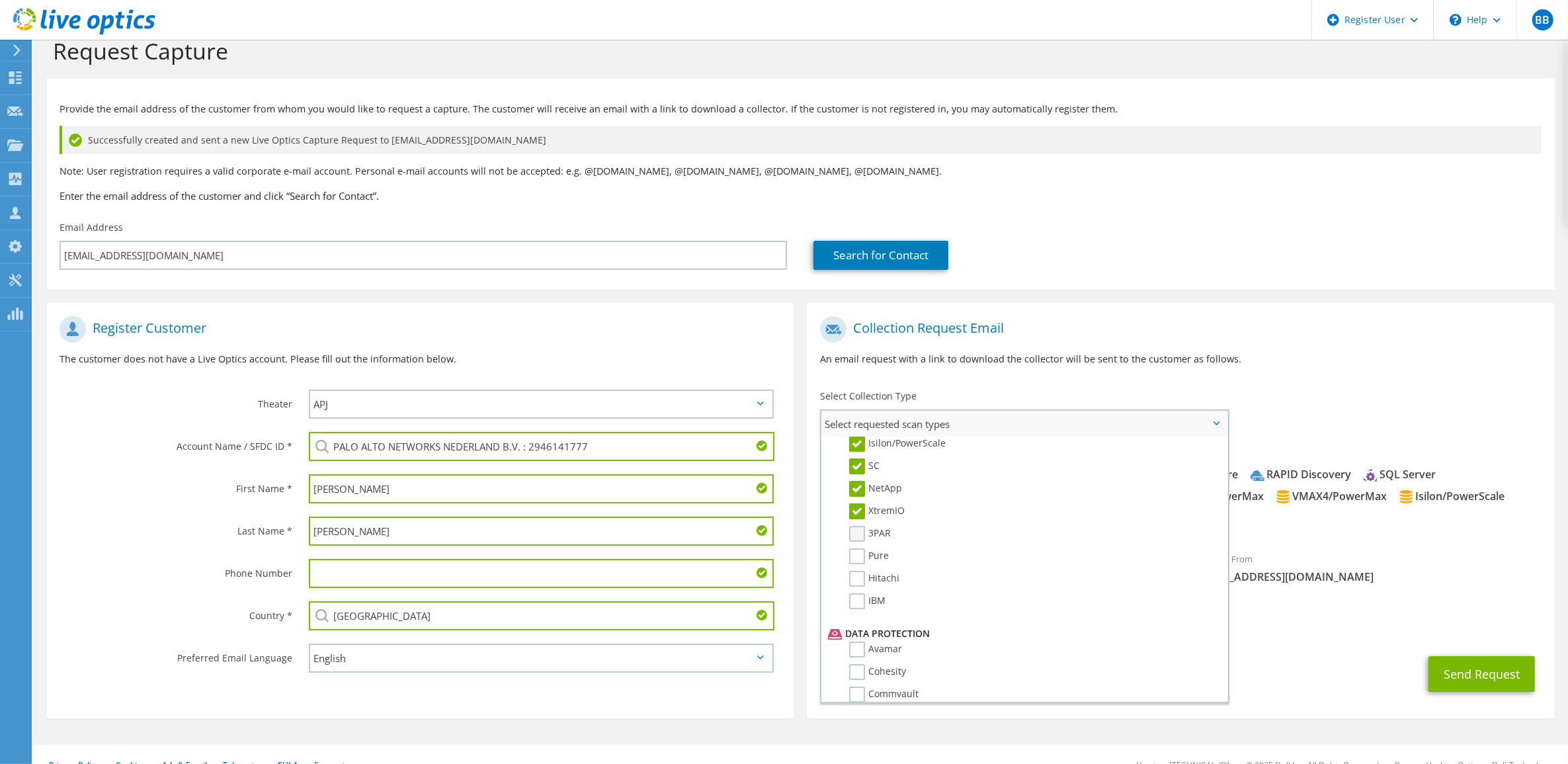
click at [0, 0] on input "3PAR" at bounding box center [0, 0] width 0 height 0
drag, startPoint x: 858, startPoint y: 536, endPoint x: 856, endPoint y: 544, distance: 8.2
click at [858, 548] on label "Pure" at bounding box center [869, 556] width 40 height 16
click at [0, 0] on input "Pure" at bounding box center [0, 0] width 0 height 0
click at [856, 550] on ul "Storage CLARiiON/VNX Unity PowerStore VMAX 1 & 2 VMAX3/PowerMax SC NetApp" at bounding box center [1022, 452] width 396 height 341
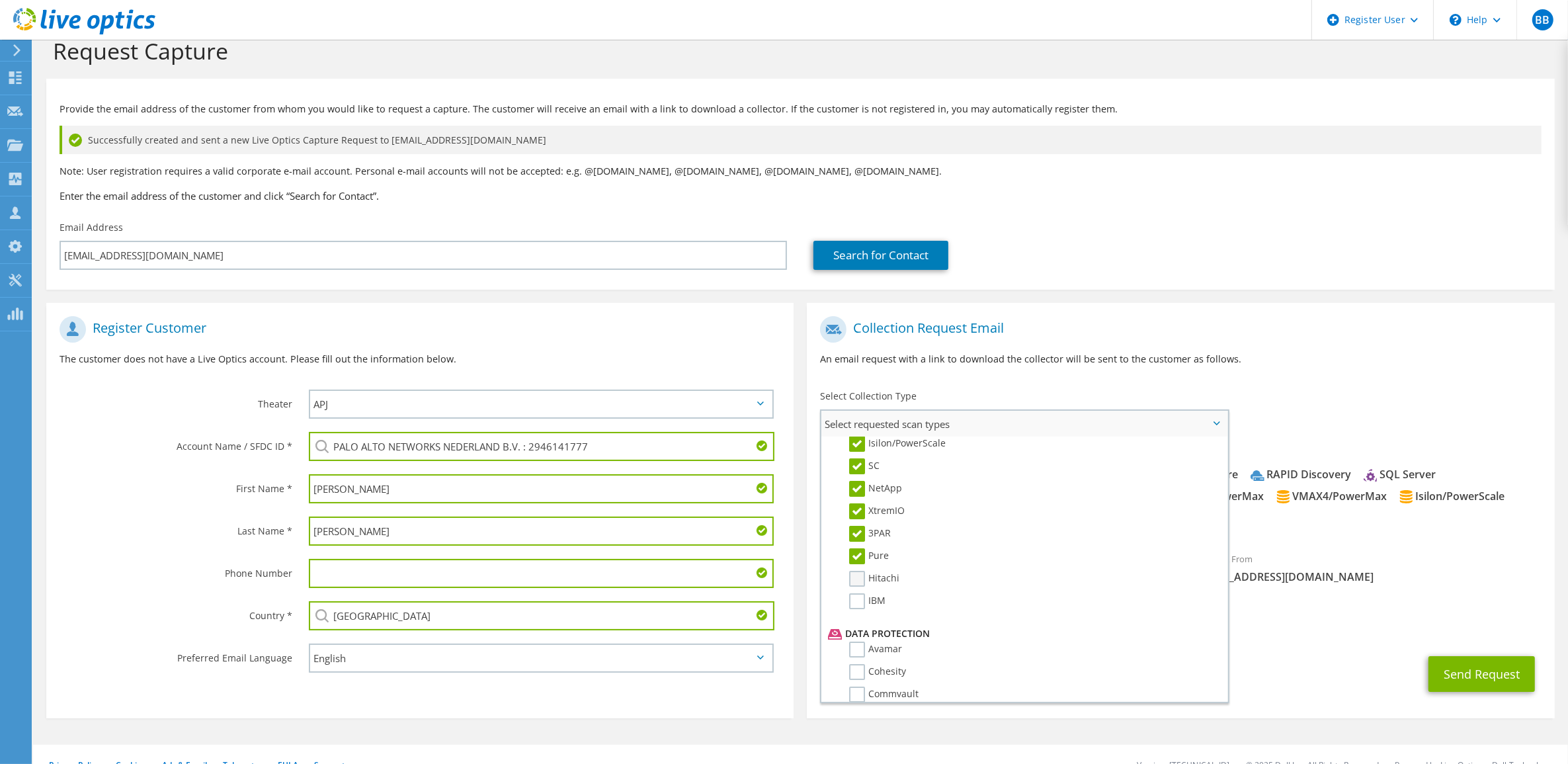
click at [858, 571] on label "Hitachi" at bounding box center [875, 578] width 51 height 16
click at [0, 0] on input "Hitachi" at bounding box center [0, 0] width 0 height 0
click at [856, 593] on label "IBM" at bounding box center [867, 600] width 36 height 16
click at [0, 0] on input "IBM" at bounding box center [0, 0] width 0 height 0
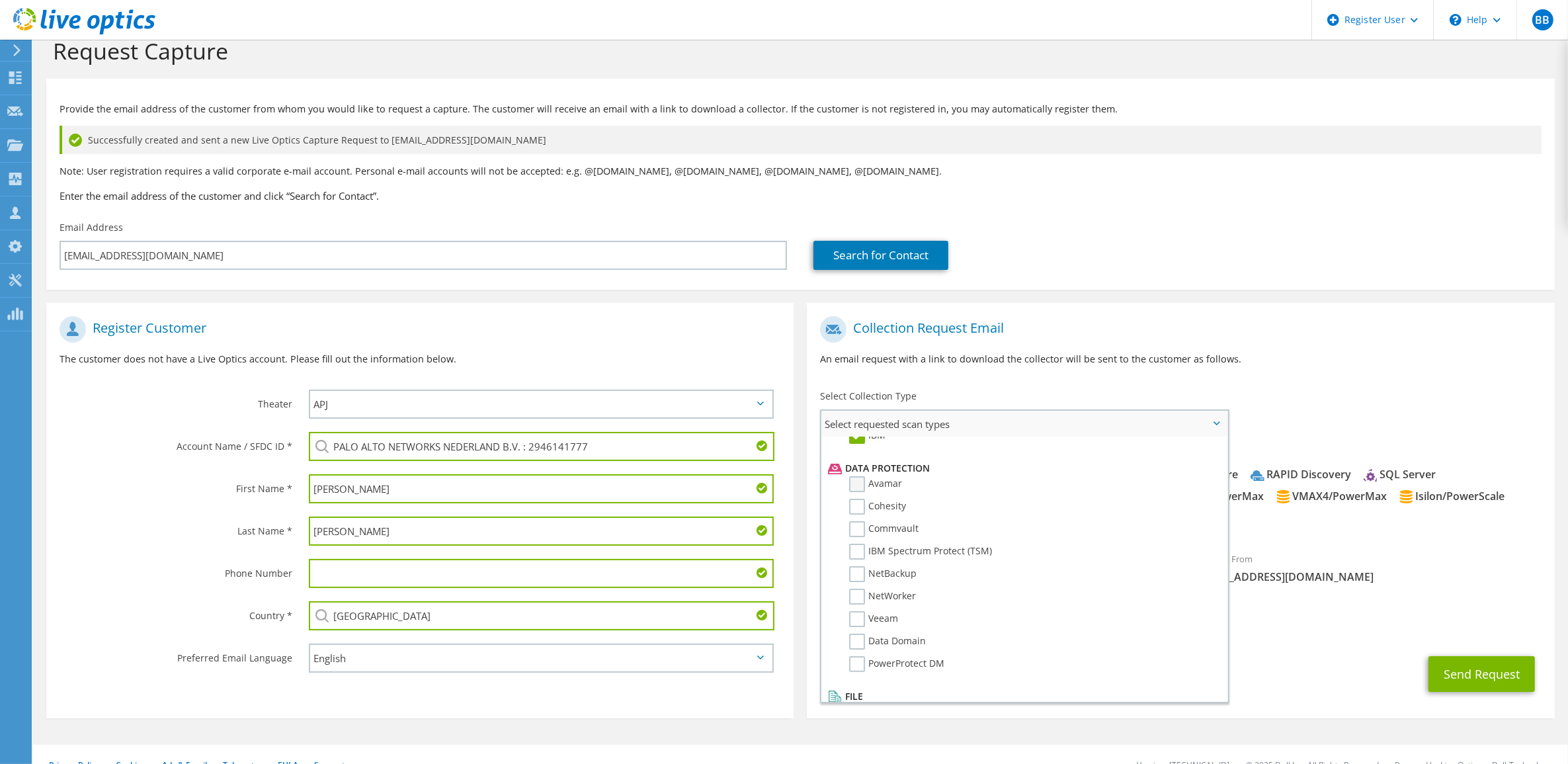
click at [859, 476] on label "Avamar" at bounding box center [876, 484] width 53 height 16
click at [0, 0] on input "Avamar" at bounding box center [0, 0] width 0 height 0
drag, startPoint x: 859, startPoint y: 482, endPoint x: 859, endPoint y: 507, distance: 25.0
click at [859, 498] on label "Cohesity" at bounding box center [877, 506] width 57 height 16
click at [0, 0] on input "Cohesity" at bounding box center [0, 0] width 0 height 0
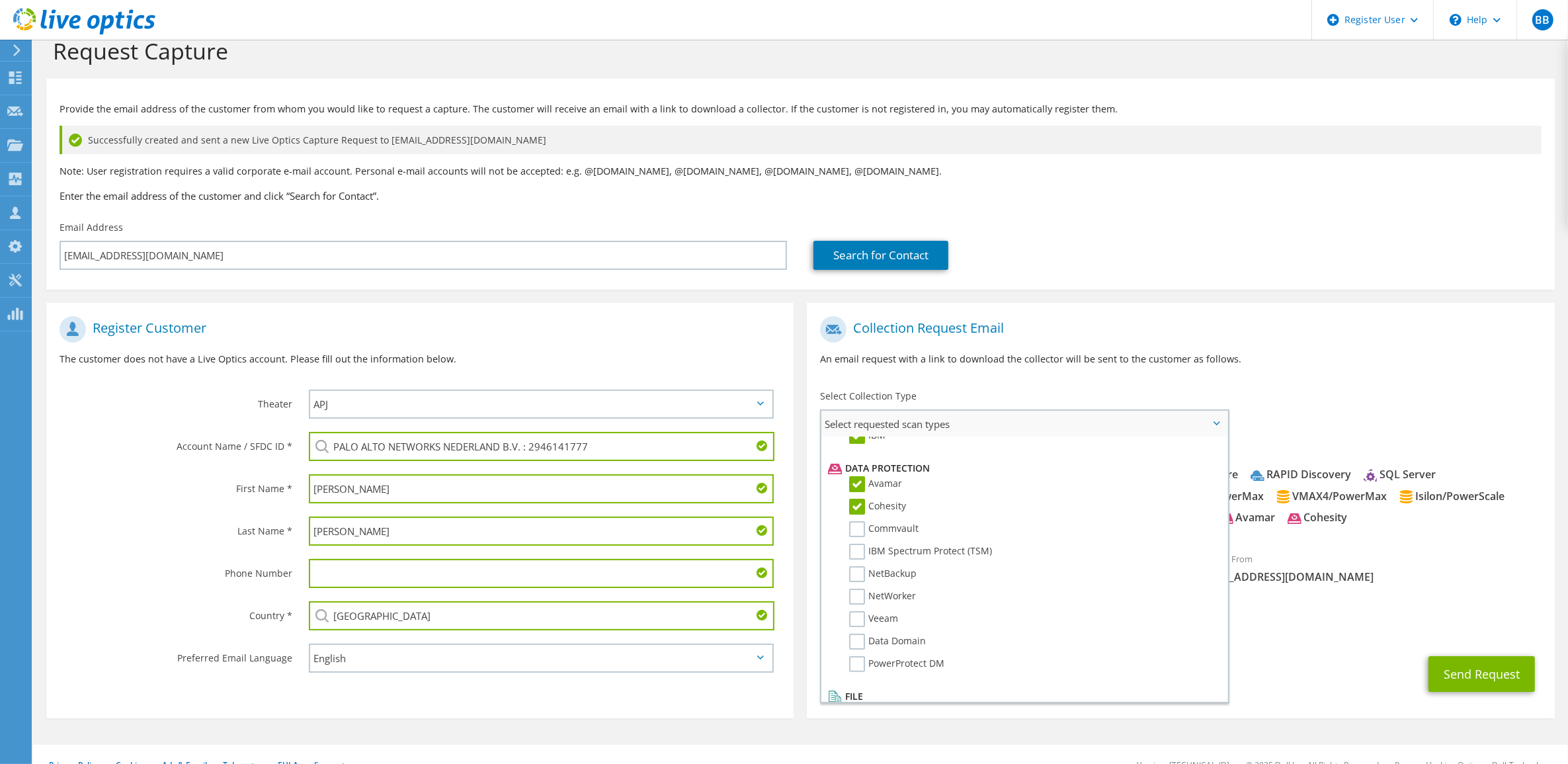
click at [858, 521] on label "Commvault" at bounding box center [884, 529] width 69 height 16
click at [0, 0] on input "Commvault" at bounding box center [0, 0] width 0 height 0
click at [856, 544] on label "IBM Spectrum Protect (TSM)" at bounding box center [920, 551] width 143 height 16
click at [0, 0] on input "IBM Spectrum Protect (TSM)" at bounding box center [0, 0] width 0 height 0
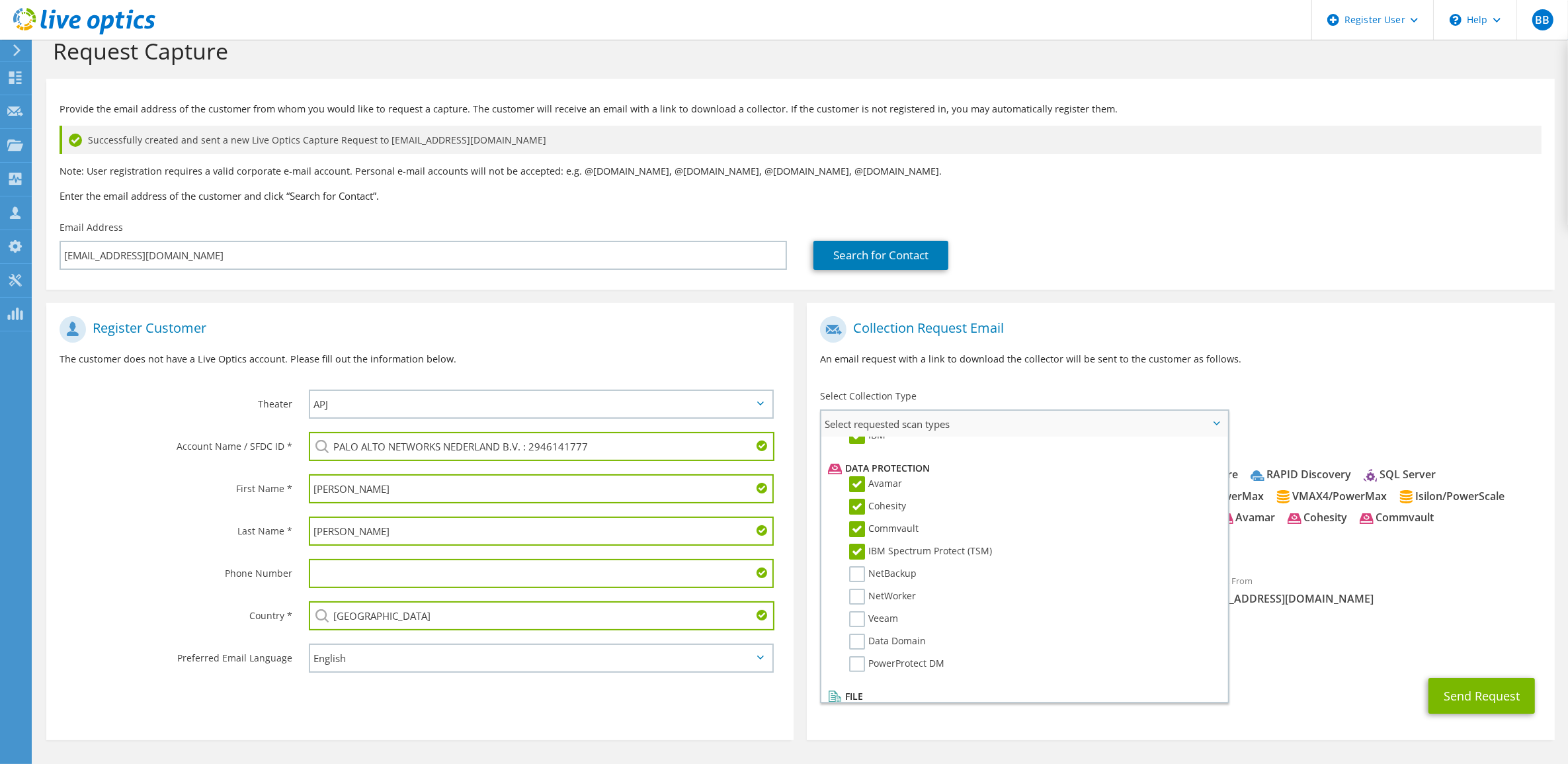
drag, startPoint x: 854, startPoint y: 546, endPoint x: 853, endPoint y: 556, distance: 10.0
click at [854, 566] on label "NetBackup" at bounding box center [883, 573] width 67 height 16
click at [0, 0] on input "NetBackup" at bounding box center [0, 0] width 0 height 0
click at [853, 589] on label "NetWorker" at bounding box center [882, 596] width 67 height 16
click at [0, 0] on input "NetWorker" at bounding box center [0, 0] width 0 height 0
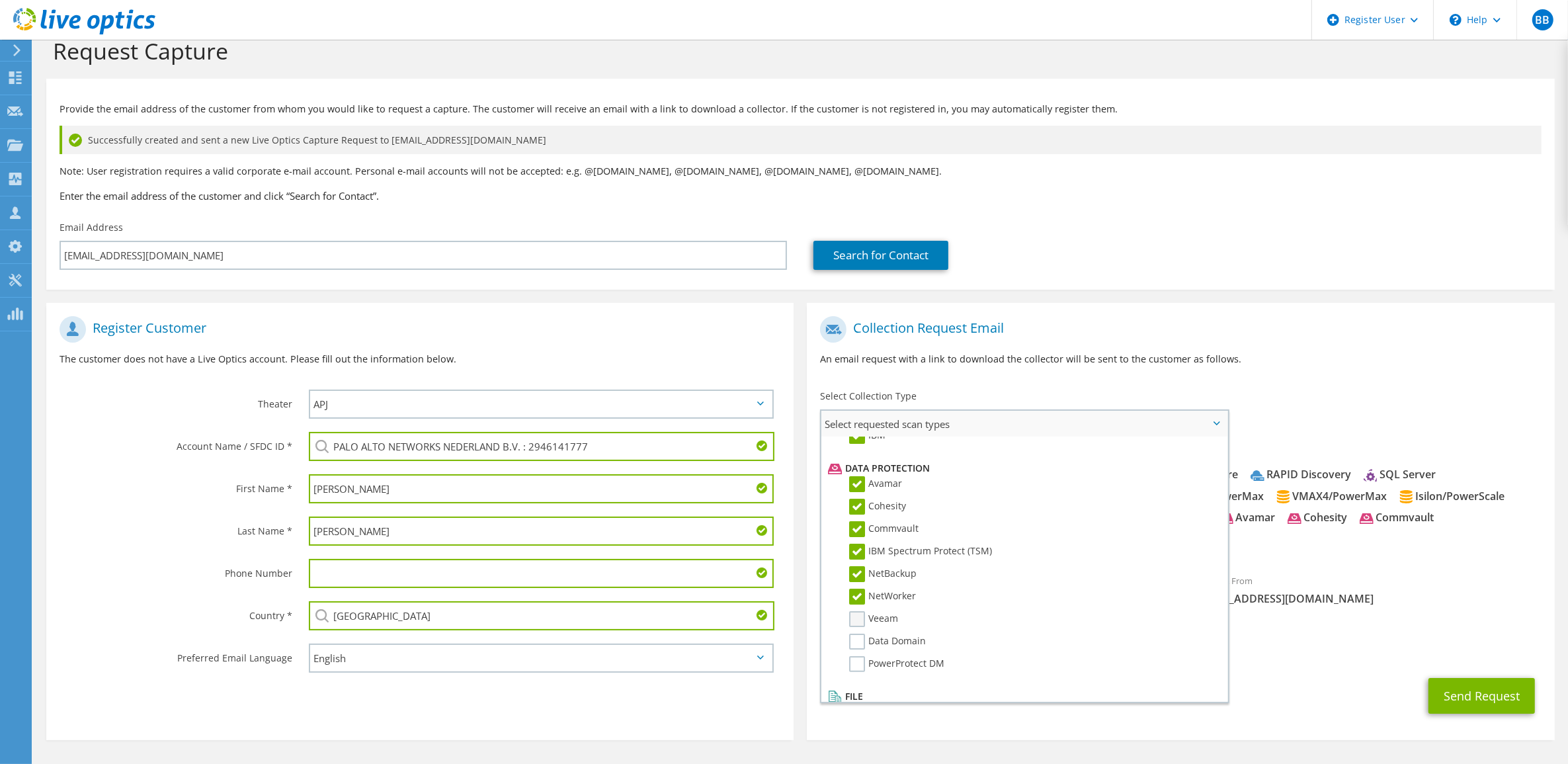
click at [854, 611] on label "Veeam" at bounding box center [874, 619] width 49 height 16
click at [0, 0] on input "Veeam" at bounding box center [0, 0] width 0 height 0
click at [859, 633] on label "Data Domain" at bounding box center [887, 641] width 77 height 16
click at [0, 0] on input "Data Domain" at bounding box center [0, 0] width 0 height 0
click at [860, 656] on label "PowerProtect DM" at bounding box center [897, 664] width 95 height 16
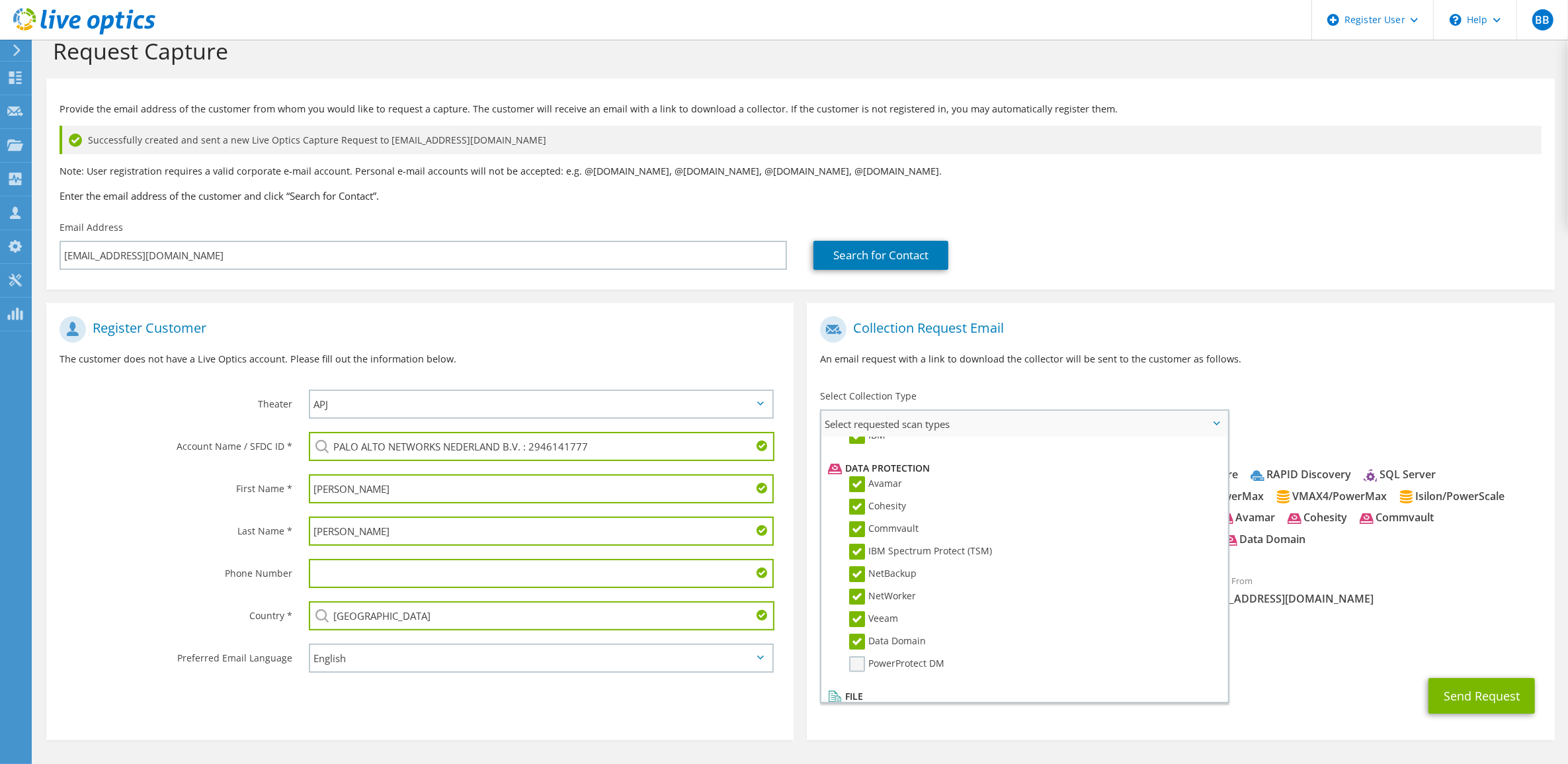
click at [0, 0] on input "PowerProtect DM" at bounding box center [0, 0] width 0 height 0
drag, startPoint x: 1288, startPoint y: 648, endPoint x: 1288, endPoint y: 642, distance: 6.0
click at [1288, 647] on span "[PERSON_NAME][EMAIL_ADDRESS][DOMAIN_NAME]" at bounding box center [1180, 650] width 721 height 14
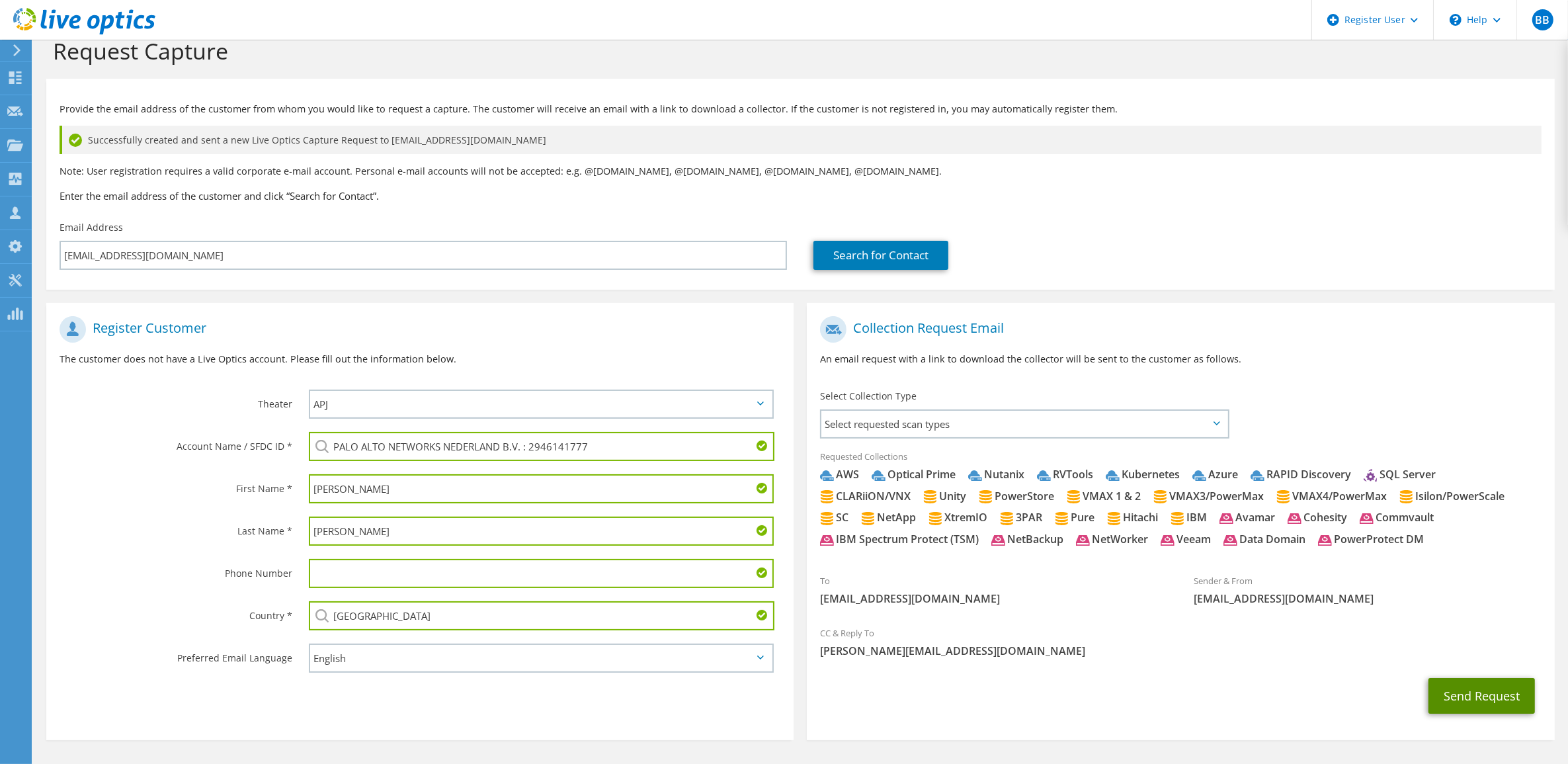
click at [1466, 691] on button "Send Request" at bounding box center [1482, 696] width 106 height 35
